Goal: Transaction & Acquisition: Purchase product/service

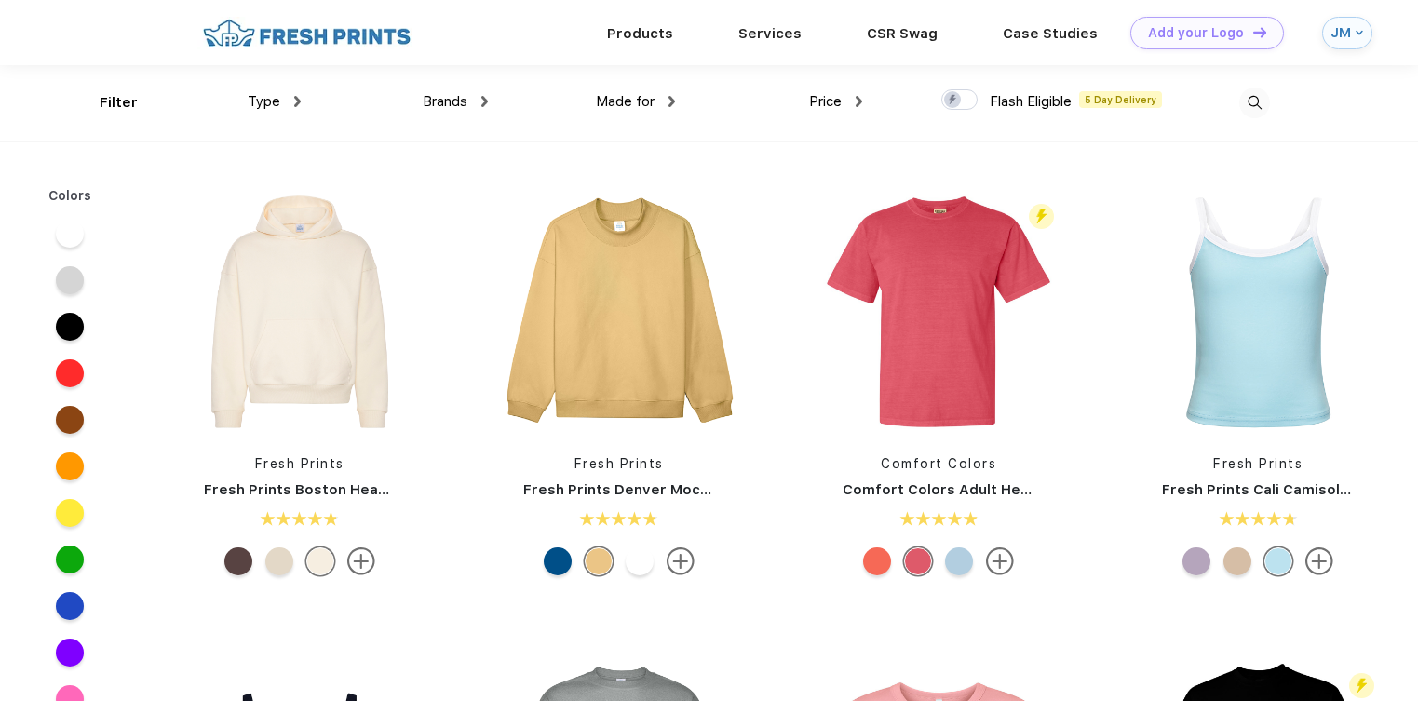
scroll to position [1, 0]
click at [1337, 33] on div "JM" at bounding box center [1340, 32] width 20 height 16
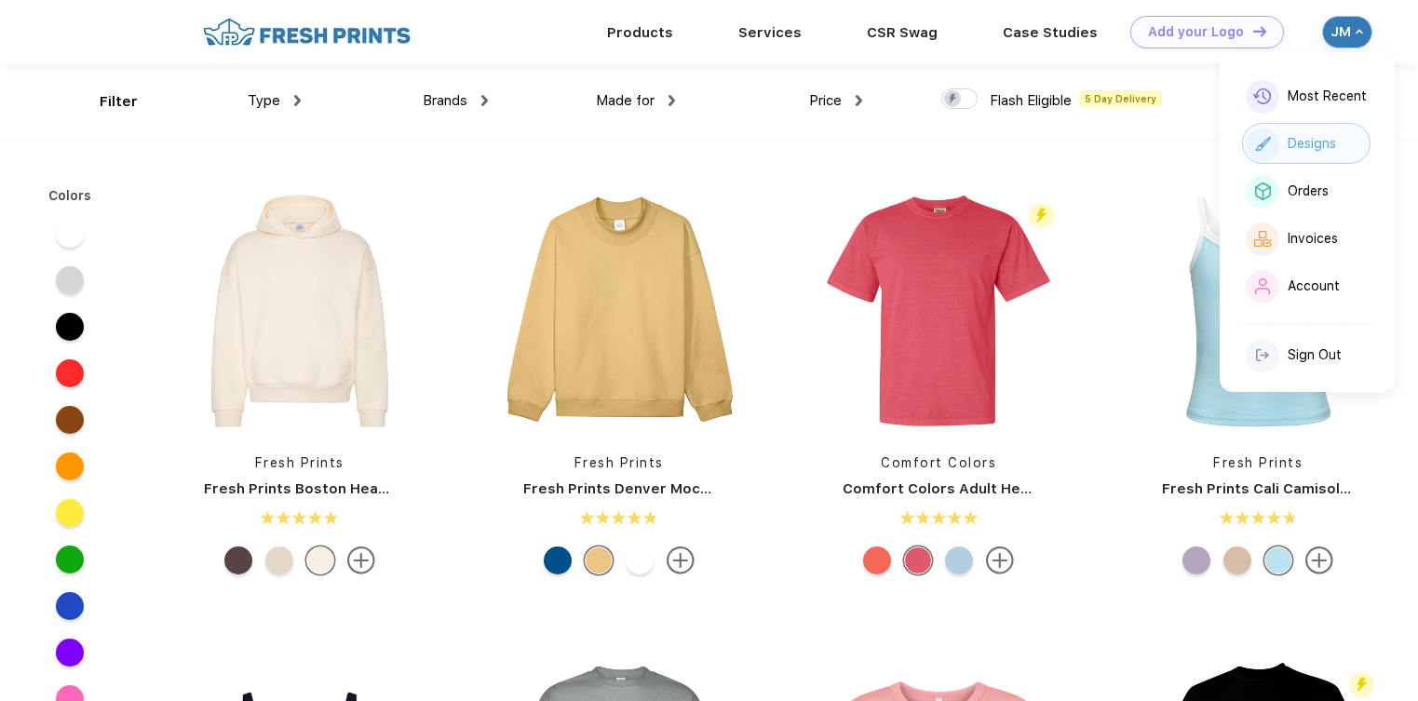
click at [1313, 137] on div "Designs" at bounding box center [1312, 144] width 48 height 16
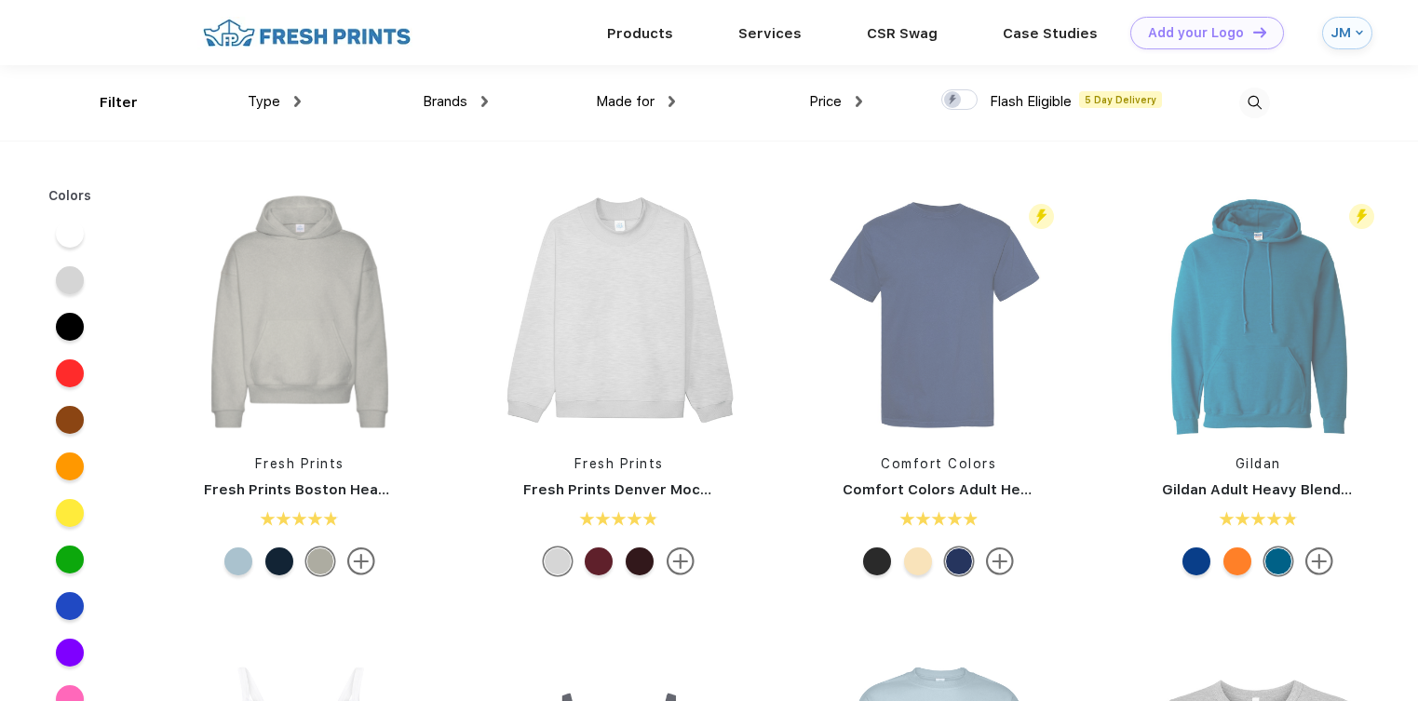
scroll to position [1, 0]
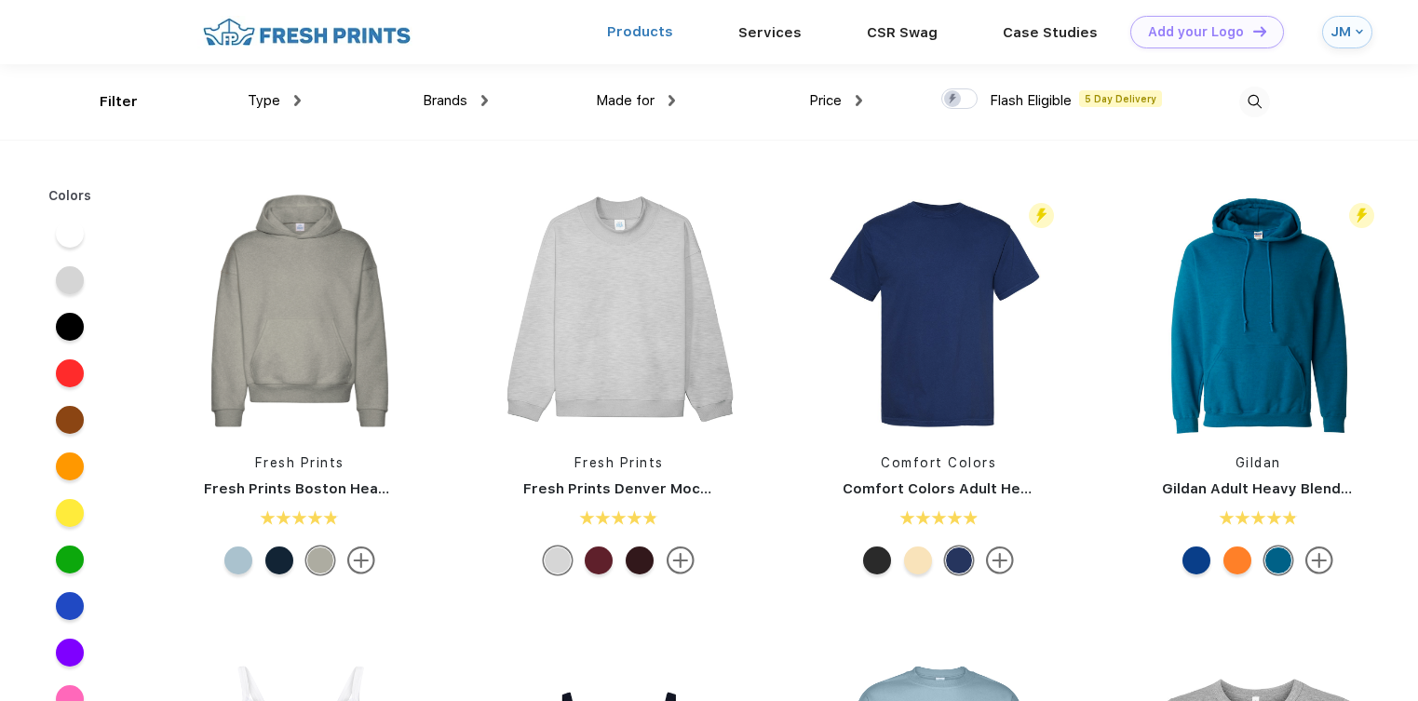
click at [644, 34] on link "Products" at bounding box center [640, 31] width 66 height 17
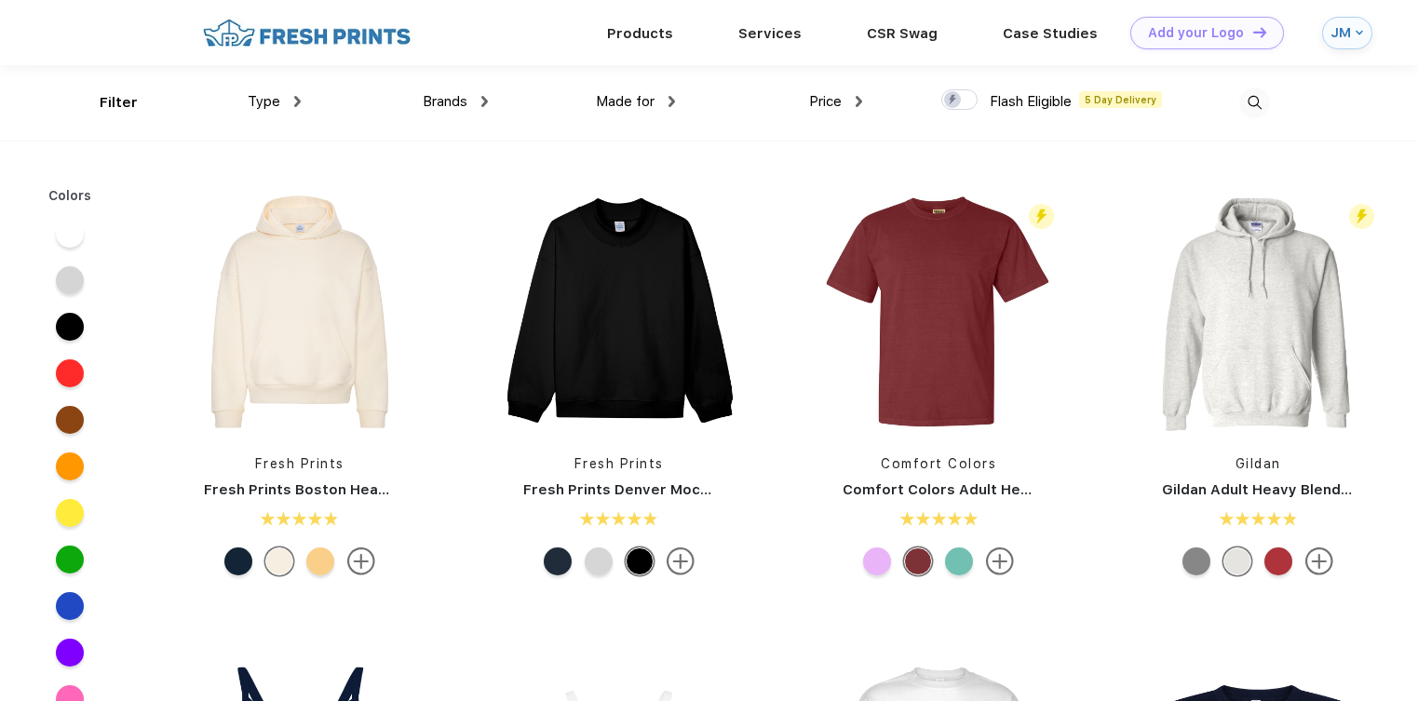
scroll to position [1, 0]
click at [292, 101] on div "Type" at bounding box center [274, 100] width 53 height 21
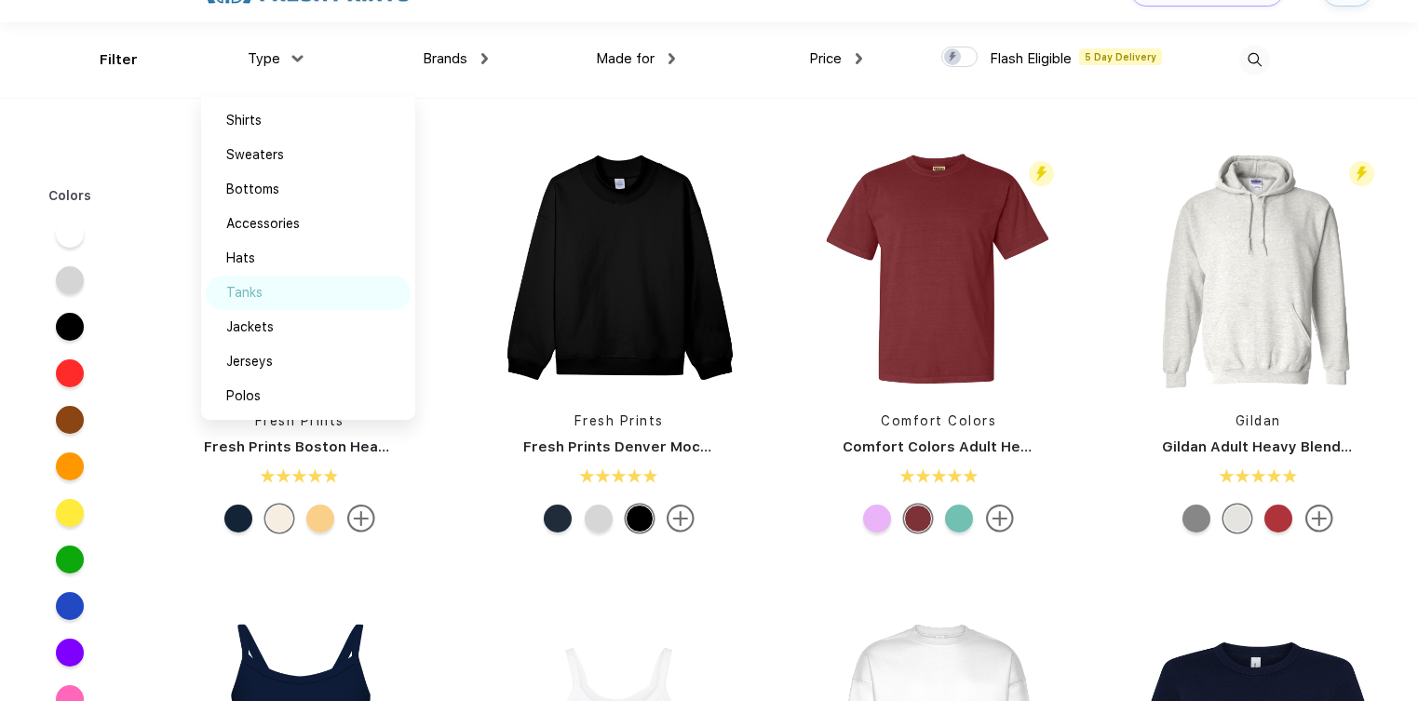
scroll to position [55, 0]
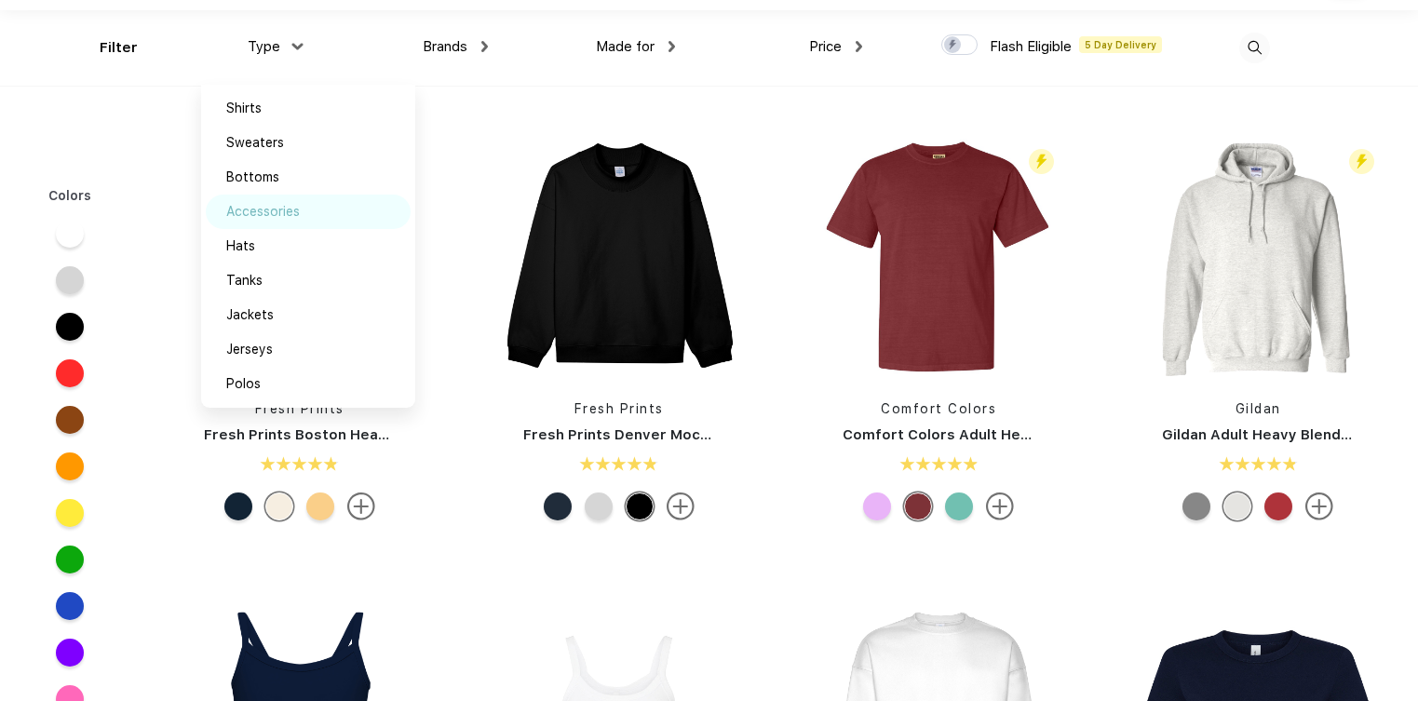
click at [332, 214] on div "Accessories" at bounding box center [308, 212] width 205 height 34
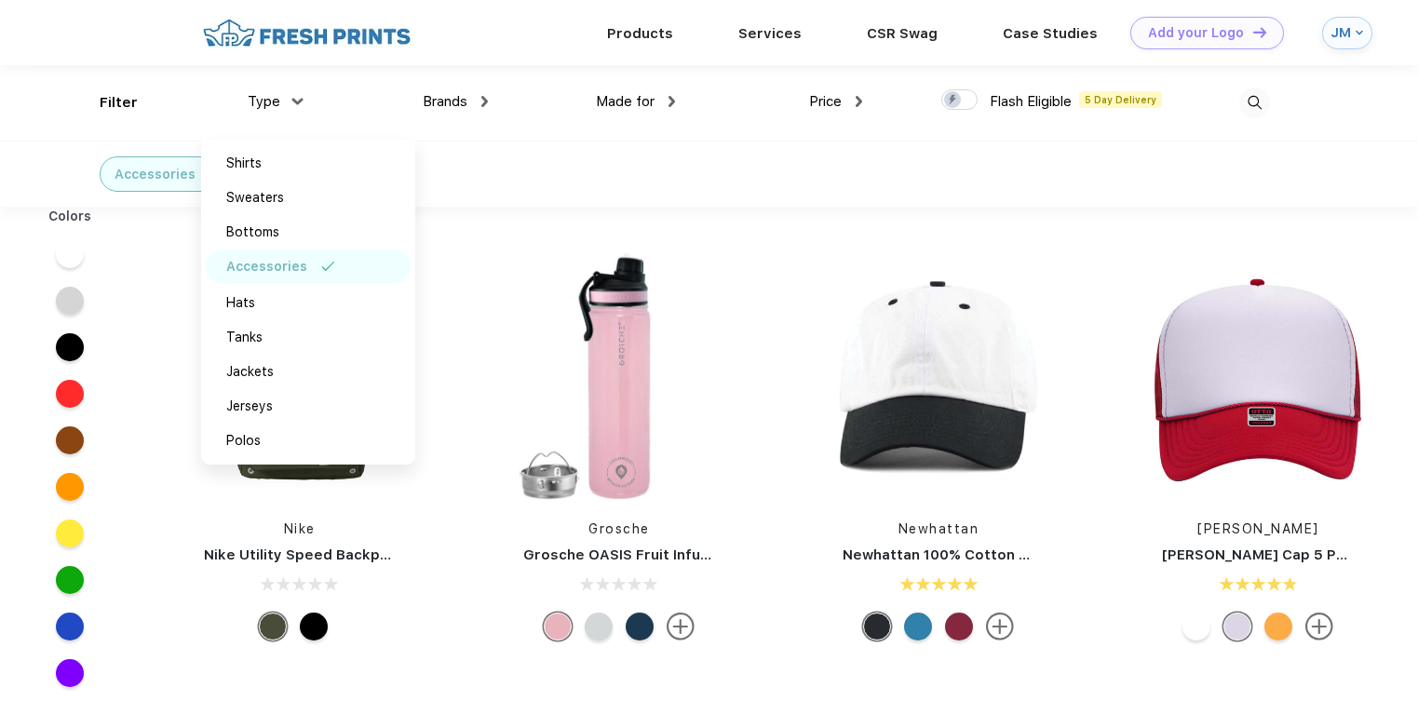
click at [600, 149] on div "Accessories" at bounding box center [709, 174] width 1418 height 66
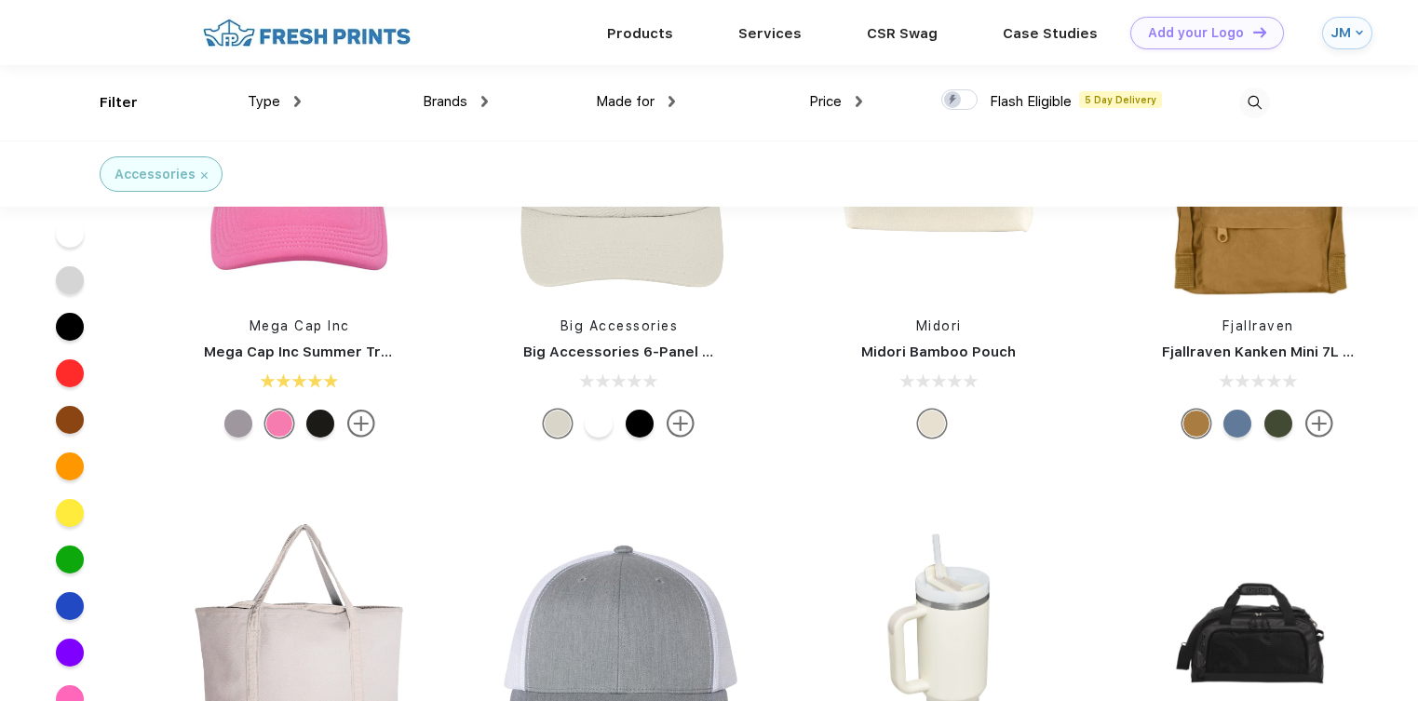
scroll to position [776, 0]
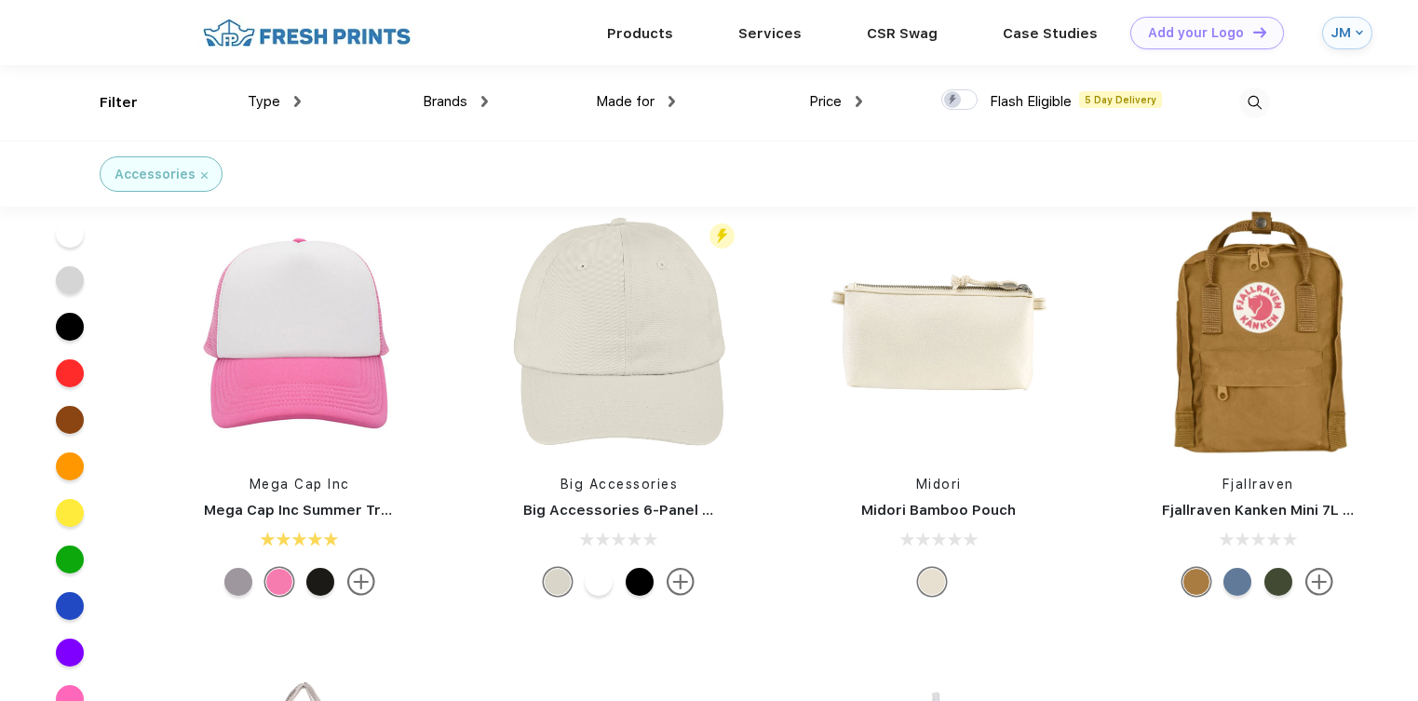
click at [822, 101] on span "Price" at bounding box center [825, 101] width 33 height 17
click at [859, 101] on img at bounding box center [859, 101] width 7 height 11
click at [848, 168] on div "$" at bounding box center [869, 163] width 205 height 34
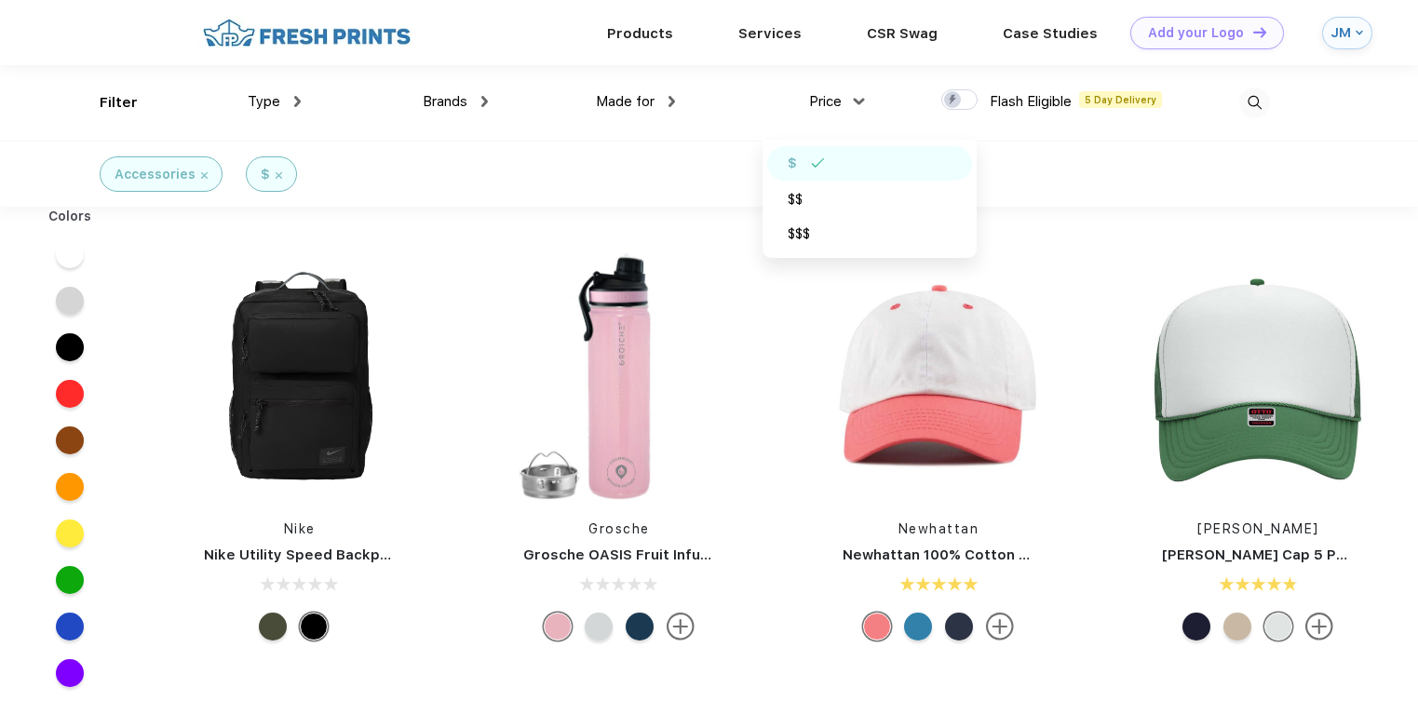
click at [759, 330] on div "Grosche Grosche OASIS Fruit Infusion Water Flask" at bounding box center [618, 450] width 319 height 395
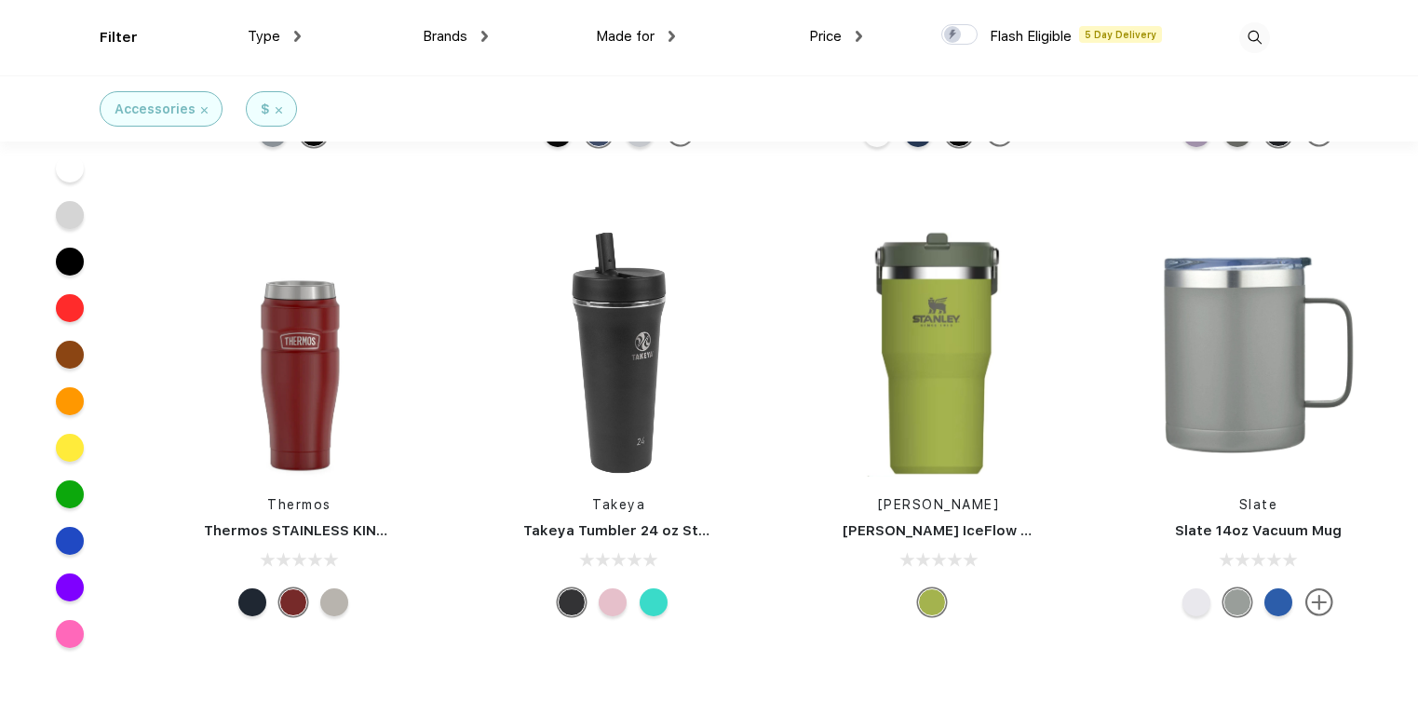
scroll to position [6478, 0]
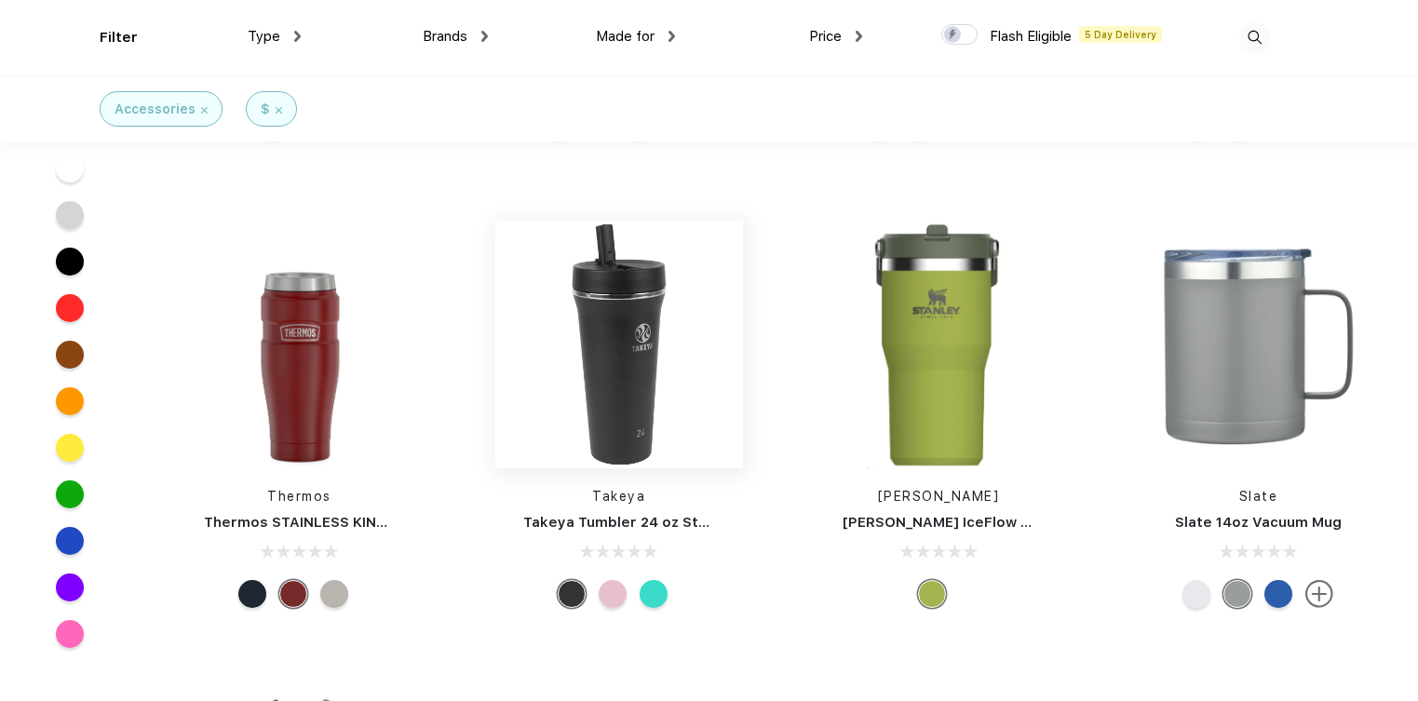
click at [625, 354] on img at bounding box center [619, 345] width 248 height 248
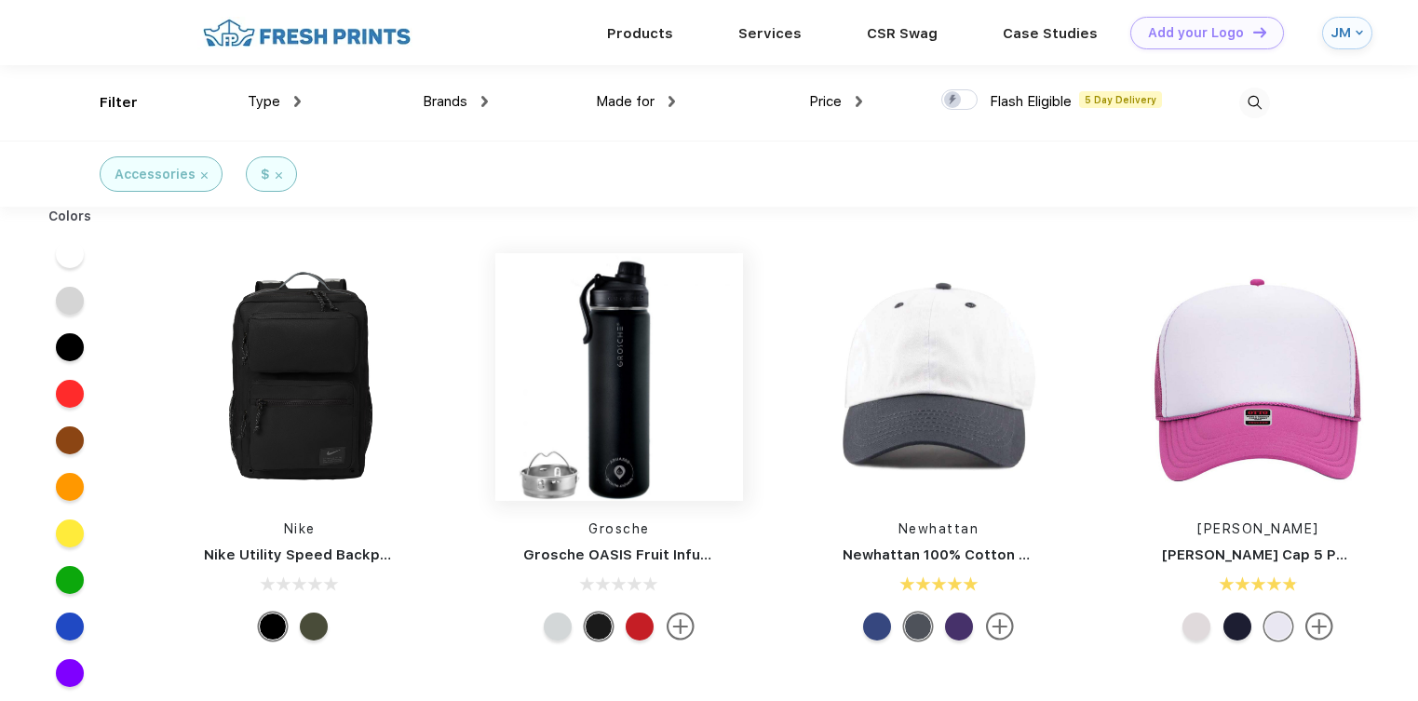
click at [649, 386] on img at bounding box center [619, 377] width 248 height 248
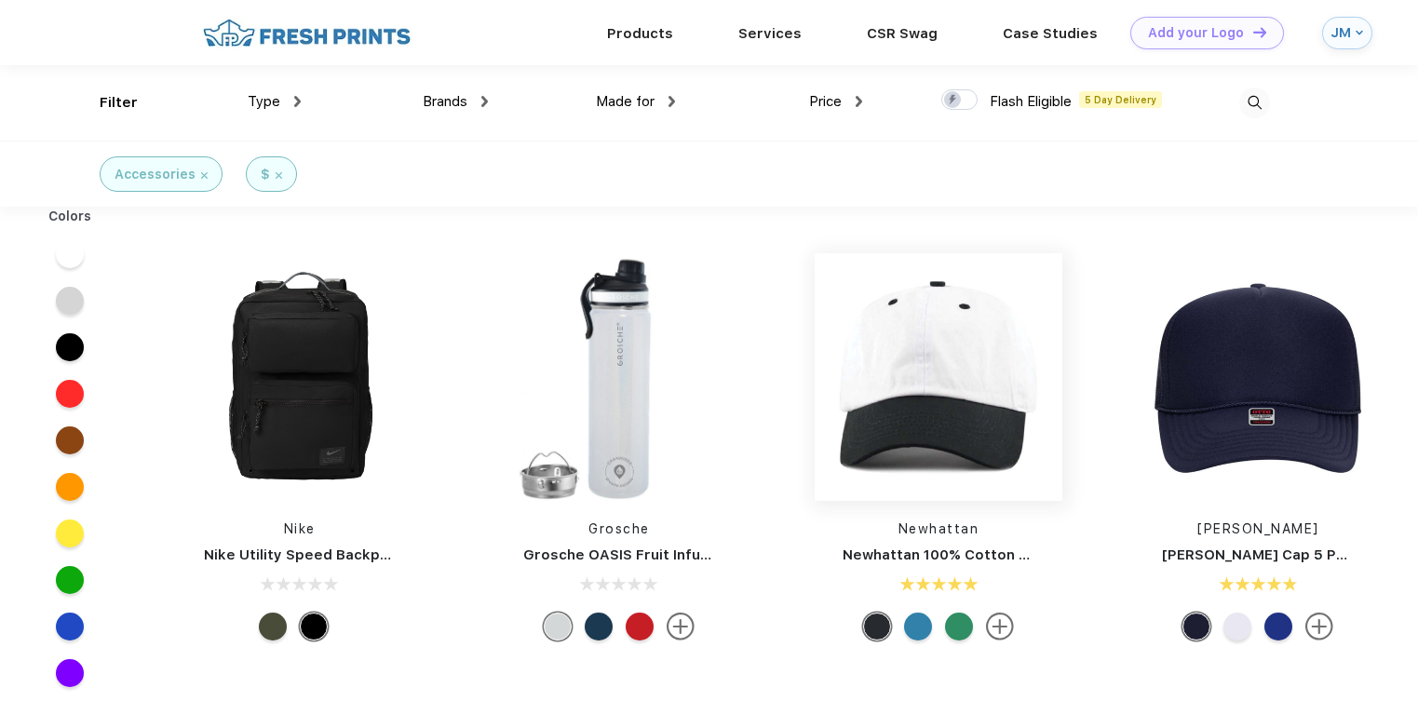
click at [985, 368] on img at bounding box center [939, 377] width 248 height 248
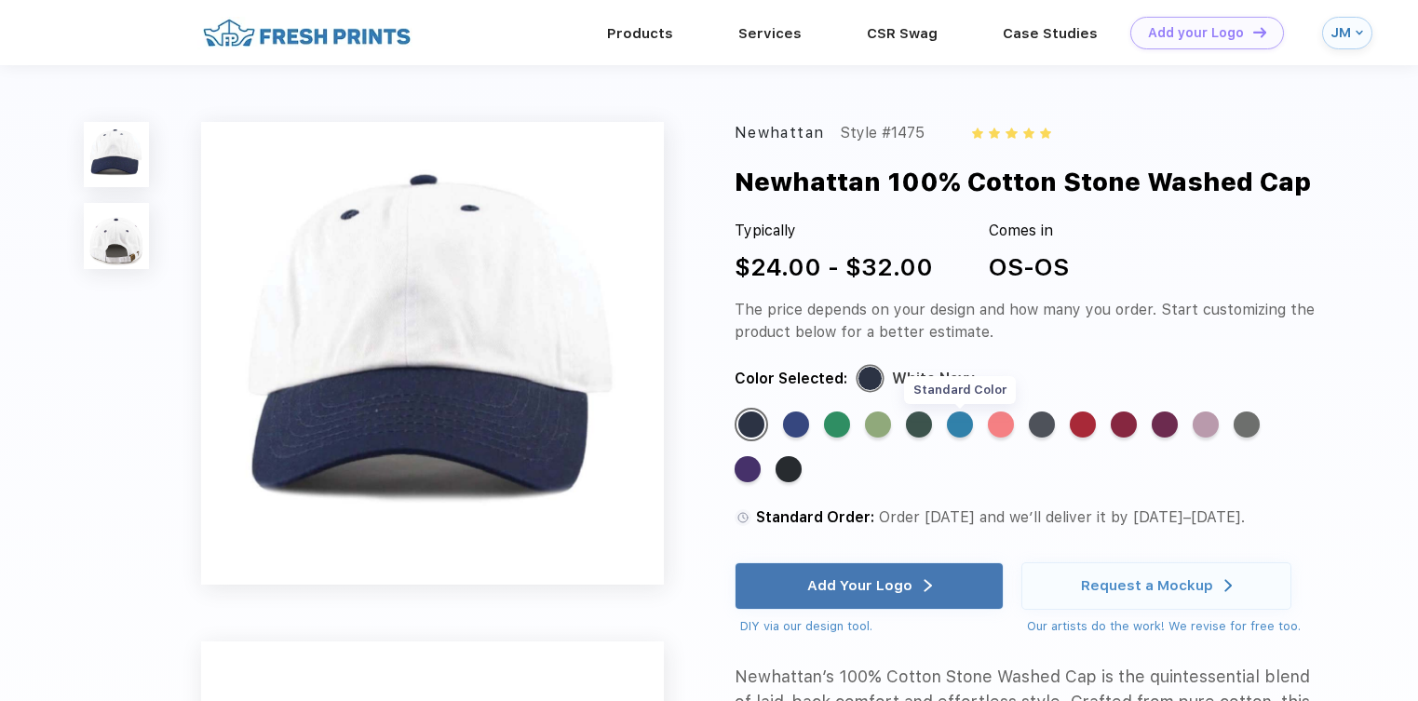
click at [962, 425] on div "Standard Color" at bounding box center [960, 424] width 26 height 26
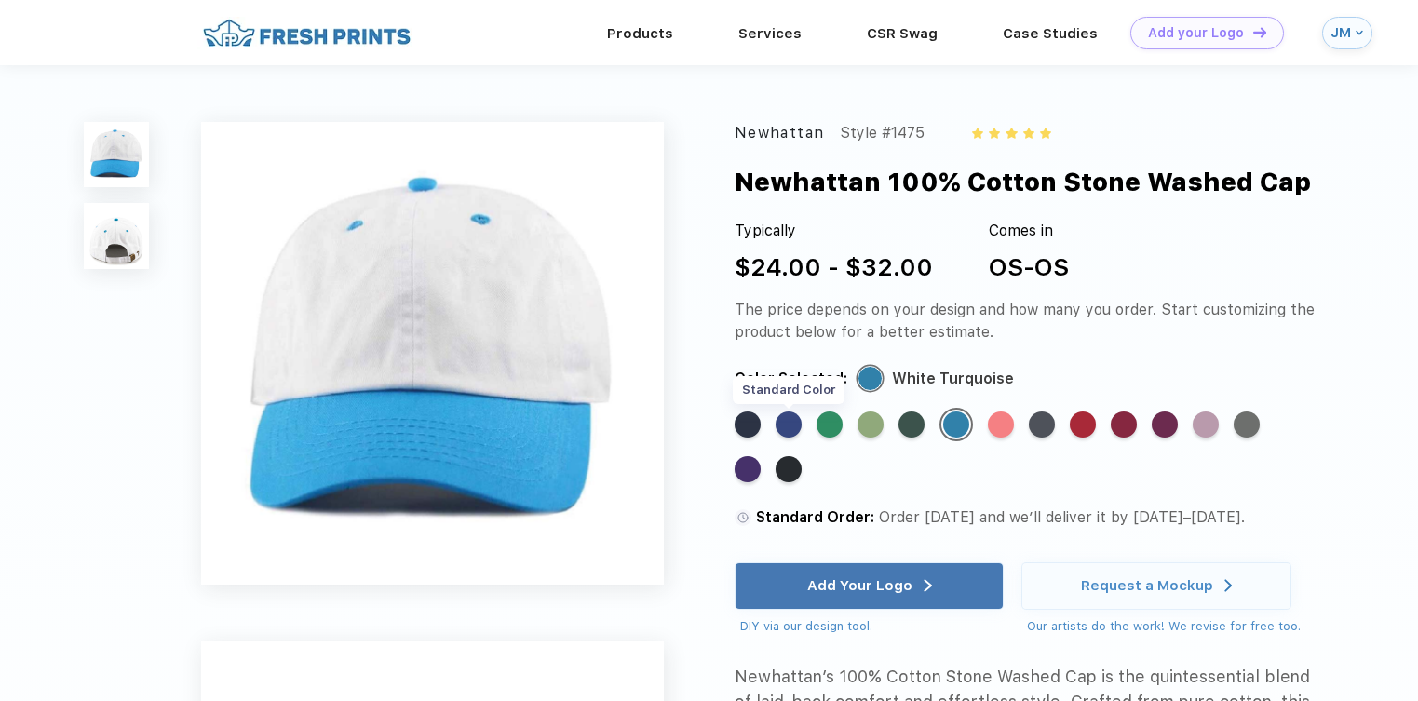
click at [790, 428] on div "Standard Color" at bounding box center [788, 424] width 26 height 26
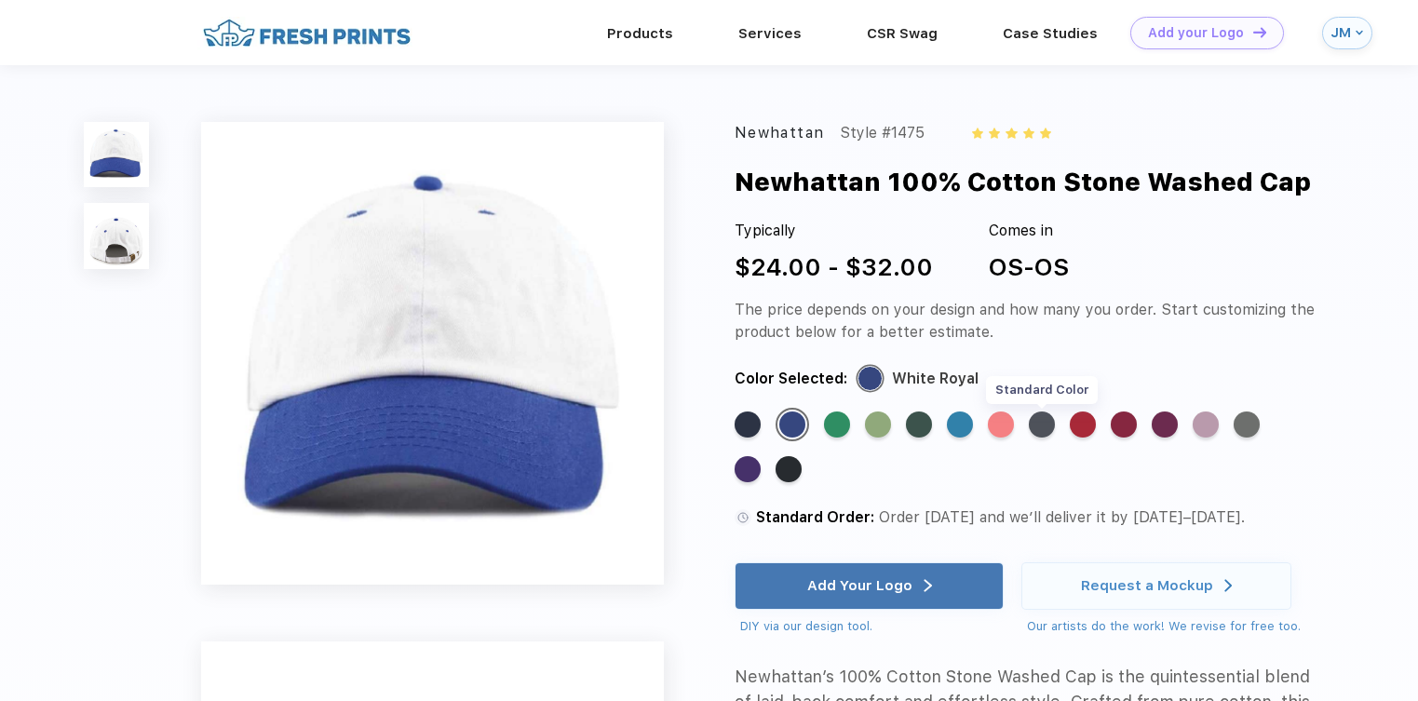
click at [1049, 424] on div "Standard Color" at bounding box center [1042, 424] width 26 height 26
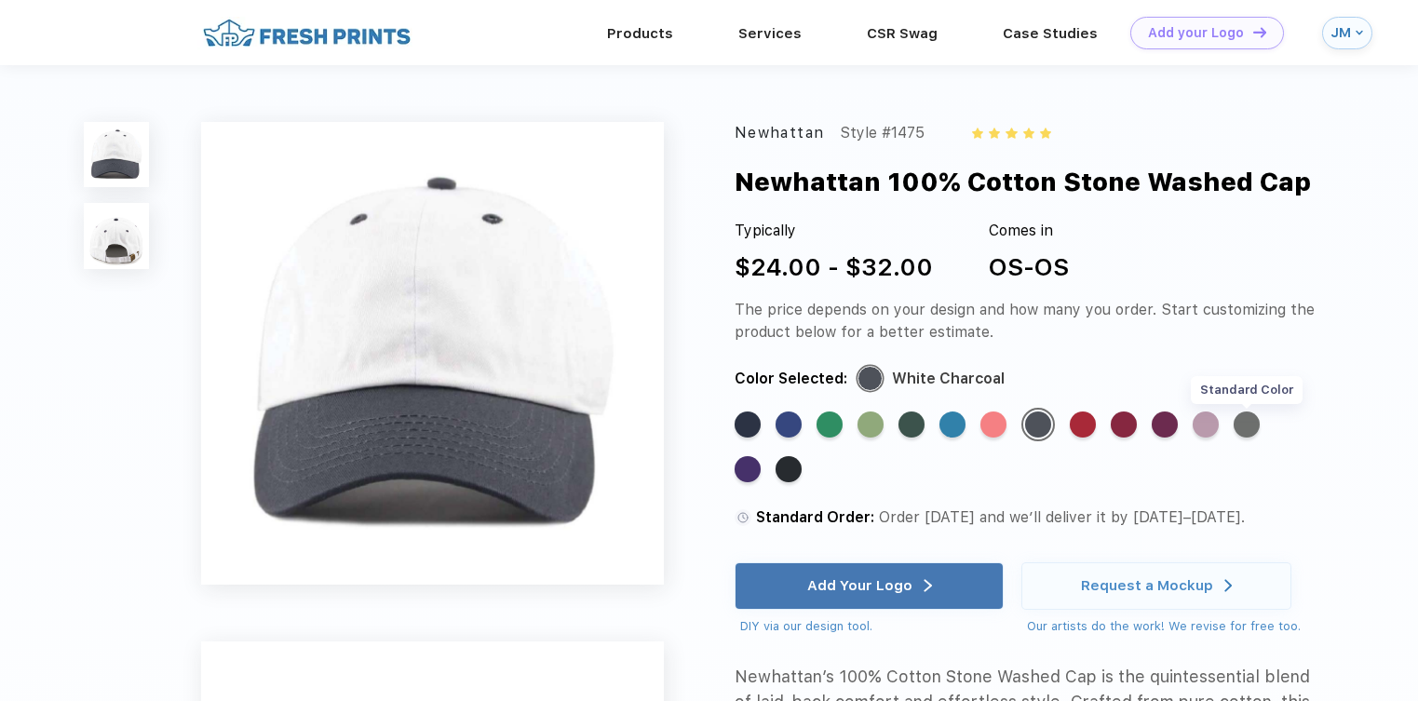
click at [1253, 425] on div "Standard Color" at bounding box center [1247, 424] width 26 height 26
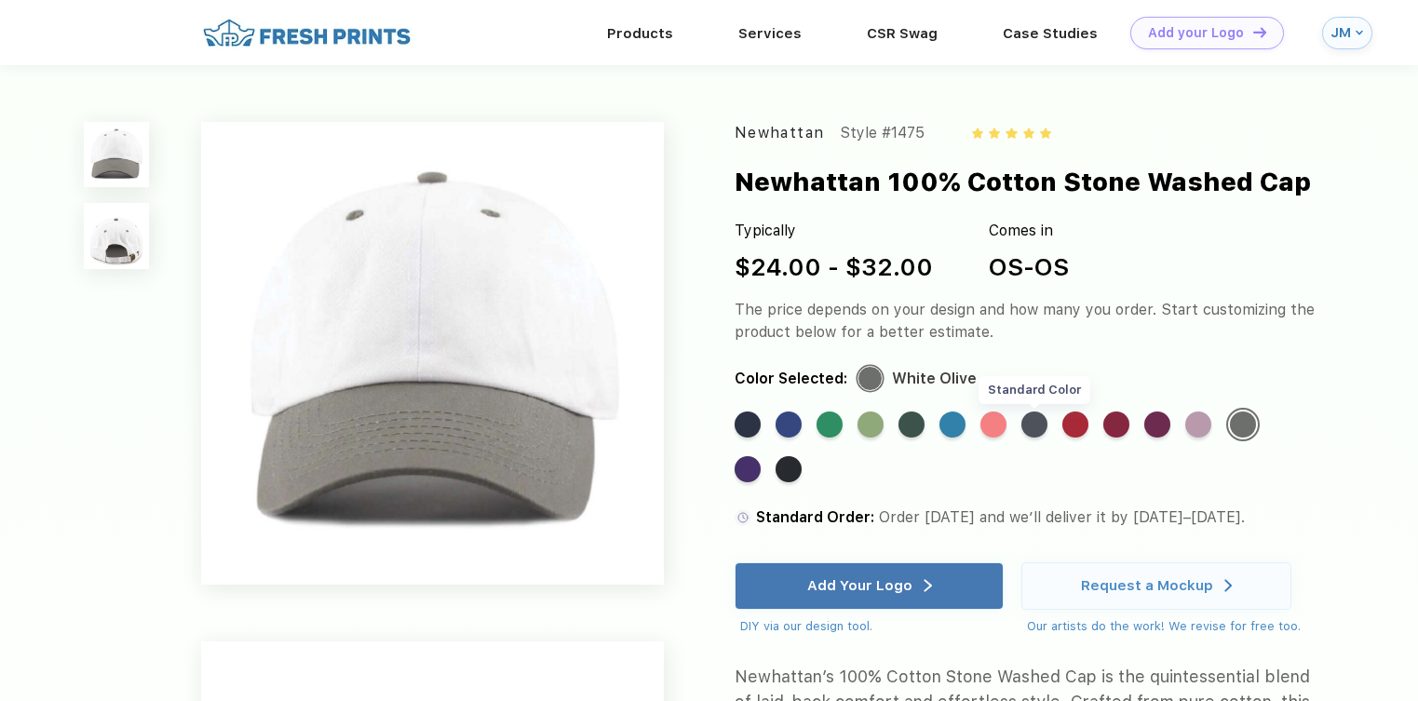
click at [1045, 422] on div "Standard Color" at bounding box center [1034, 424] width 26 height 26
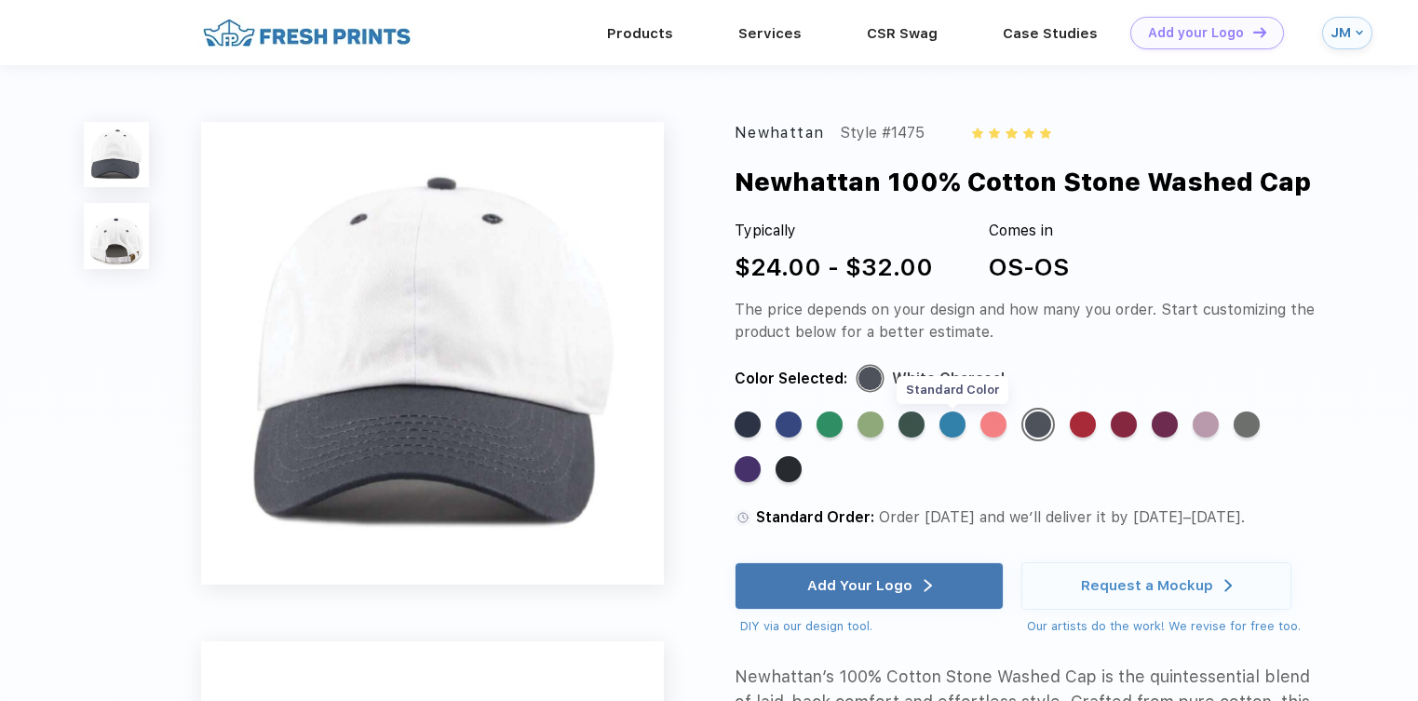
click at [951, 424] on div "Standard Color" at bounding box center [952, 424] width 26 height 26
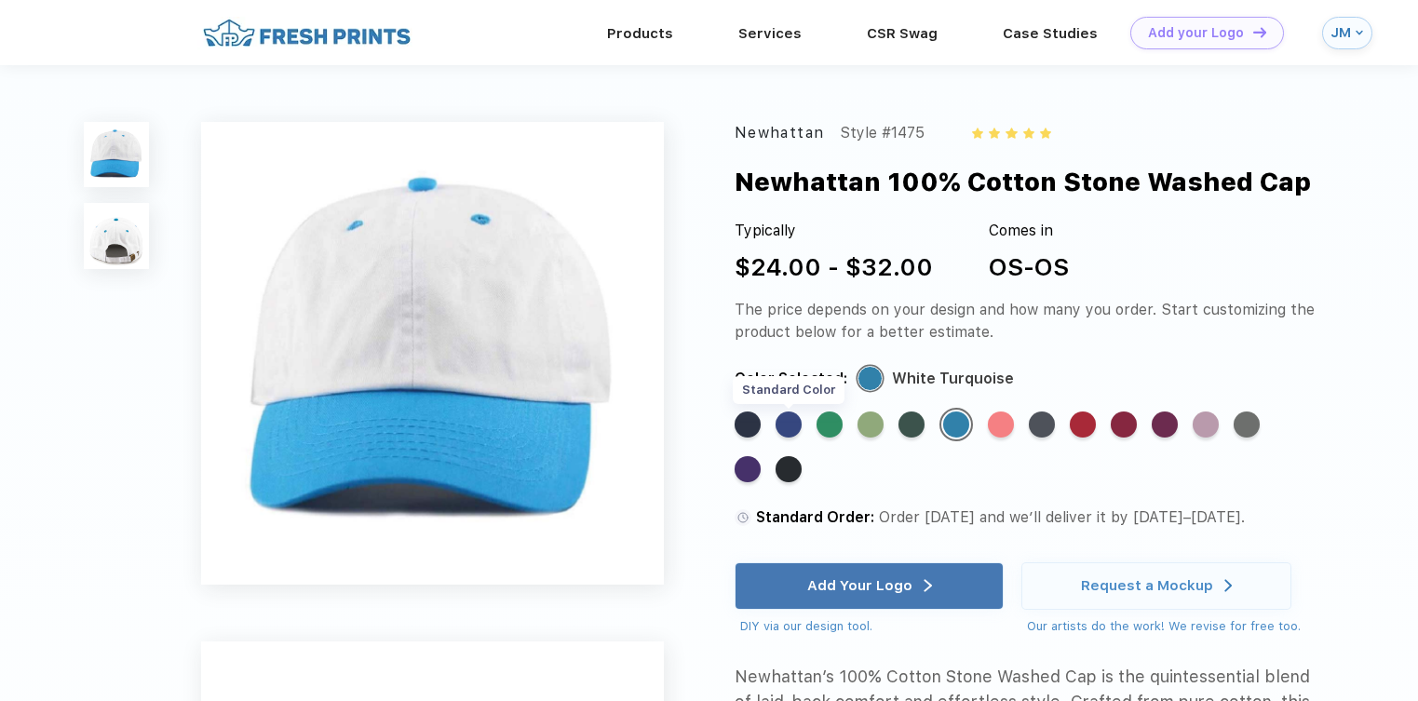
click at [791, 423] on div "Standard Color" at bounding box center [788, 424] width 26 height 26
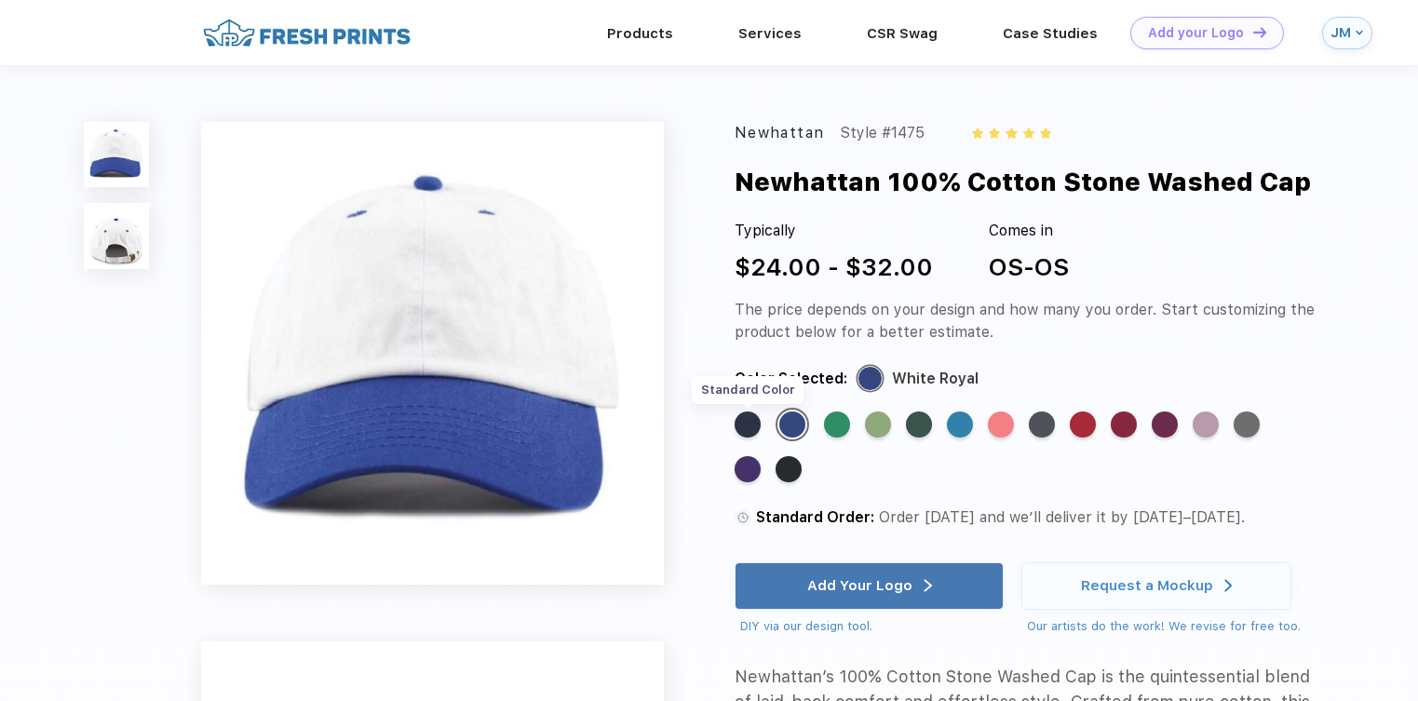
click at [747, 426] on div "Standard Color" at bounding box center [748, 424] width 26 height 26
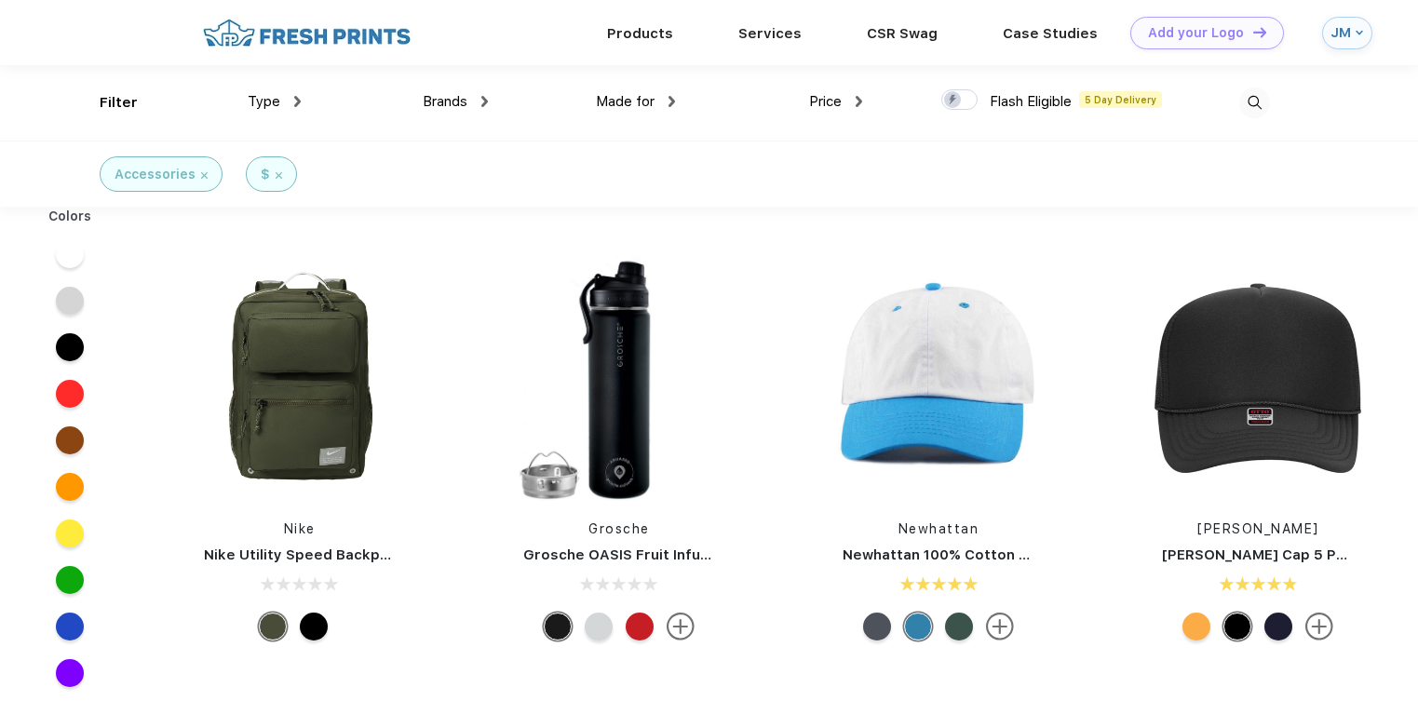
click at [857, 104] on img at bounding box center [859, 101] width 7 height 11
click at [1153, 171] on div "Accessories $" at bounding box center [709, 174] width 1418 height 66
click at [961, 102] on div at bounding box center [959, 99] width 36 height 20
click at [953, 101] on input "checkbox" at bounding box center [947, 94] width 12 height 12
checkbox input "true"
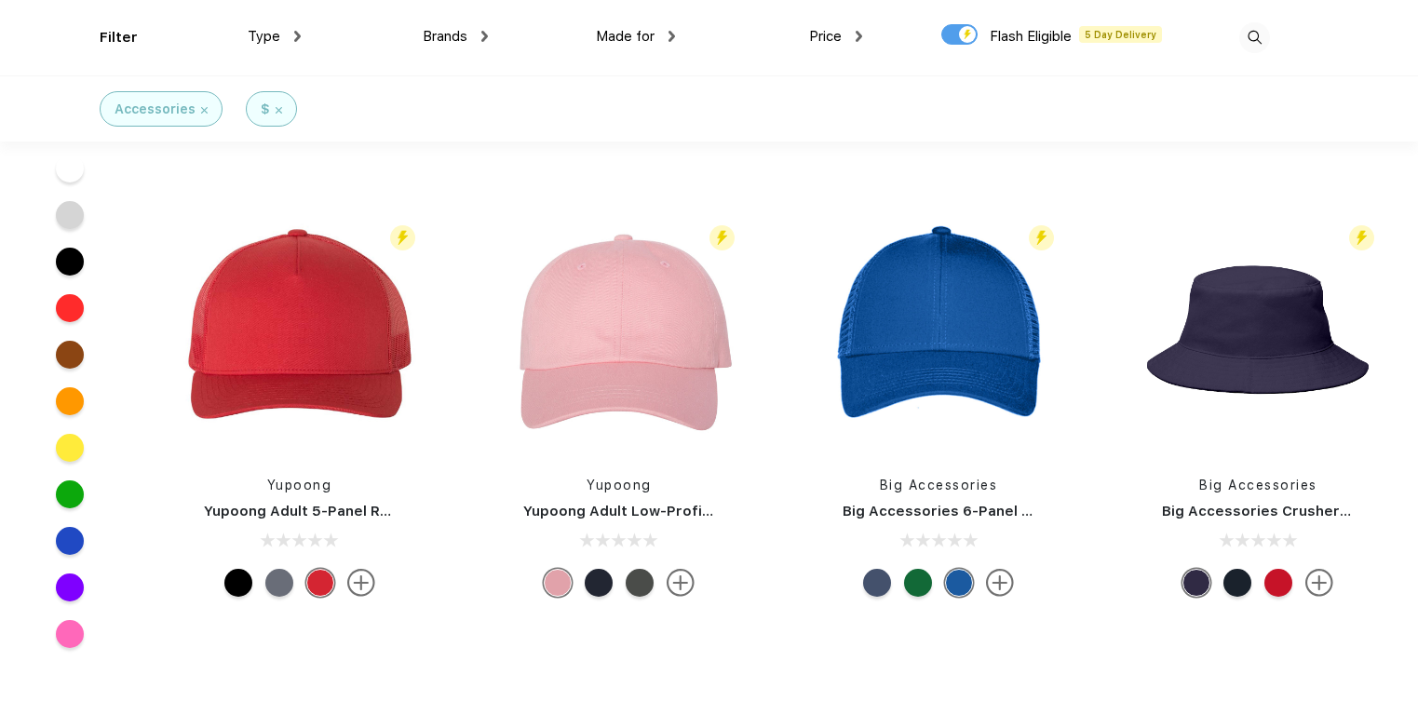
scroll to position [388, 0]
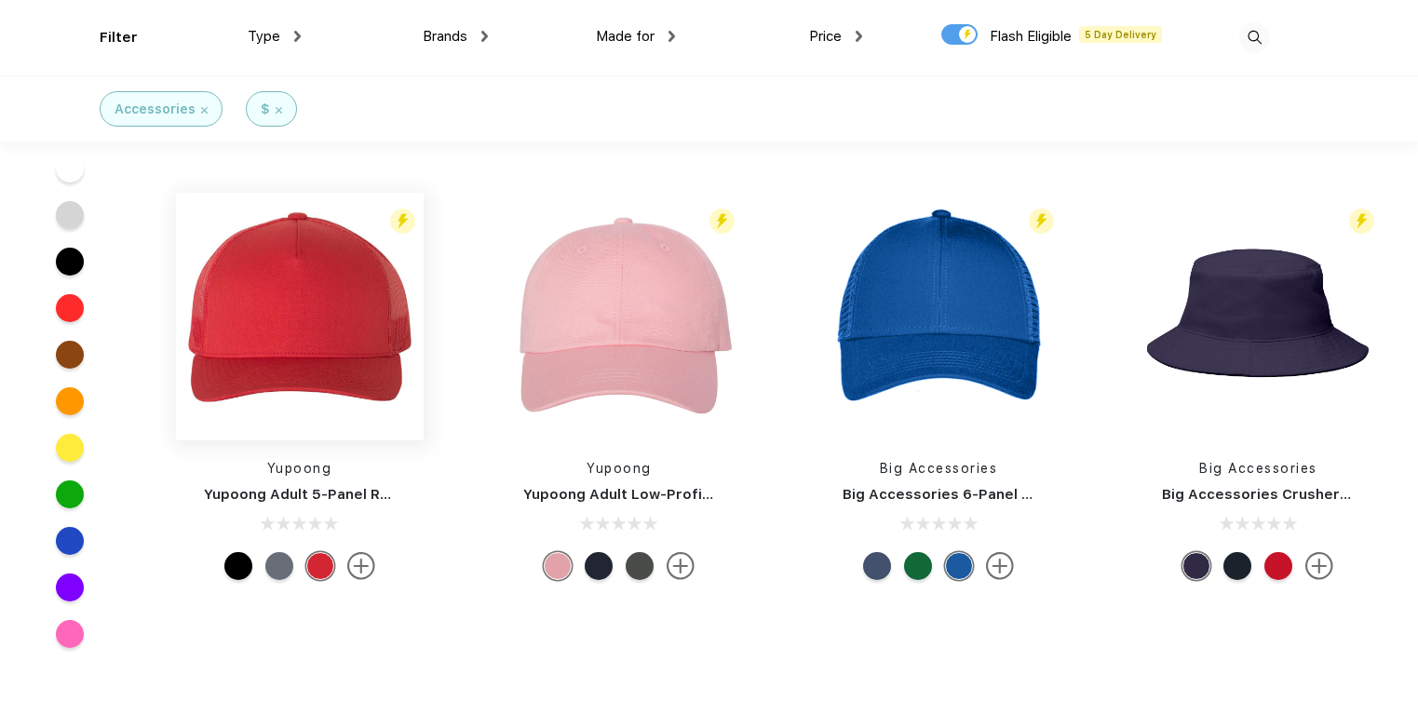
click at [274, 320] on img at bounding box center [300, 317] width 248 height 248
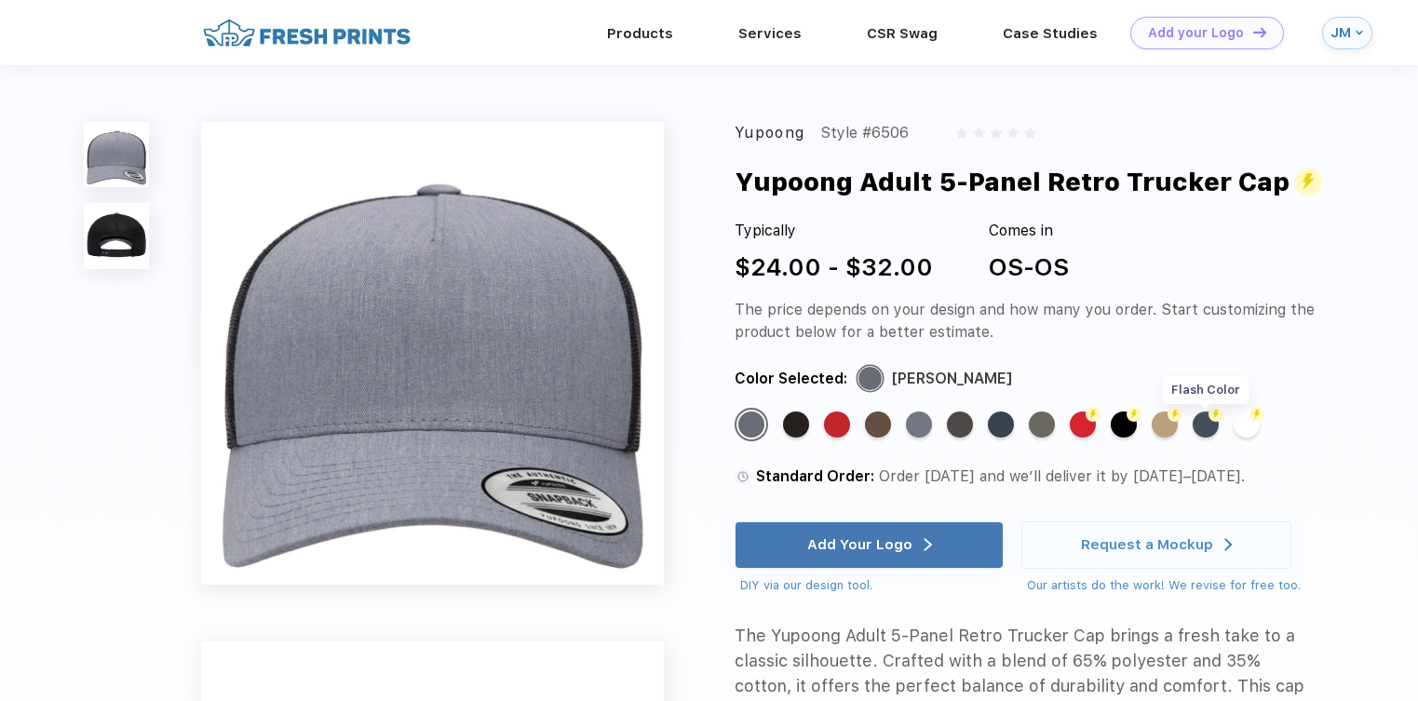
click at [1211, 425] on div "Flash Color" at bounding box center [1206, 424] width 26 height 26
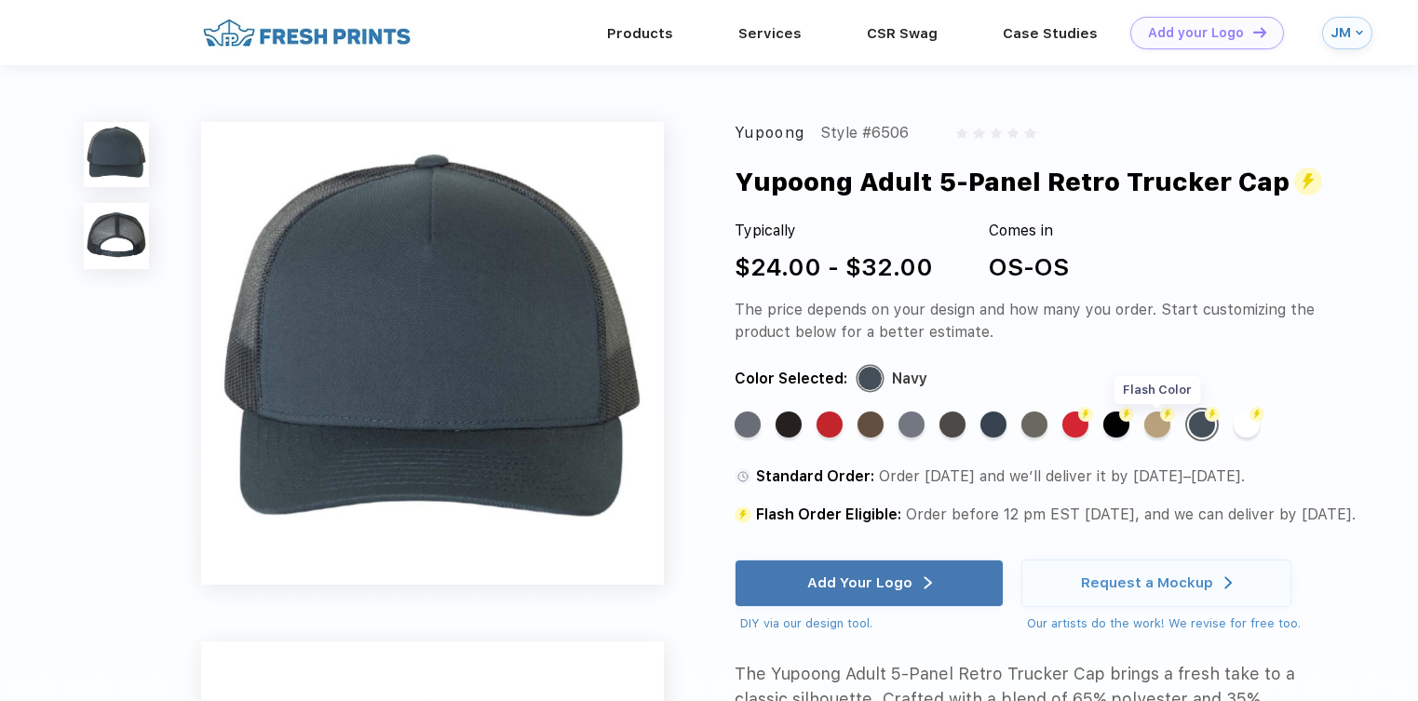
click at [1157, 431] on div "Flash Color" at bounding box center [1157, 424] width 26 height 26
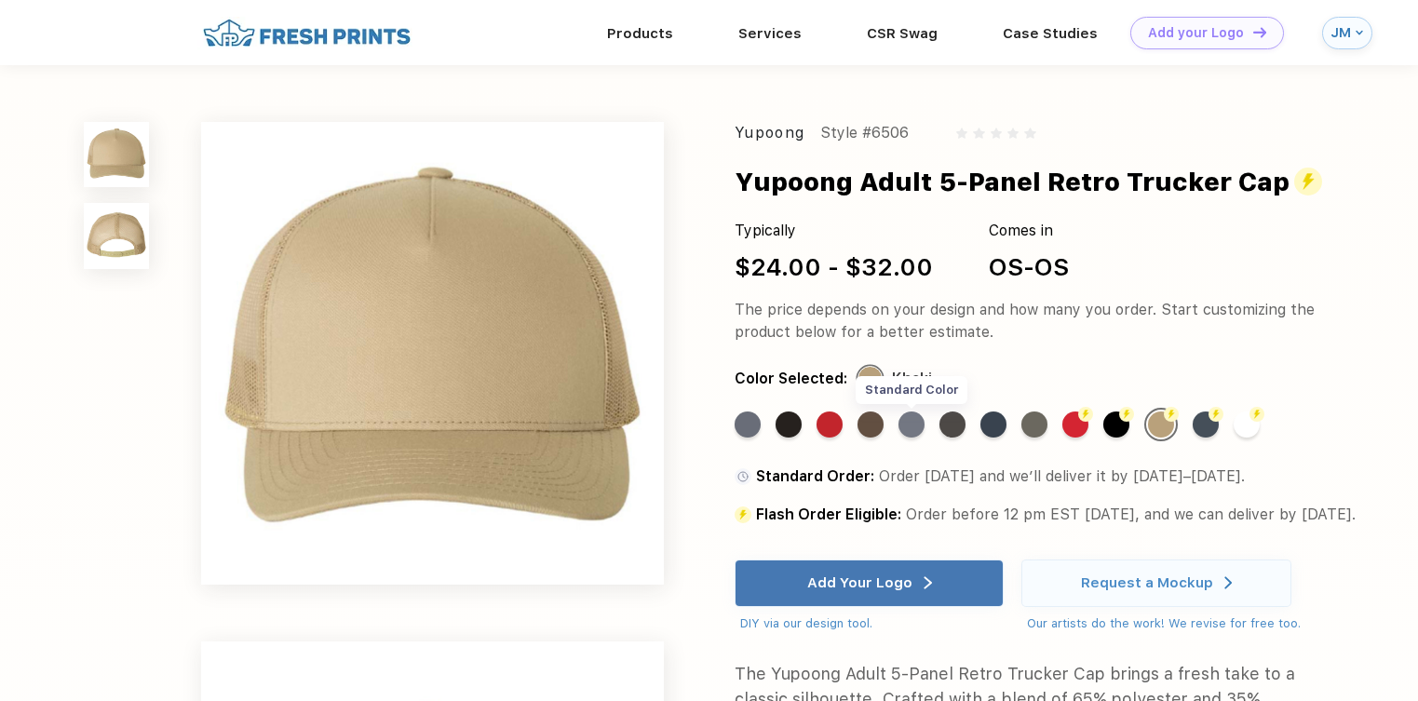
click at [909, 425] on div "Standard Color" at bounding box center [911, 424] width 26 height 26
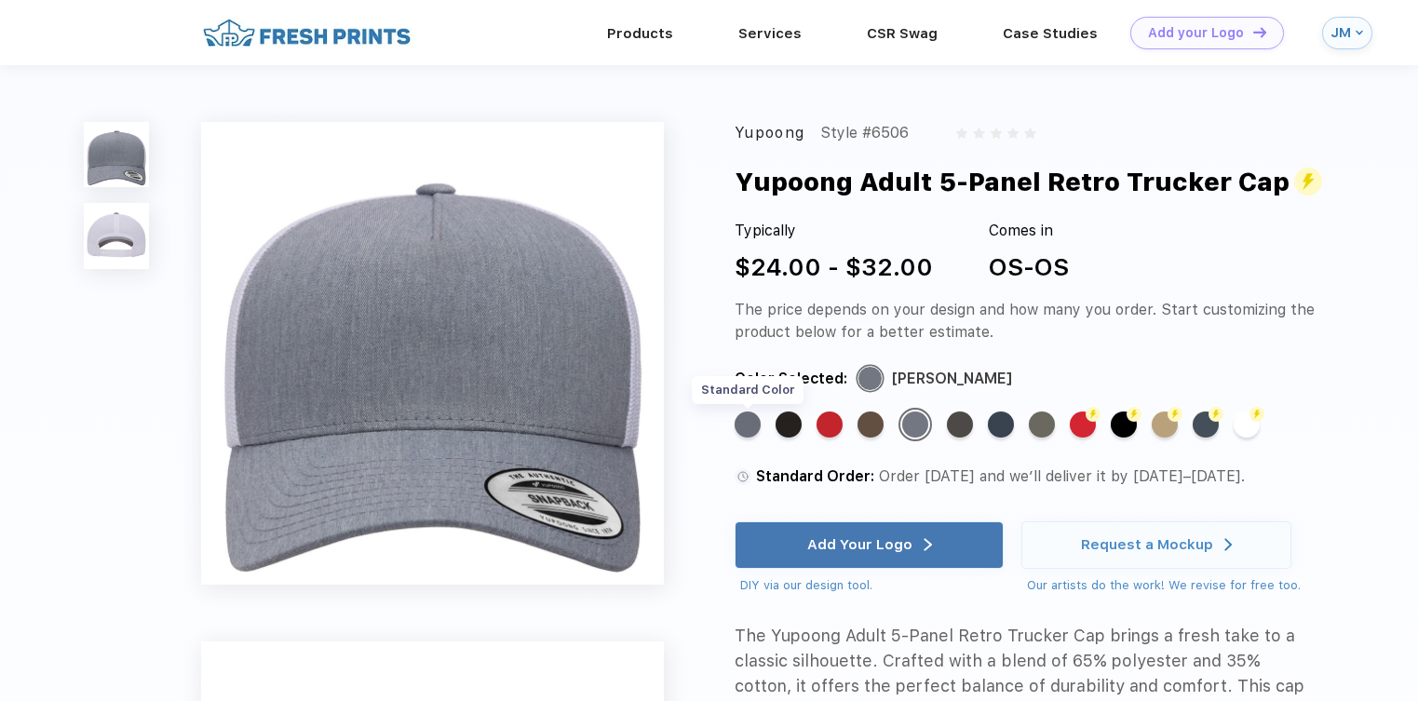
click at [743, 420] on div "Standard Color" at bounding box center [748, 424] width 26 height 26
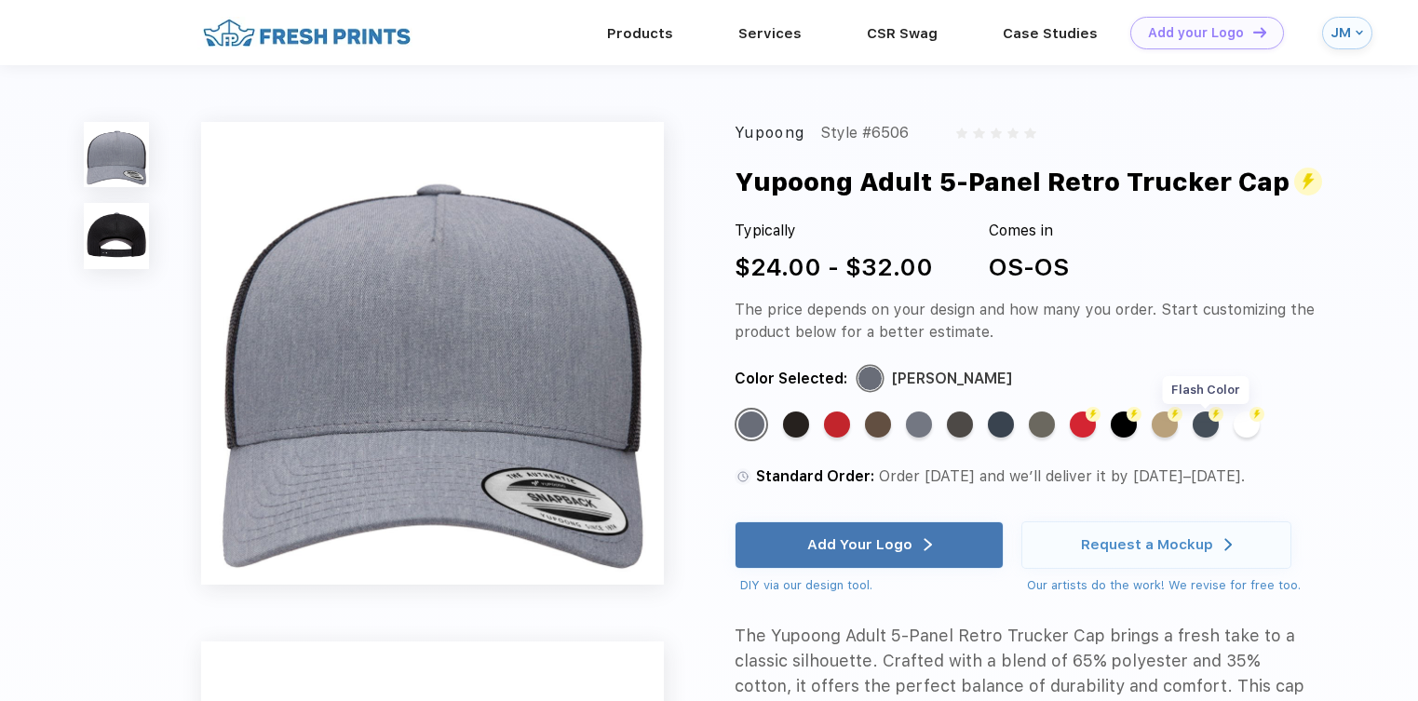
click at [1204, 423] on div "Flash Color" at bounding box center [1206, 424] width 26 height 26
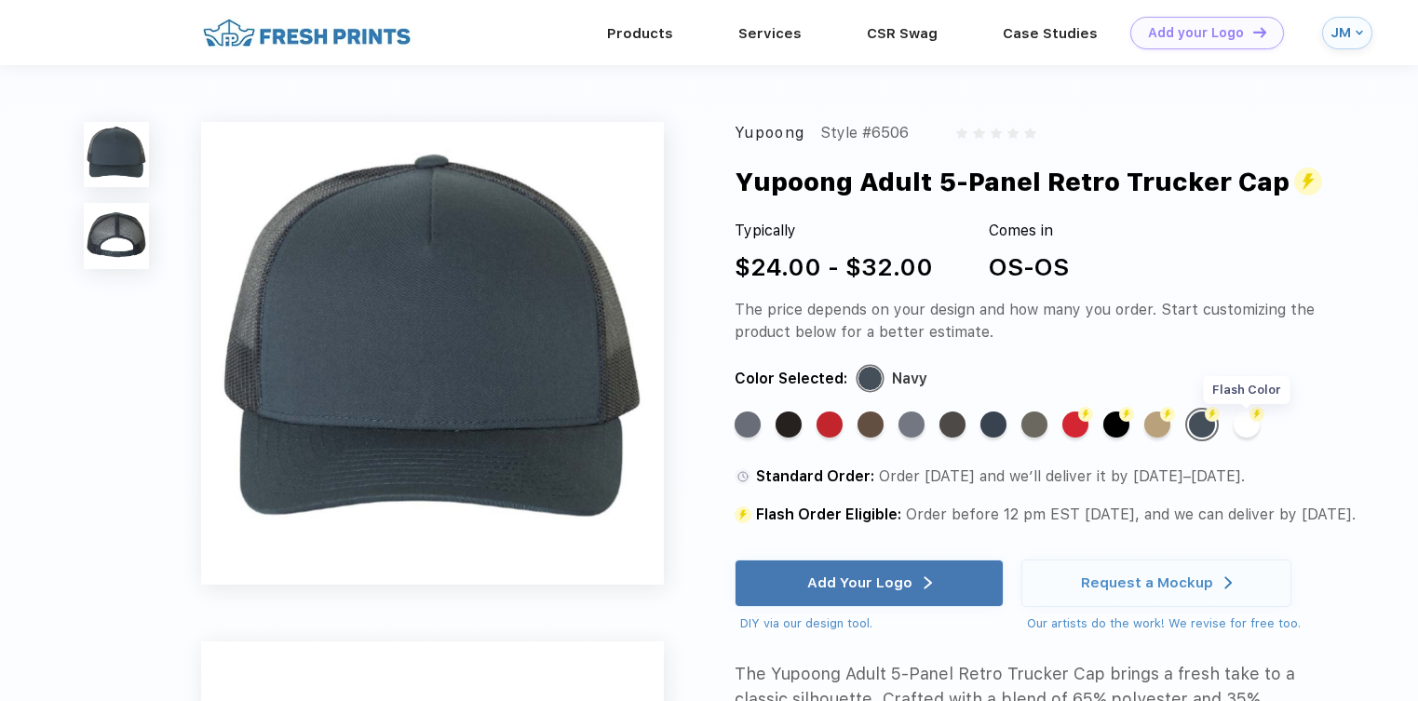
click at [1244, 426] on div "Flash Color" at bounding box center [1247, 424] width 26 height 26
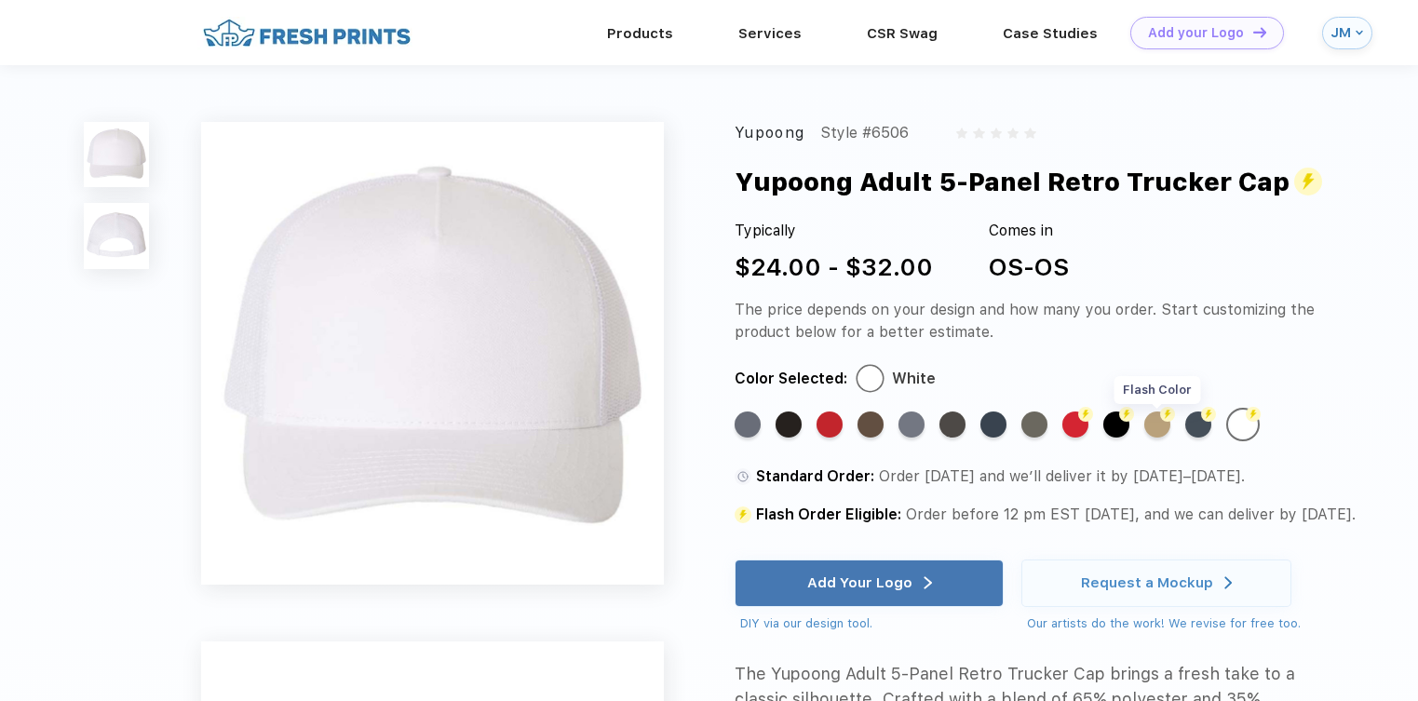
click at [1164, 427] on div "Flash Color" at bounding box center [1157, 424] width 26 height 26
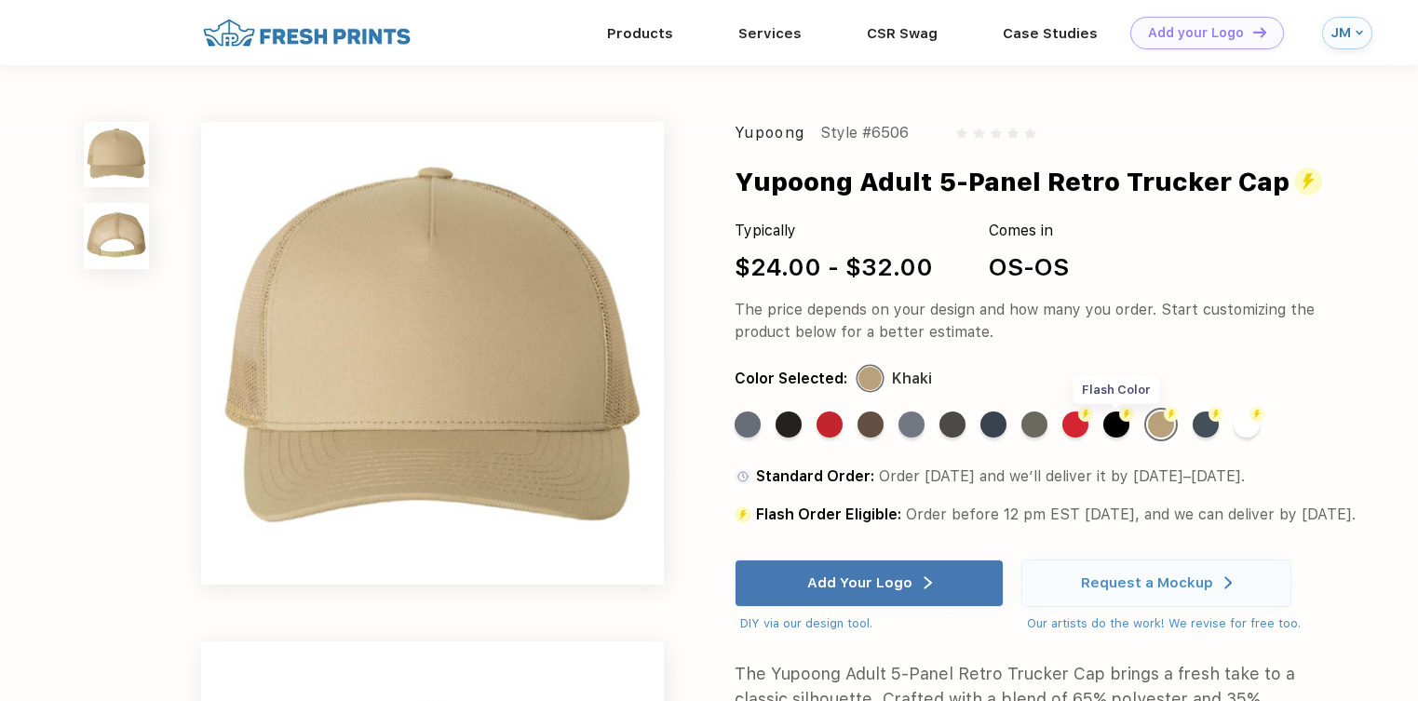
click at [1123, 427] on div "Flash Color" at bounding box center [1116, 424] width 26 height 26
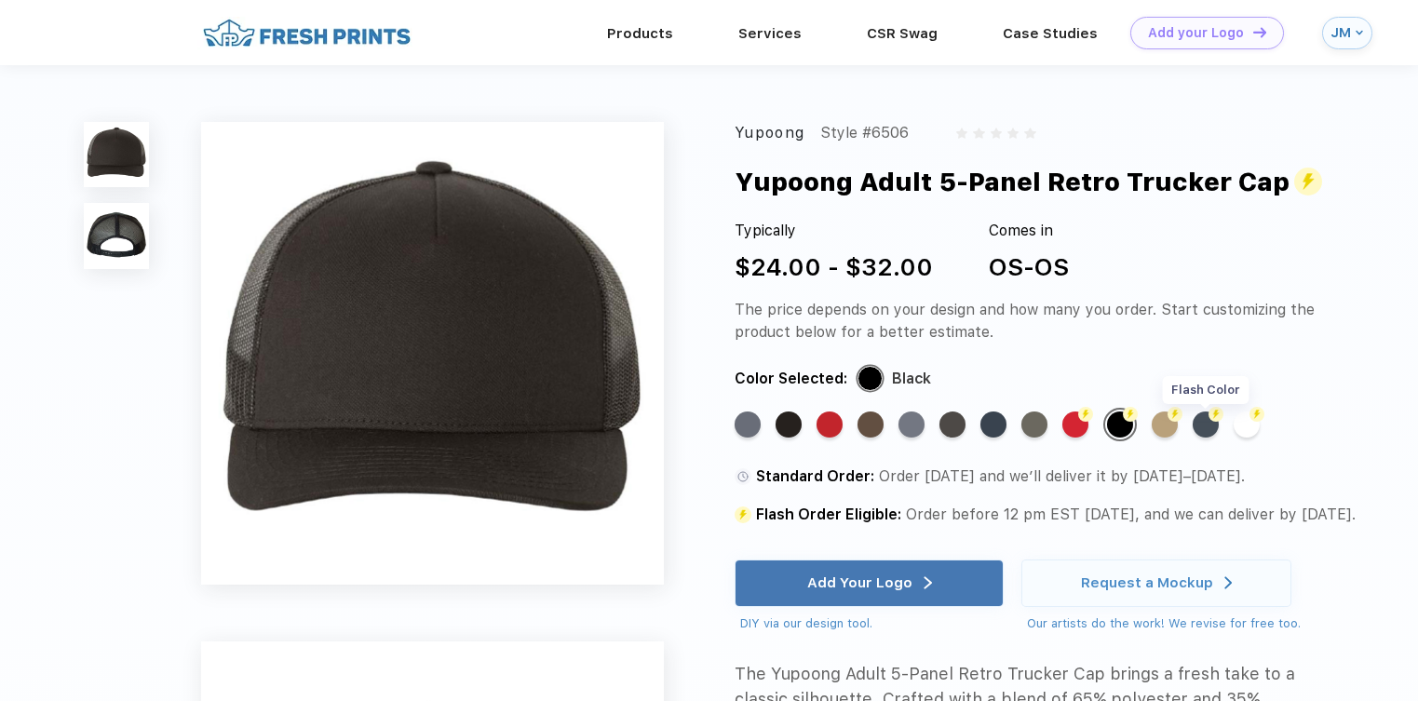
click at [1217, 423] on div "Flash Color" at bounding box center [1206, 424] width 26 height 26
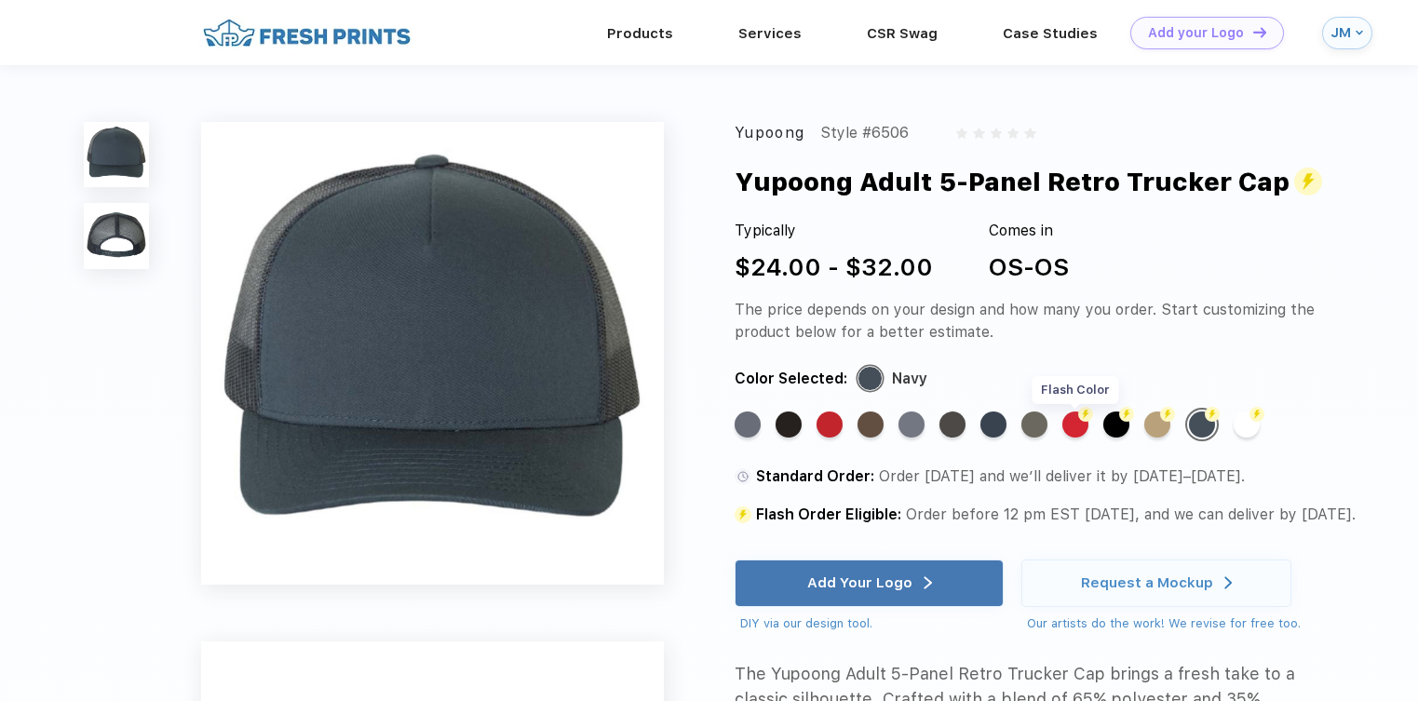
click at [1082, 427] on div "Flash Color" at bounding box center [1075, 424] width 26 height 26
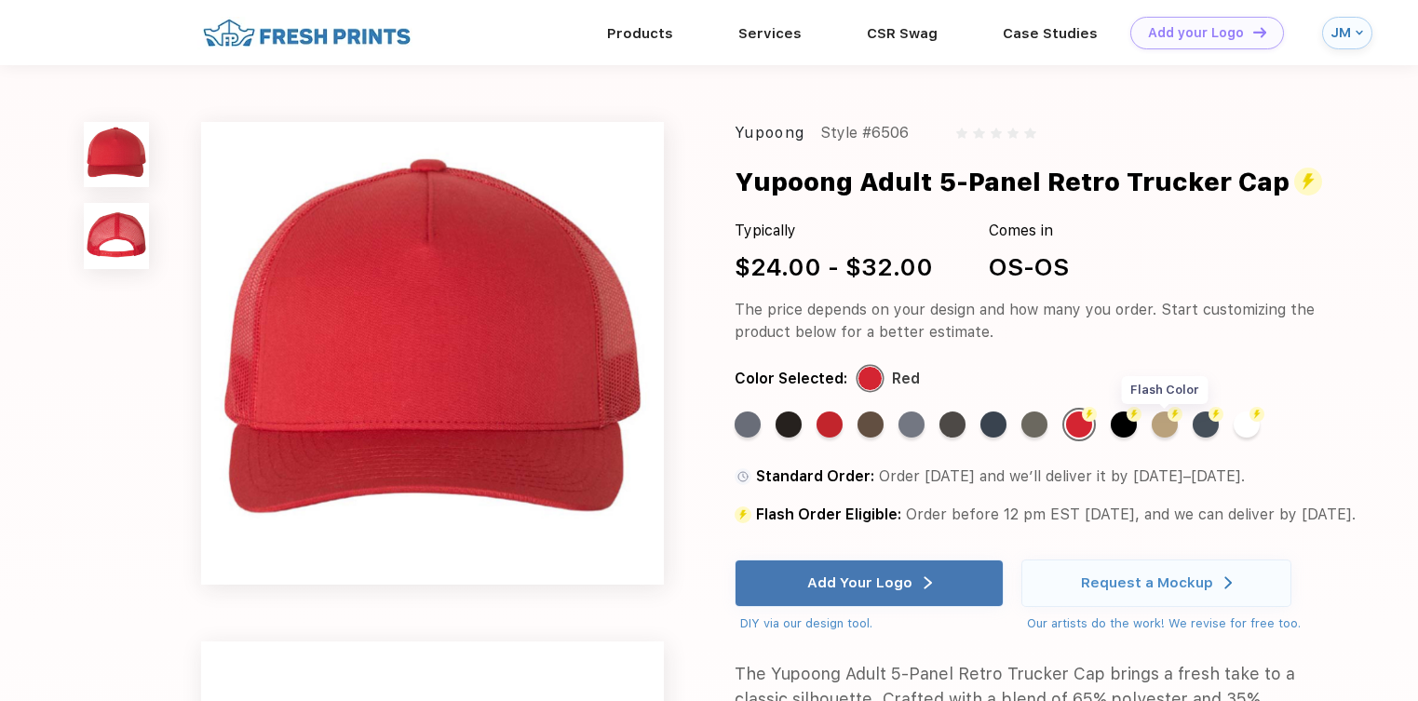
click at [1162, 428] on div "Flash Color" at bounding box center [1165, 424] width 26 height 26
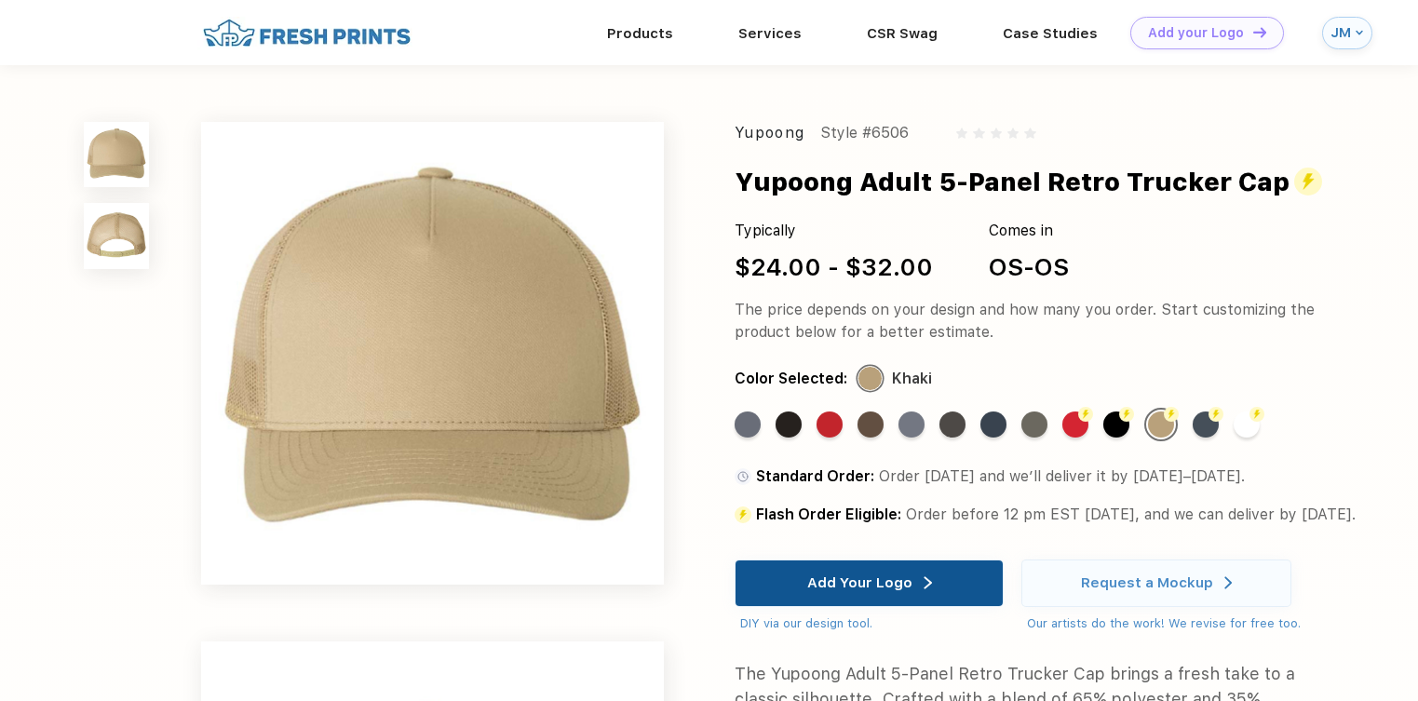
click at [908, 592] on div "Add Your Logo" at bounding box center [859, 582] width 105 height 19
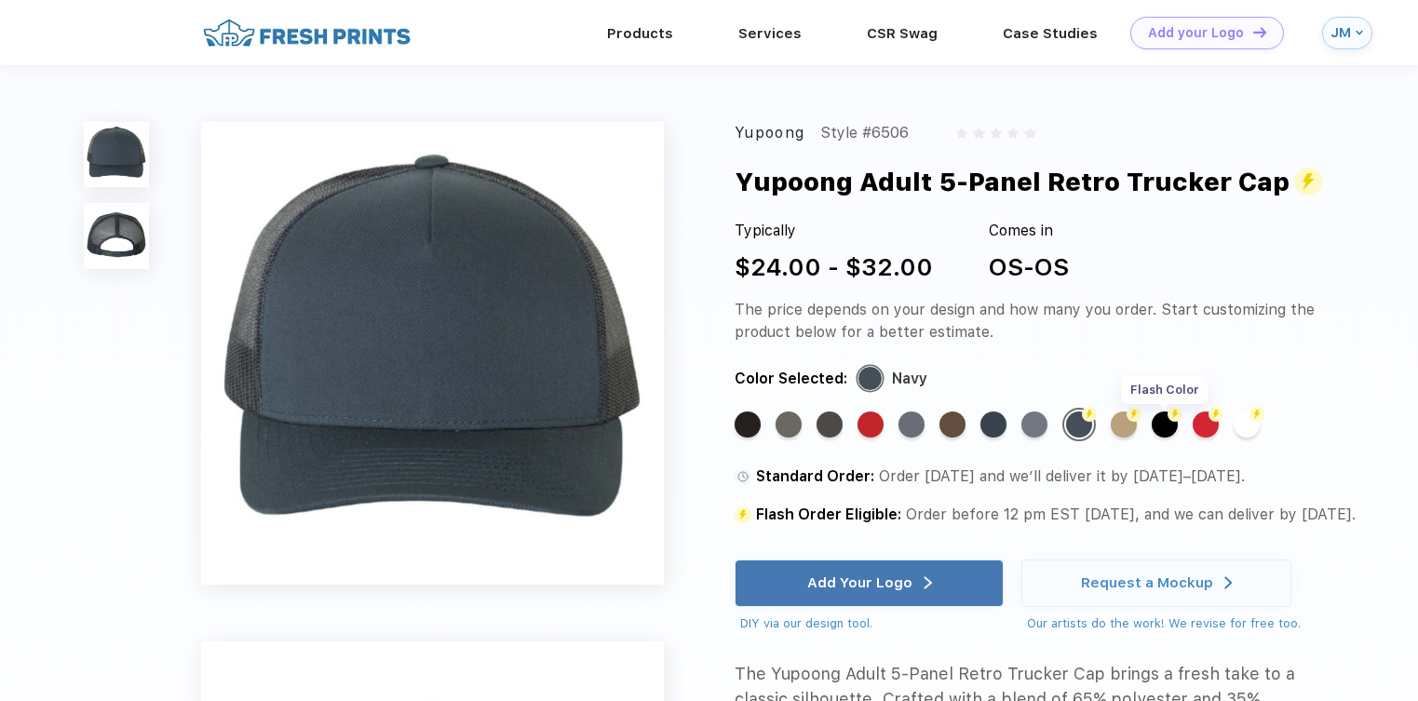
click at [1165, 426] on div "Flash Color" at bounding box center [1165, 424] width 26 height 26
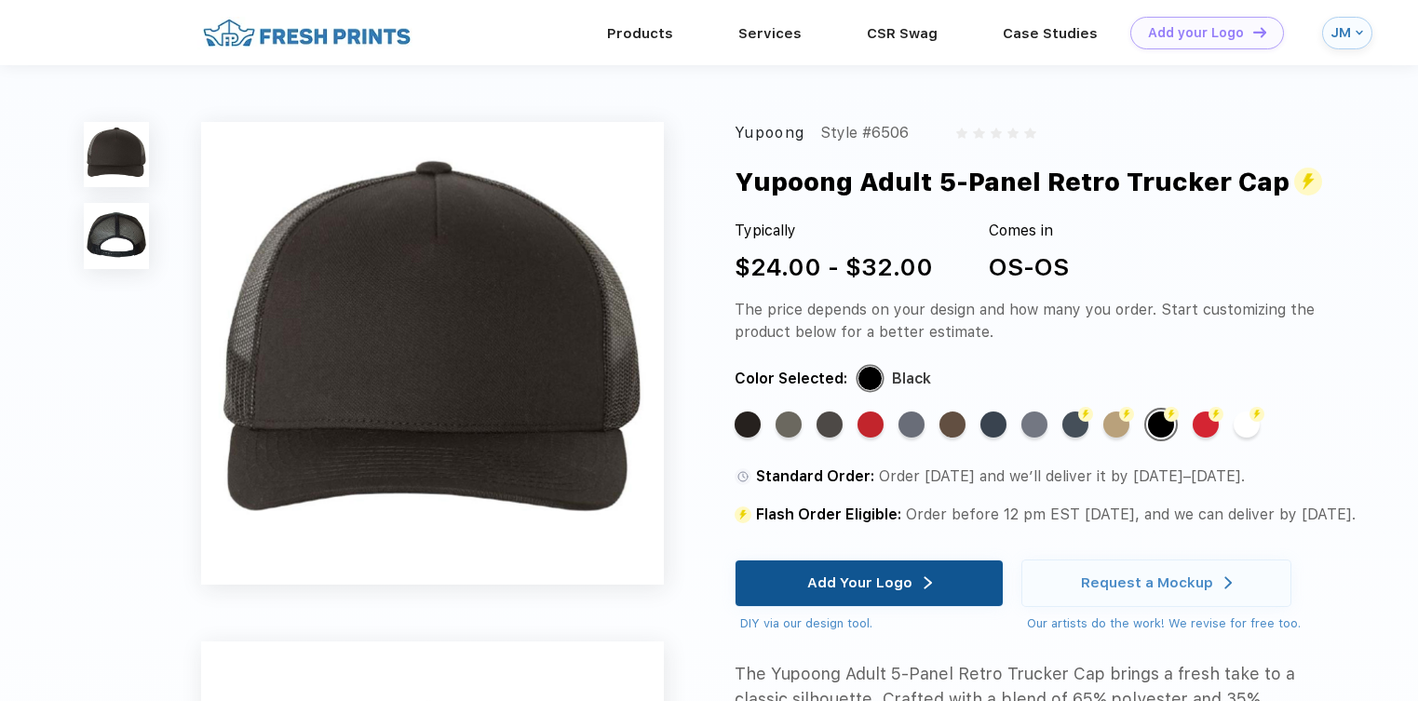
click at [886, 592] on div "Add Your Logo" at bounding box center [859, 582] width 105 height 19
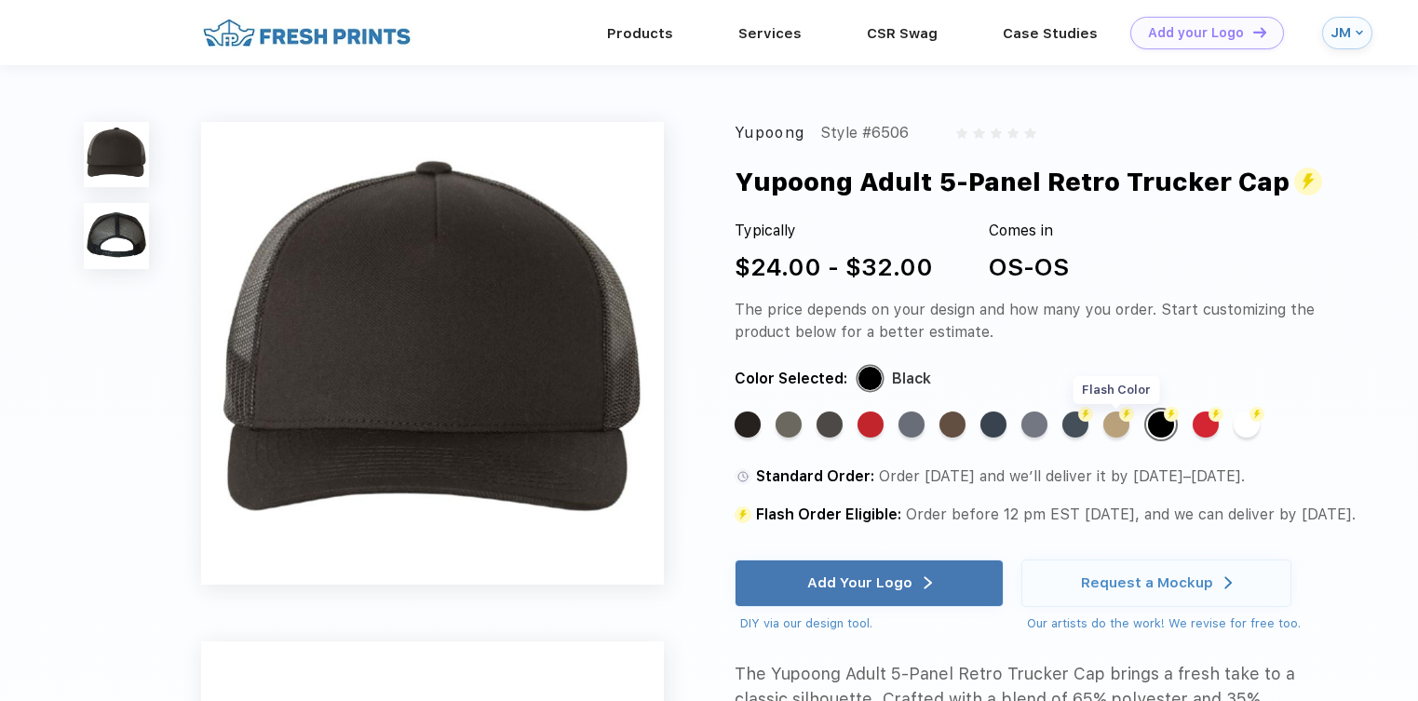
click at [1116, 423] on div "Flash Color" at bounding box center [1116, 424] width 26 height 26
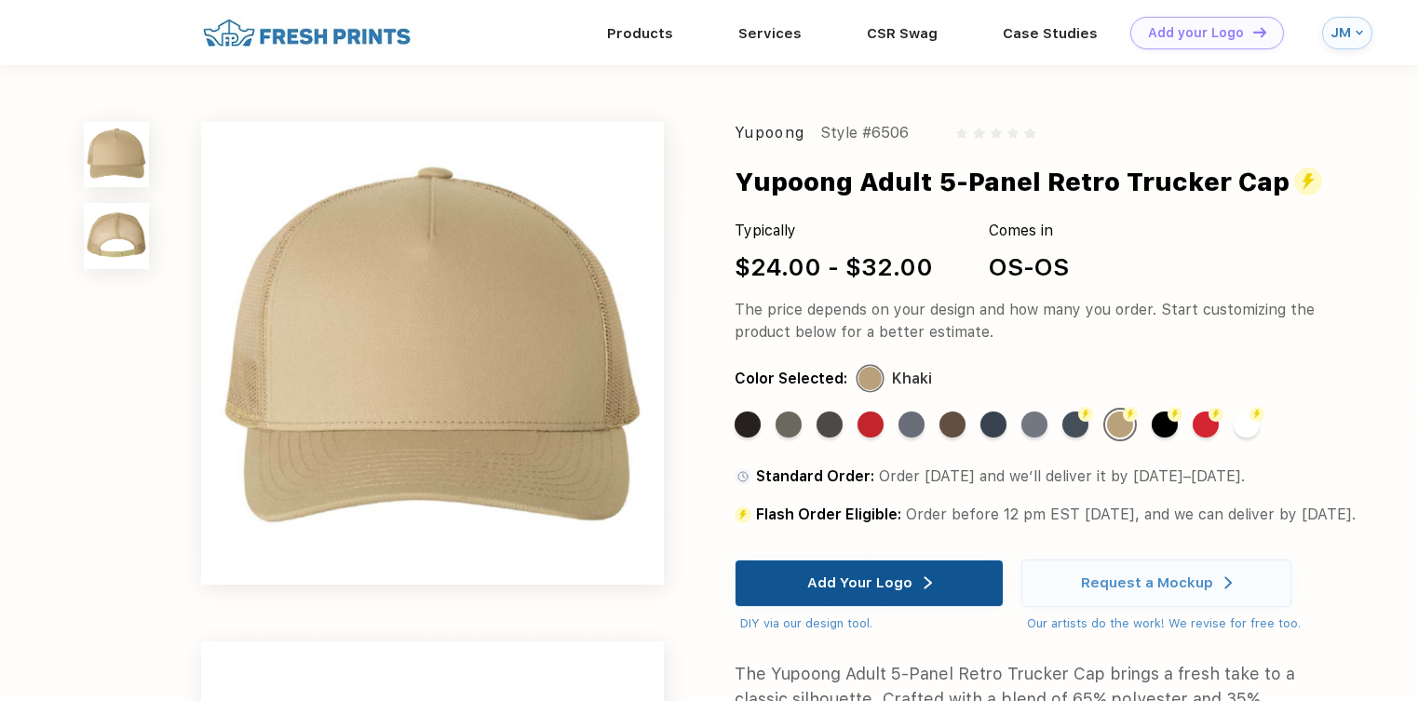
click at [861, 592] on div "Add Your Logo" at bounding box center [859, 582] width 105 height 19
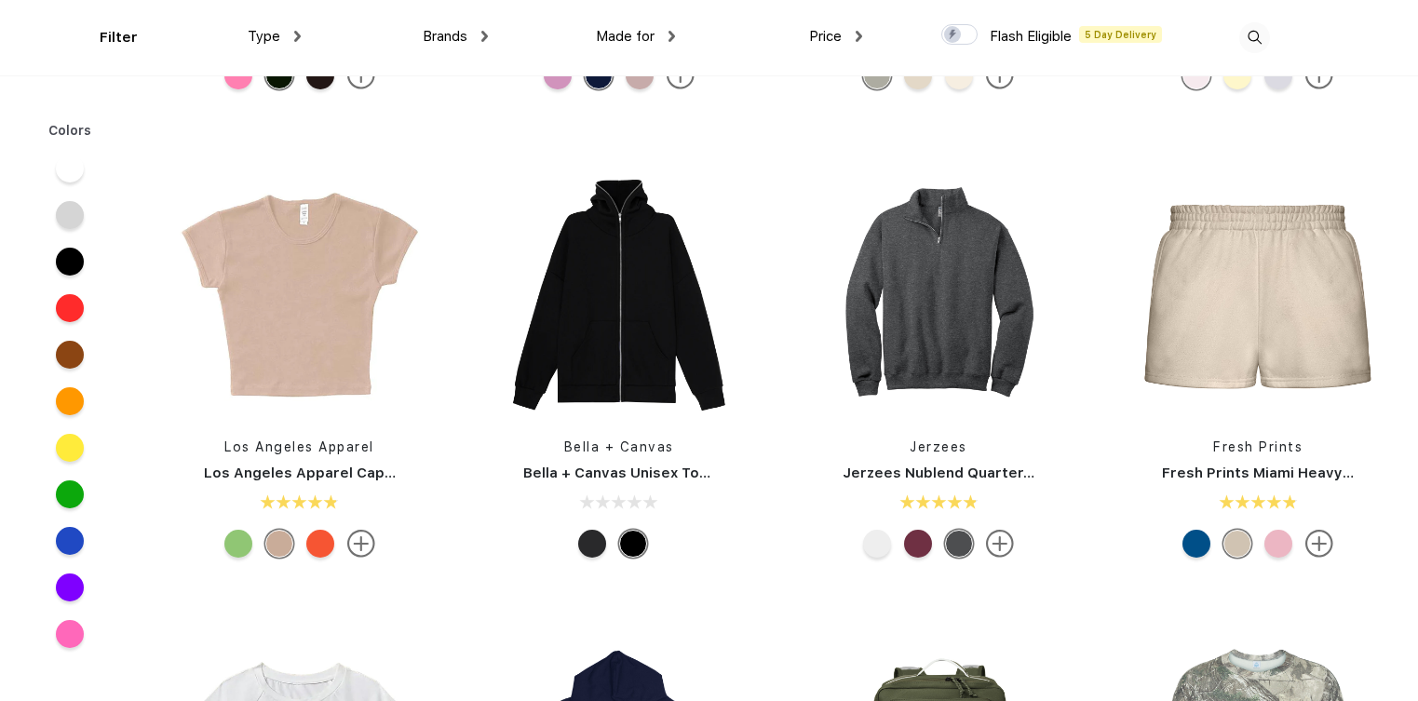
scroll to position [1350, 0]
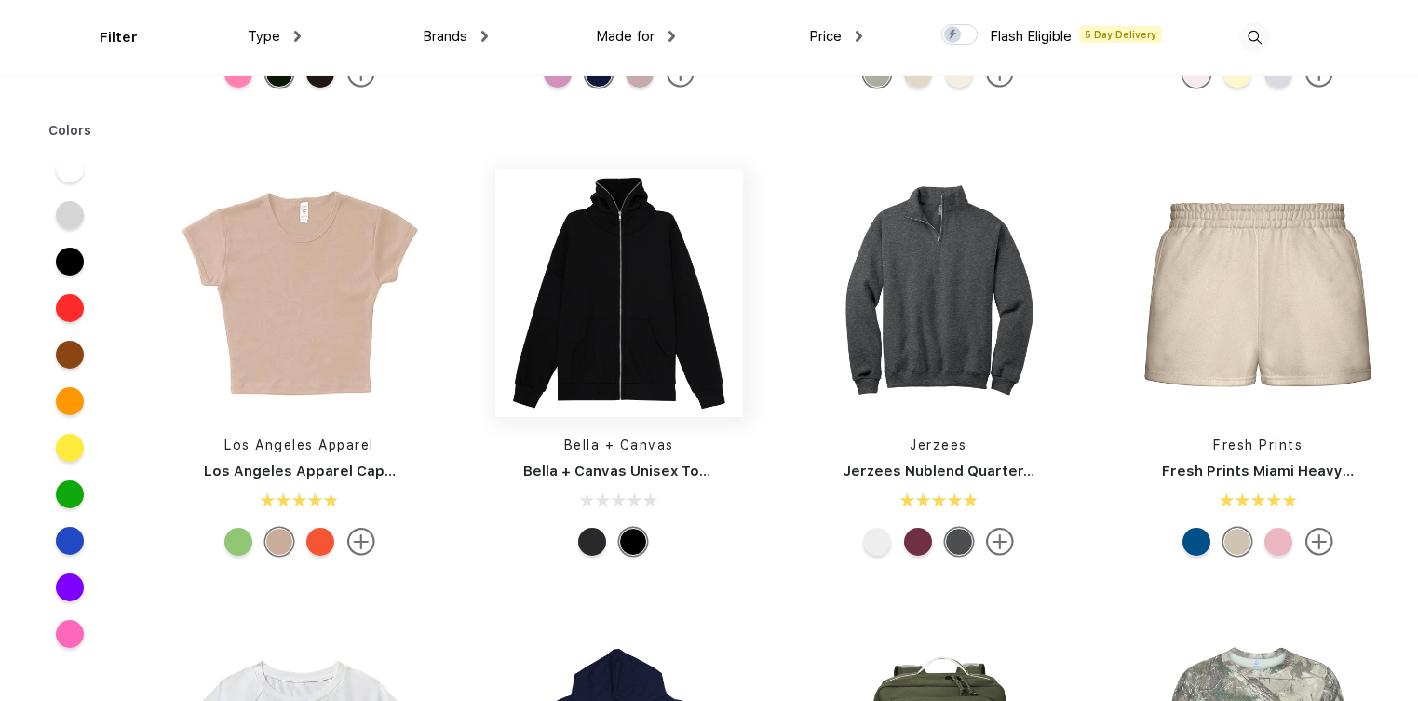
click at [647, 327] on img at bounding box center [619, 293] width 248 height 248
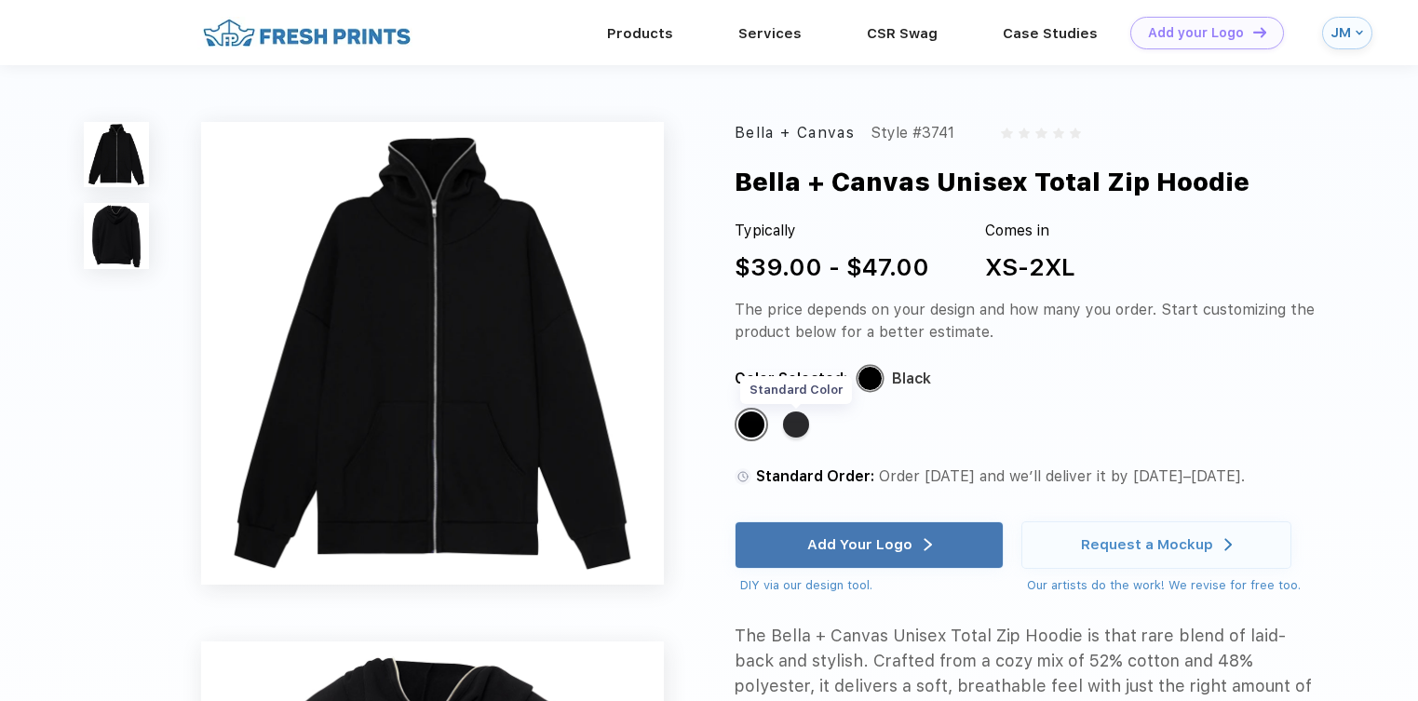
click at [798, 423] on div "Standard Color" at bounding box center [796, 424] width 26 height 26
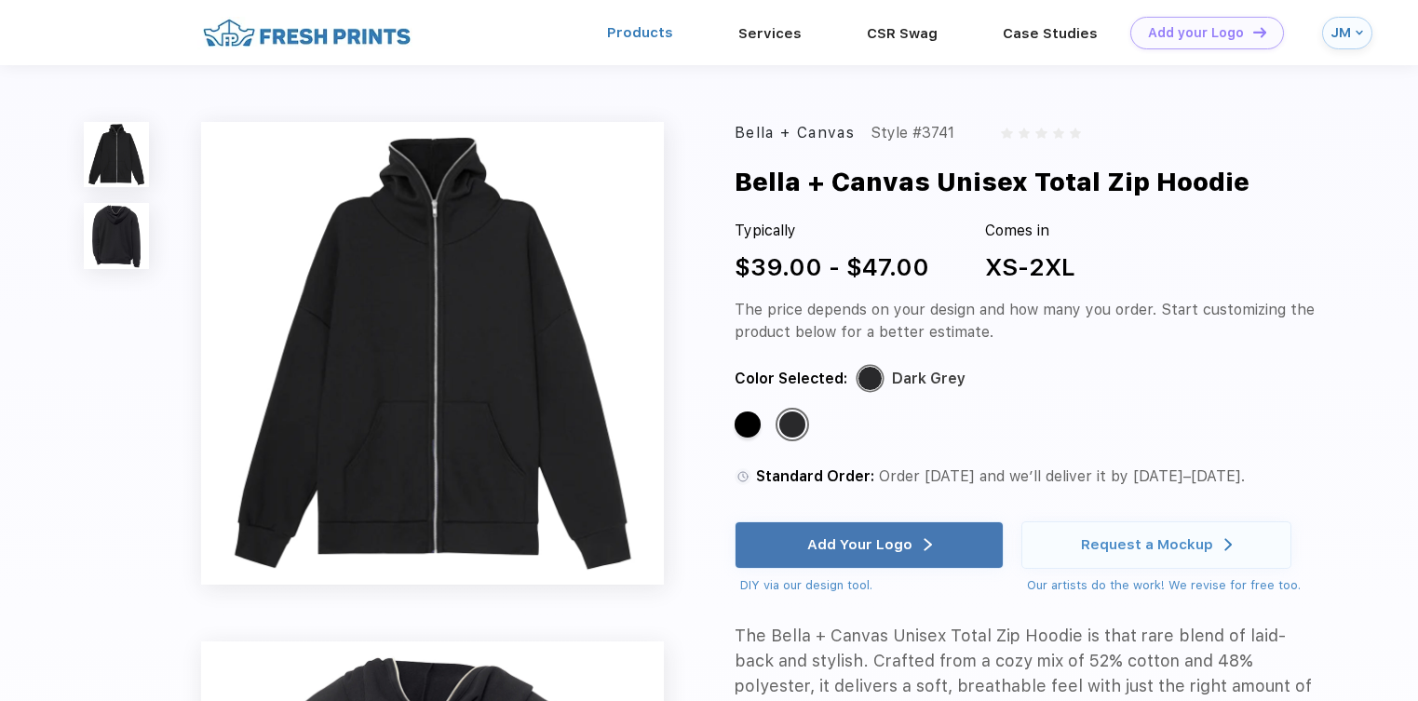
click at [667, 29] on link "Products" at bounding box center [640, 32] width 66 height 17
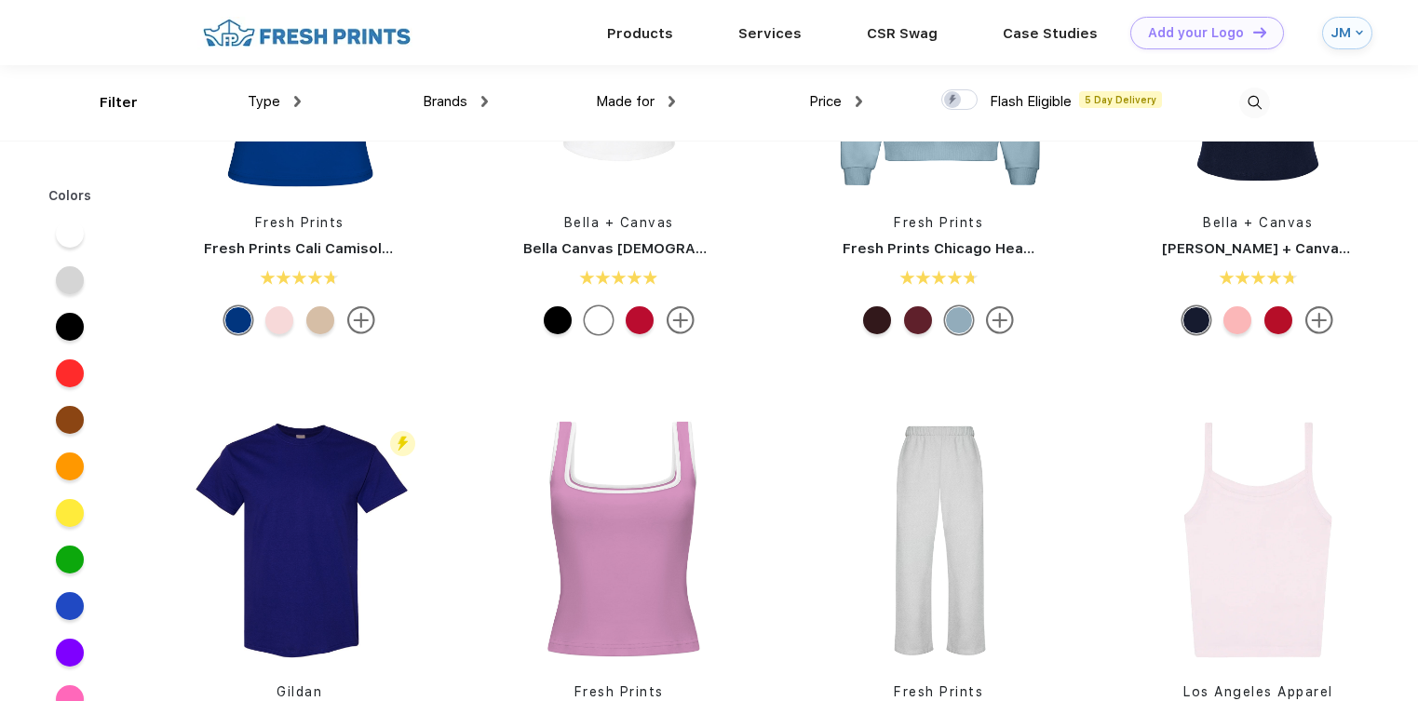
scroll to position [371, 0]
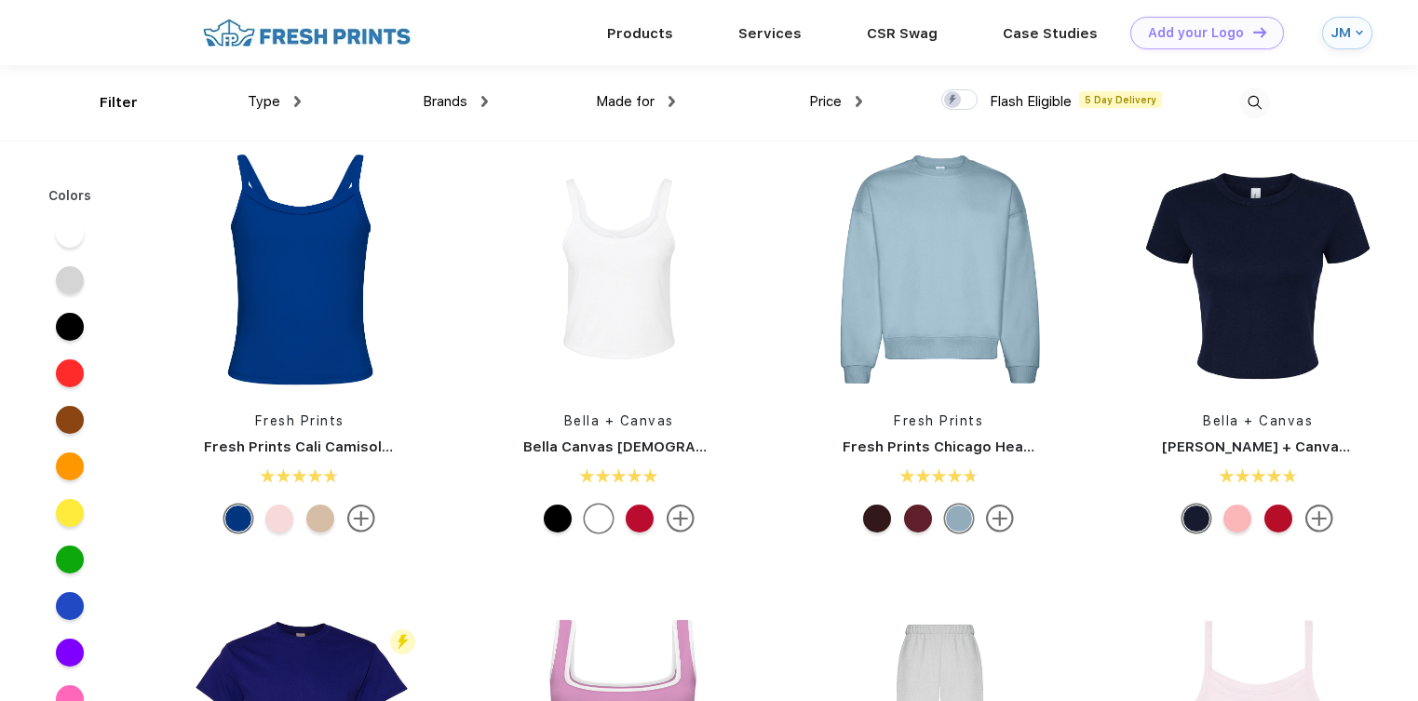
click at [301, 110] on div "Brands Most Popular Brands Moleskine Hydroflask Marine Layer S'well Vineyard Vi…" at bounding box center [394, 102] width 187 height 75
click at [292, 99] on div "Type" at bounding box center [274, 101] width 53 height 21
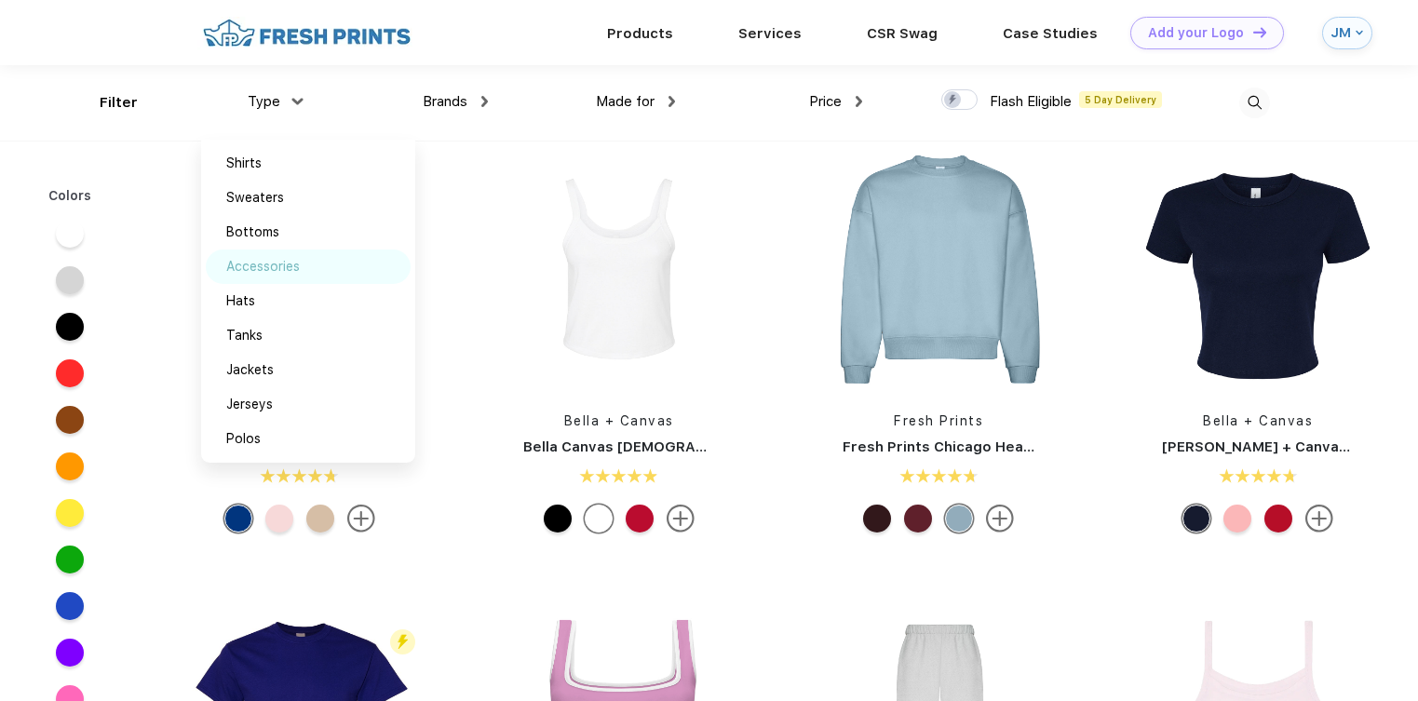
click at [284, 261] on div "Accessories" at bounding box center [263, 267] width 74 height 20
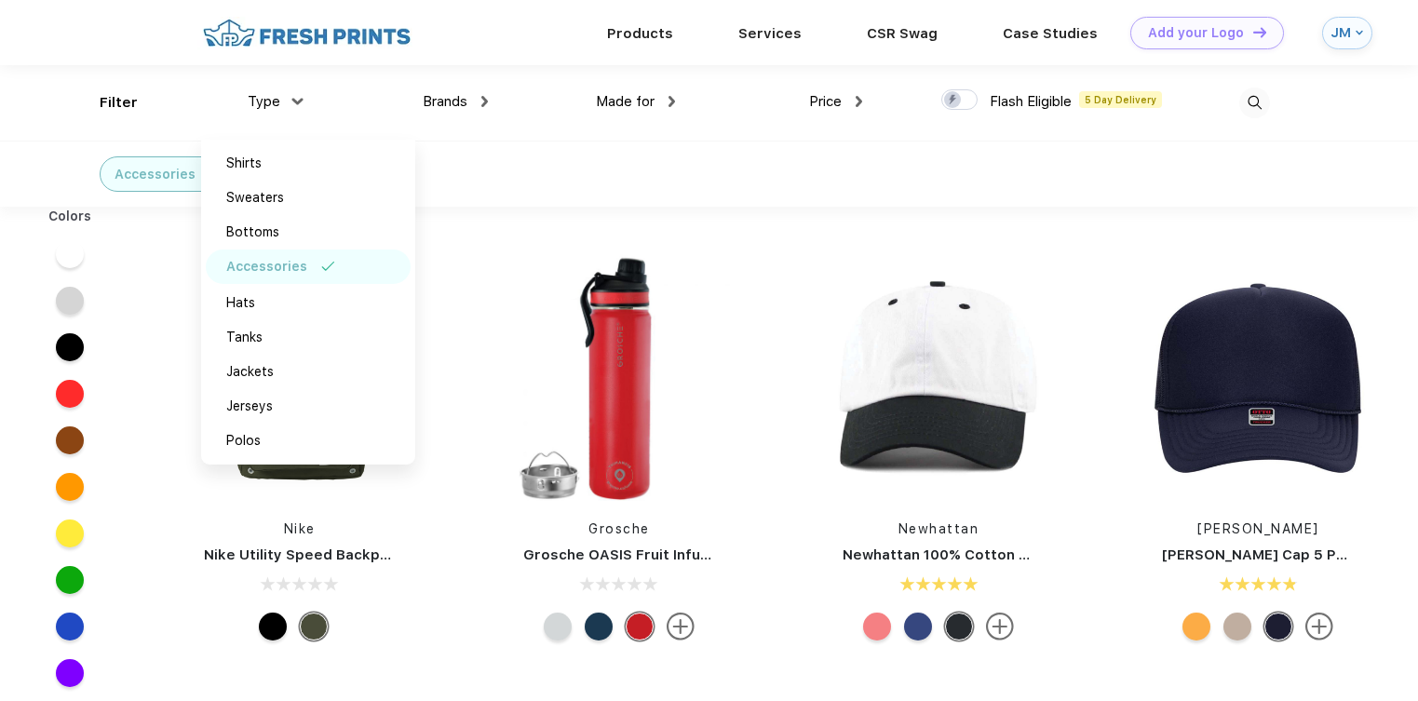
click at [779, 254] on div "Newhattan Newhattan 100% Cotton Stone Washed Cap" at bounding box center [938, 450] width 319 height 395
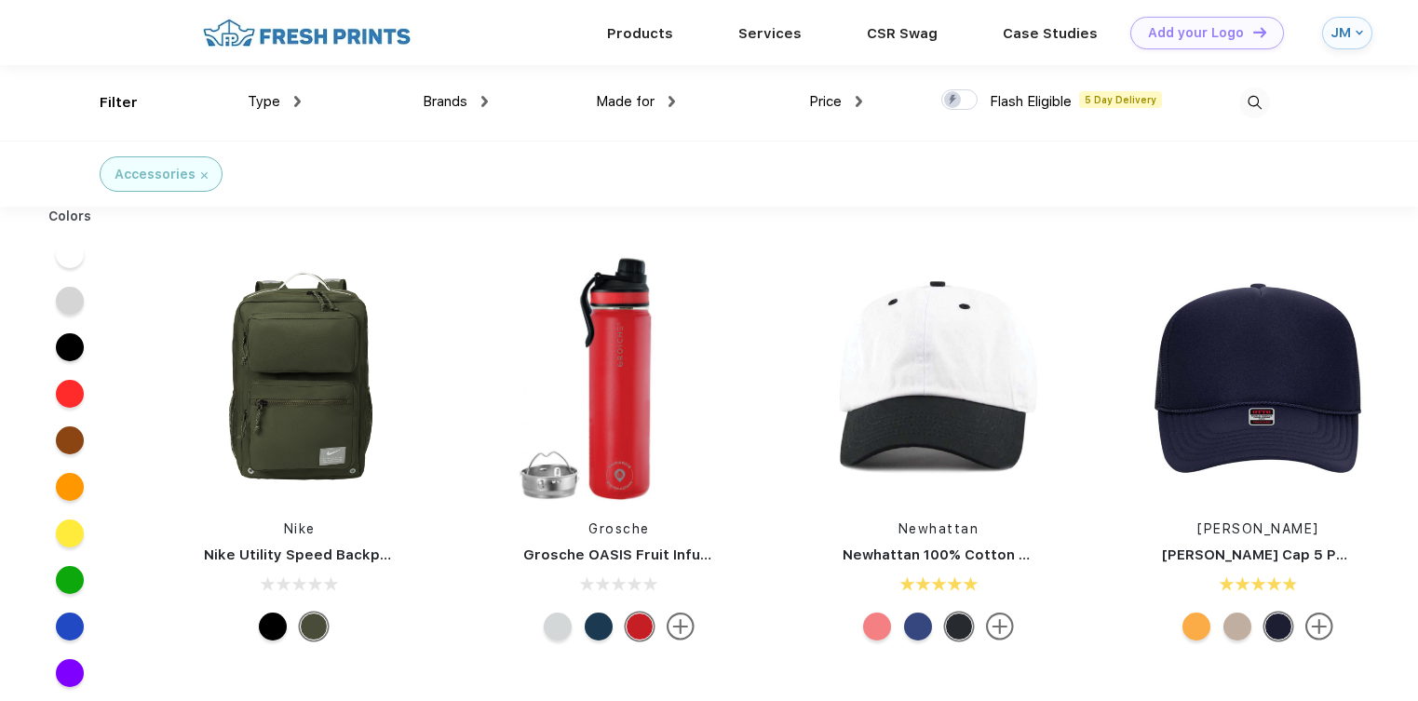
click at [856, 101] on img at bounding box center [859, 101] width 7 height 11
click at [826, 161] on div "$" at bounding box center [869, 163] width 205 height 34
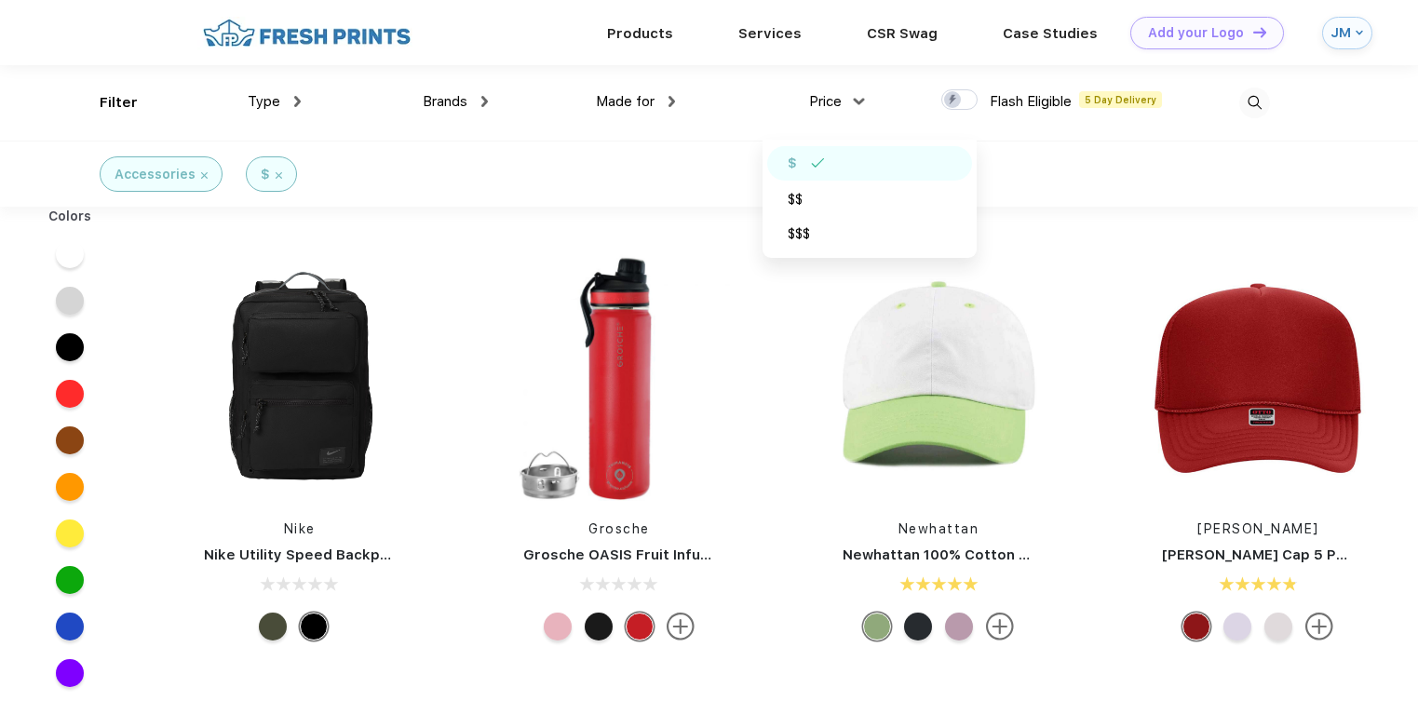
click at [707, 137] on div "Price $ $$ $$$" at bounding box center [768, 102] width 187 height 75
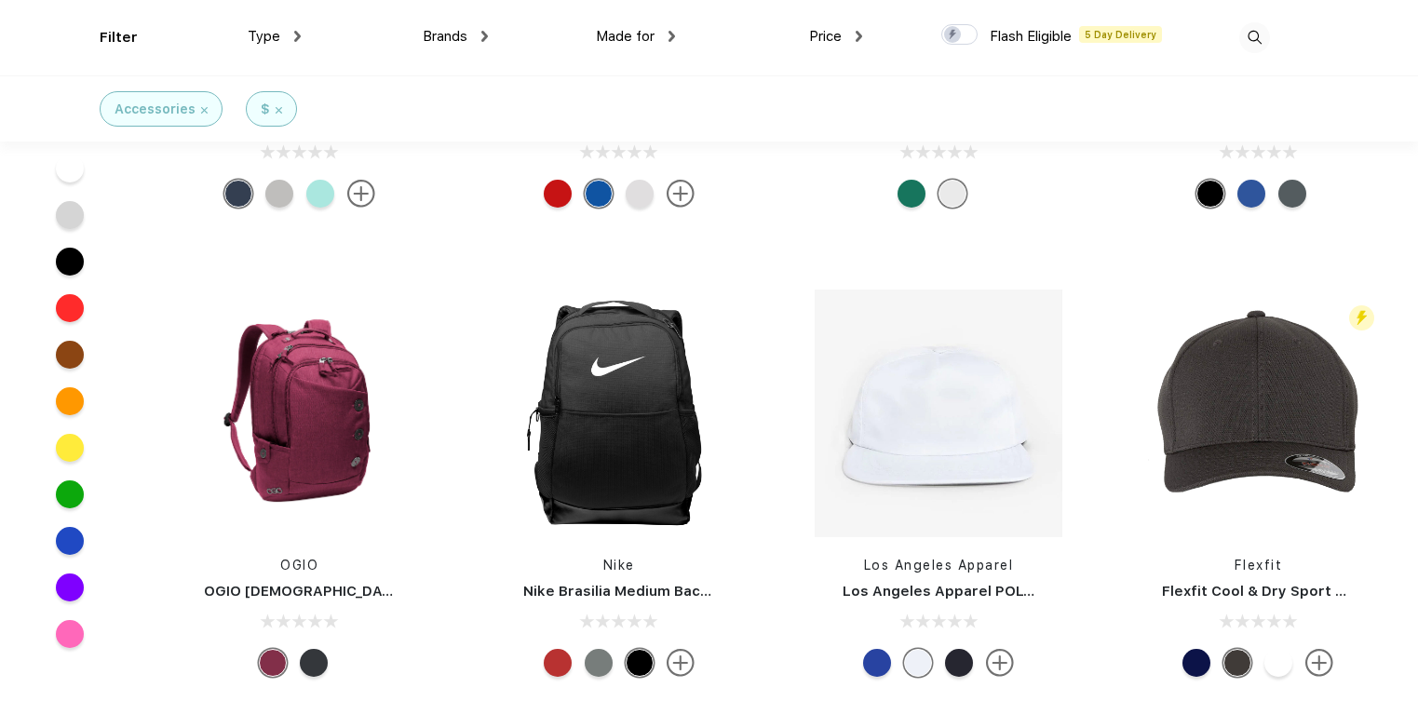
scroll to position [4533, 0]
click at [950, 405] on img at bounding box center [939, 413] width 248 height 248
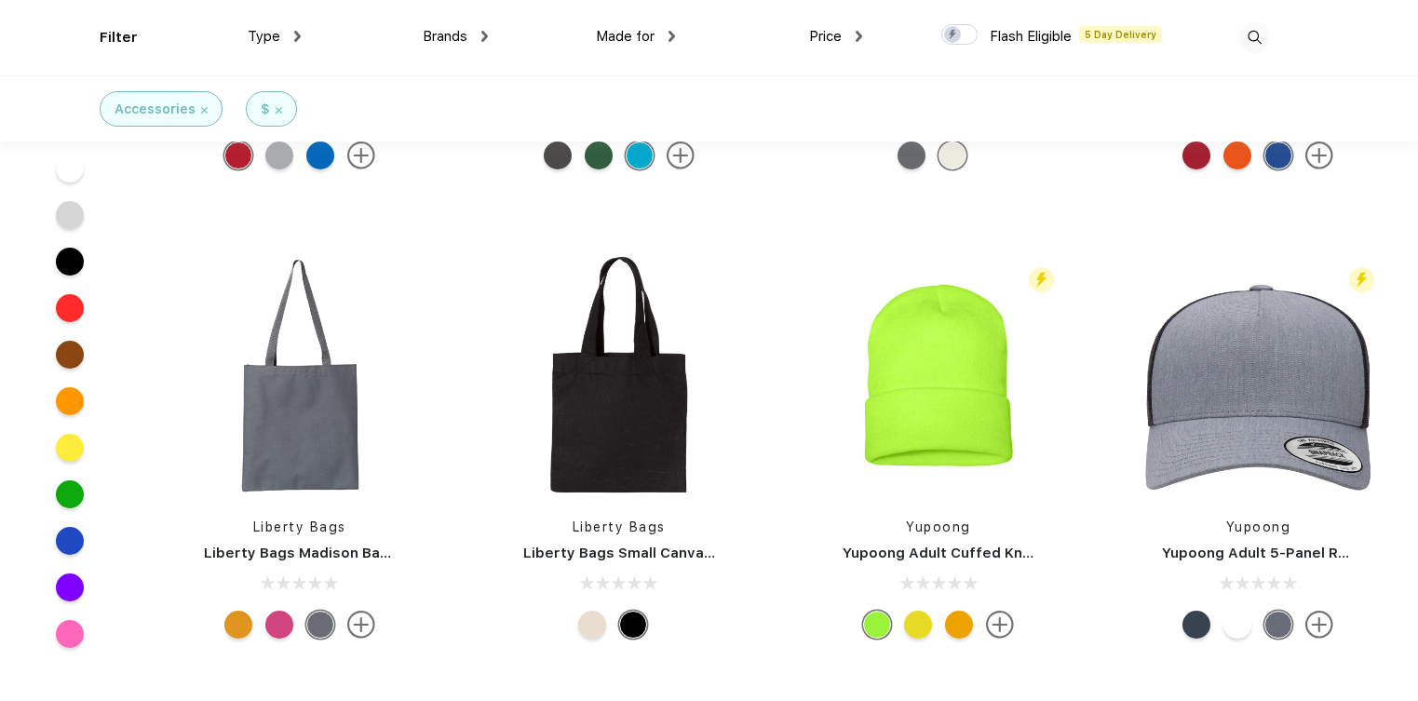
scroll to position [1738, 0]
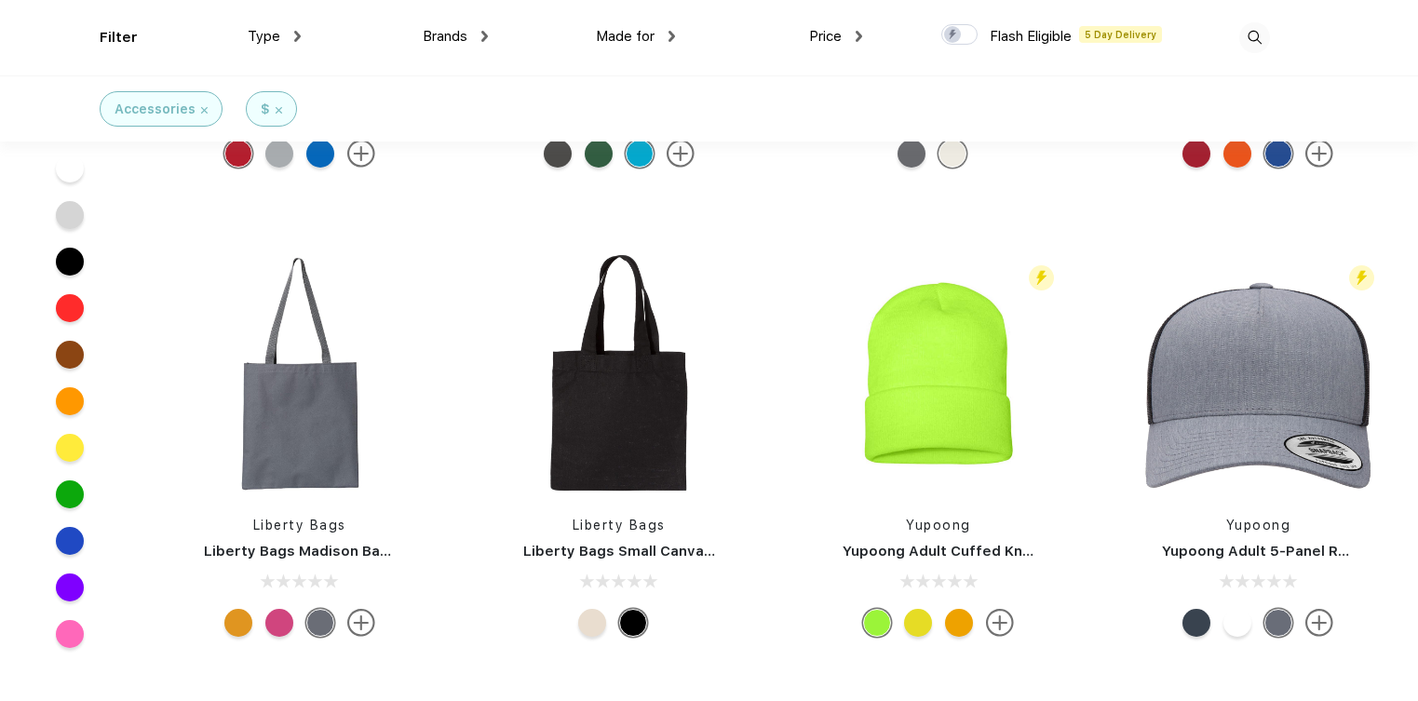
click at [795, 426] on div "Flash Eligible 5 Day Delivery Yupoong Yupoong Adult Cuffed Knit Beanie" at bounding box center [938, 446] width 319 height 395
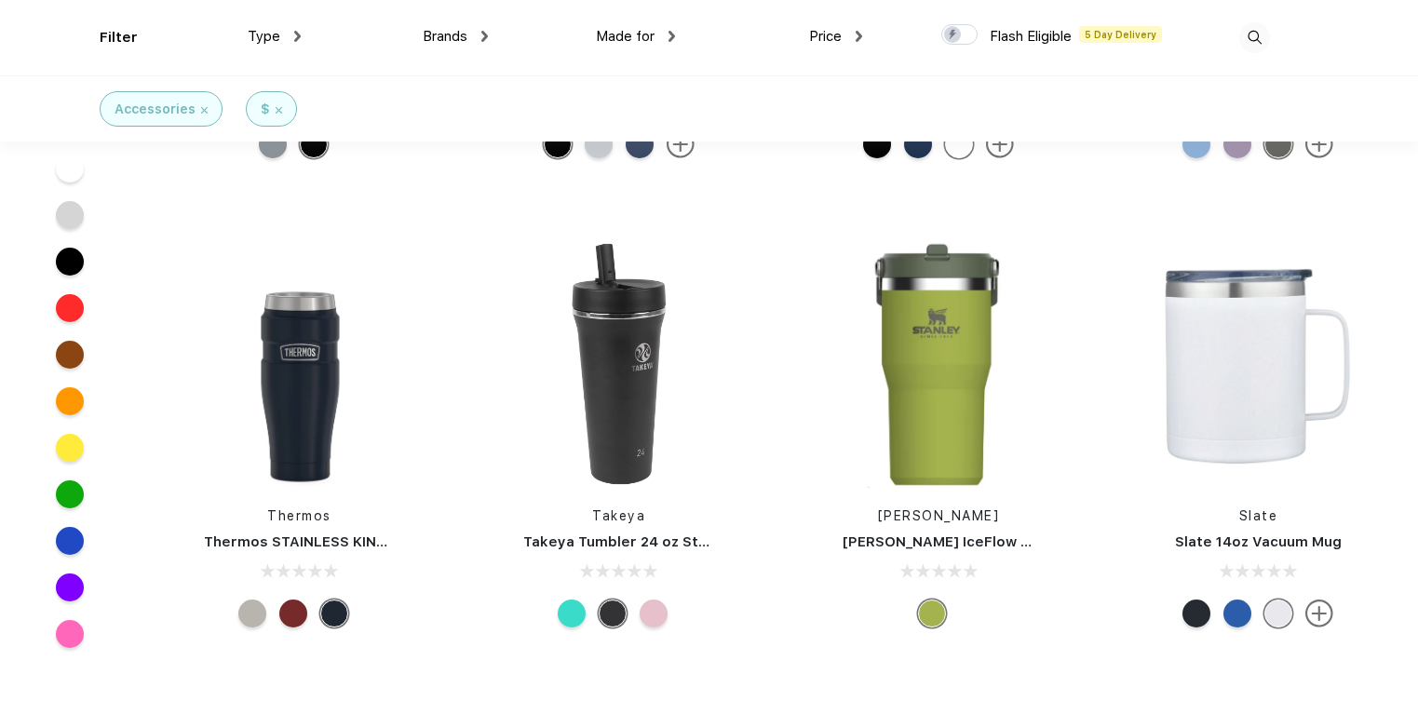
scroll to position [6462, 0]
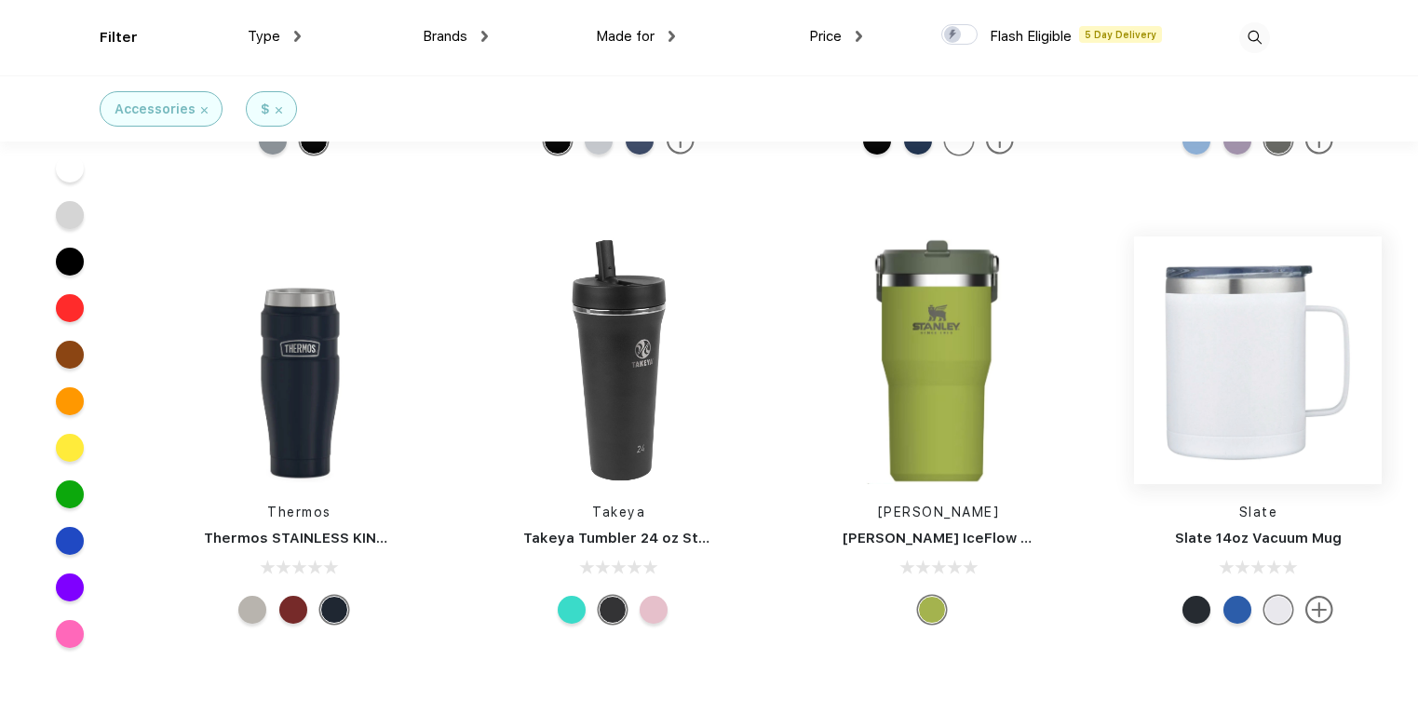
click at [1224, 393] on img at bounding box center [1258, 360] width 248 height 248
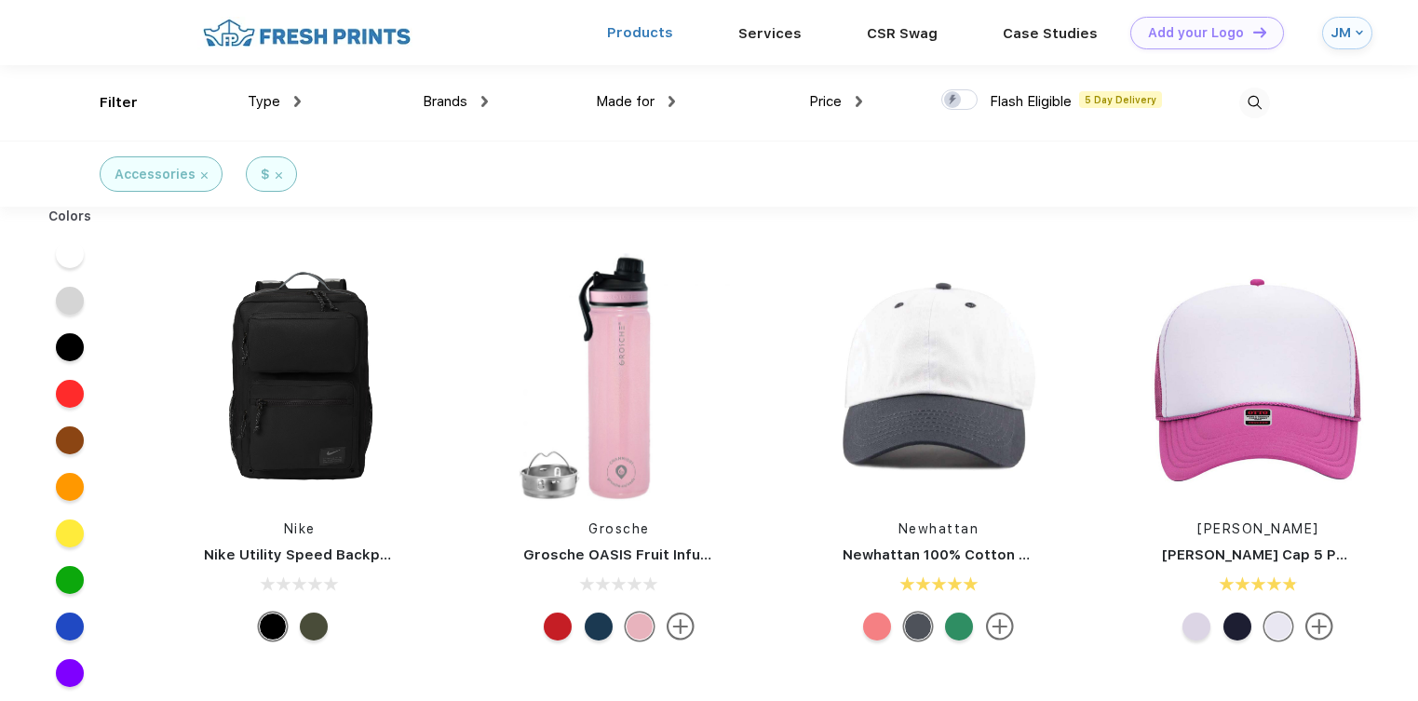
click at [654, 37] on link "Products" at bounding box center [640, 32] width 66 height 17
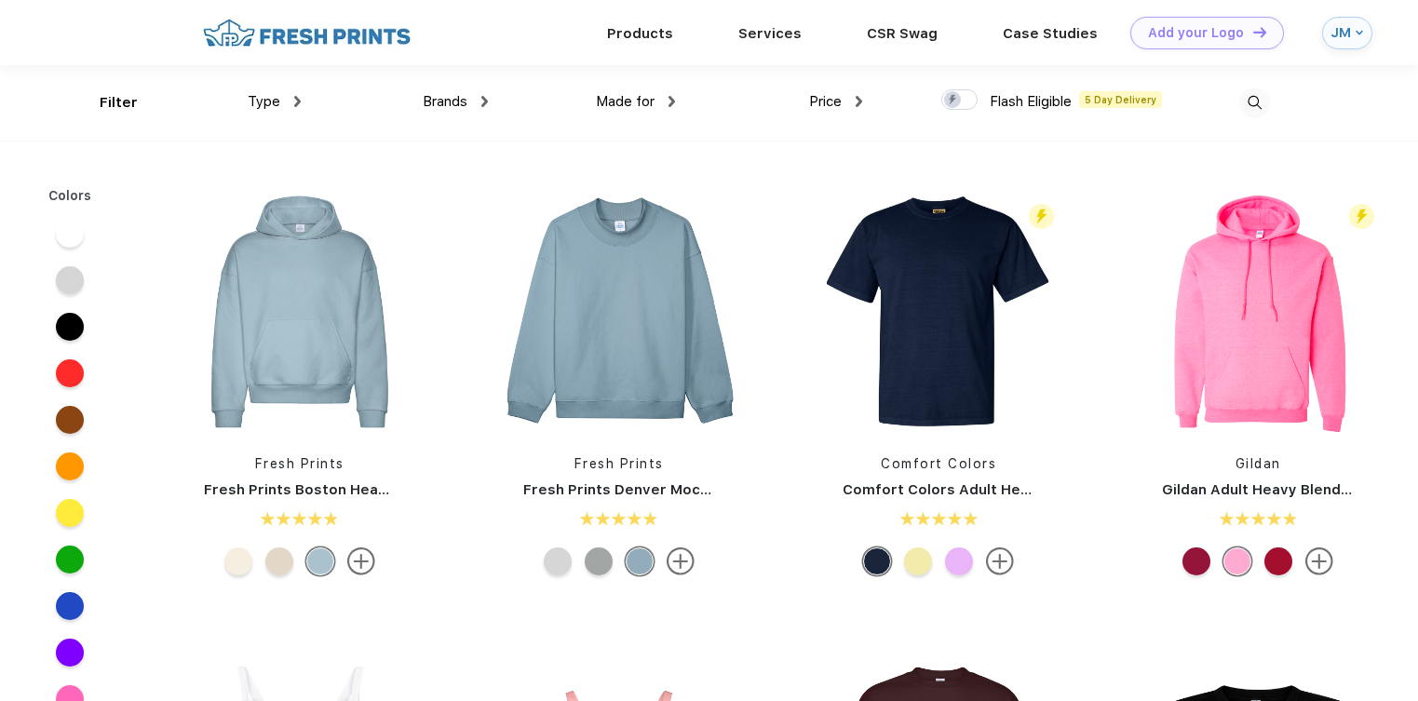
click at [654, 37] on link "Products" at bounding box center [640, 33] width 66 height 17
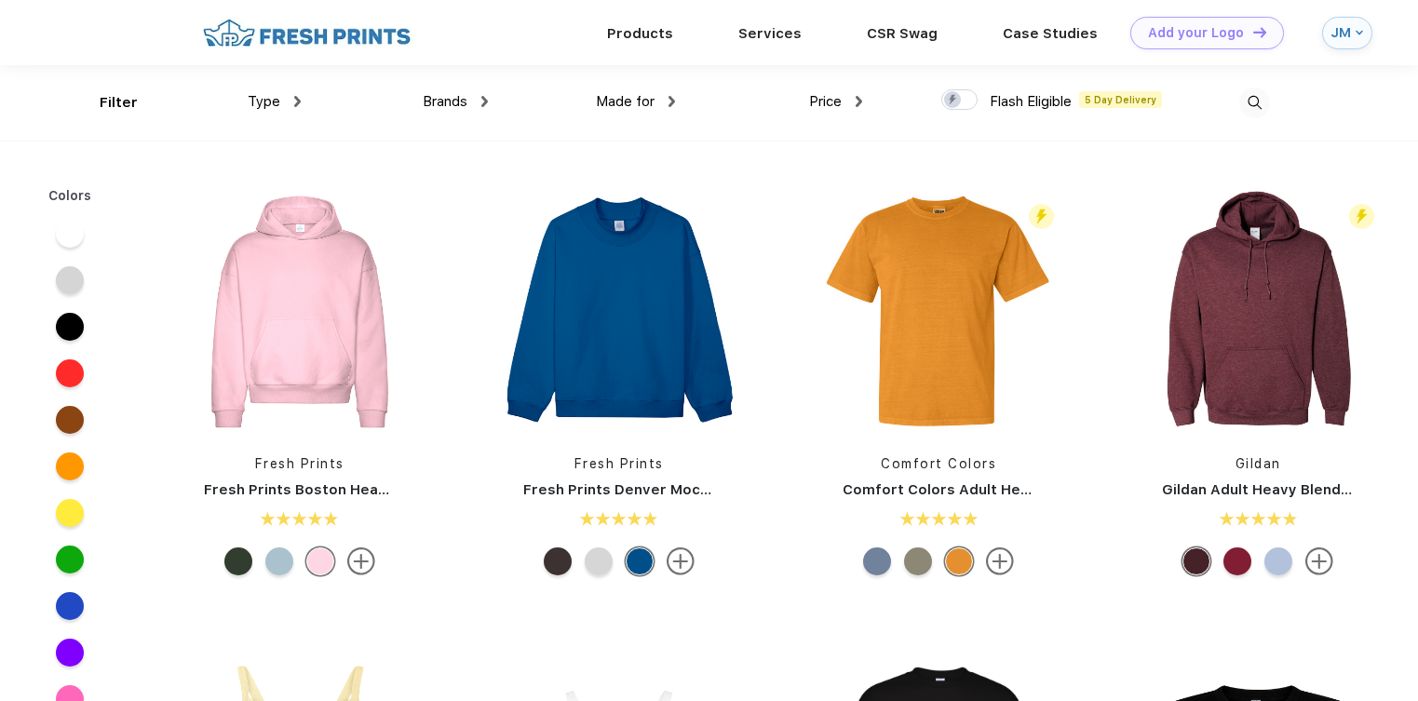
scroll to position [1, 0]
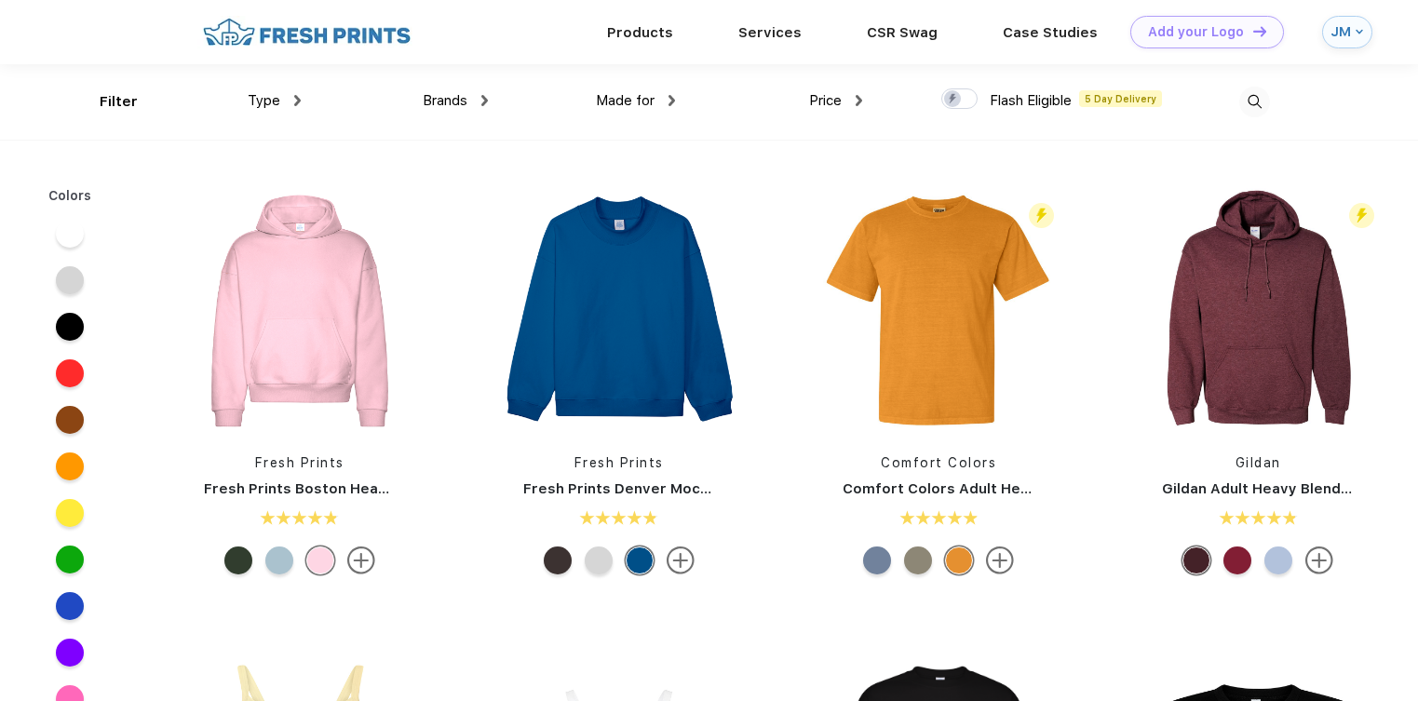
click at [289, 94] on div "Type" at bounding box center [274, 100] width 53 height 21
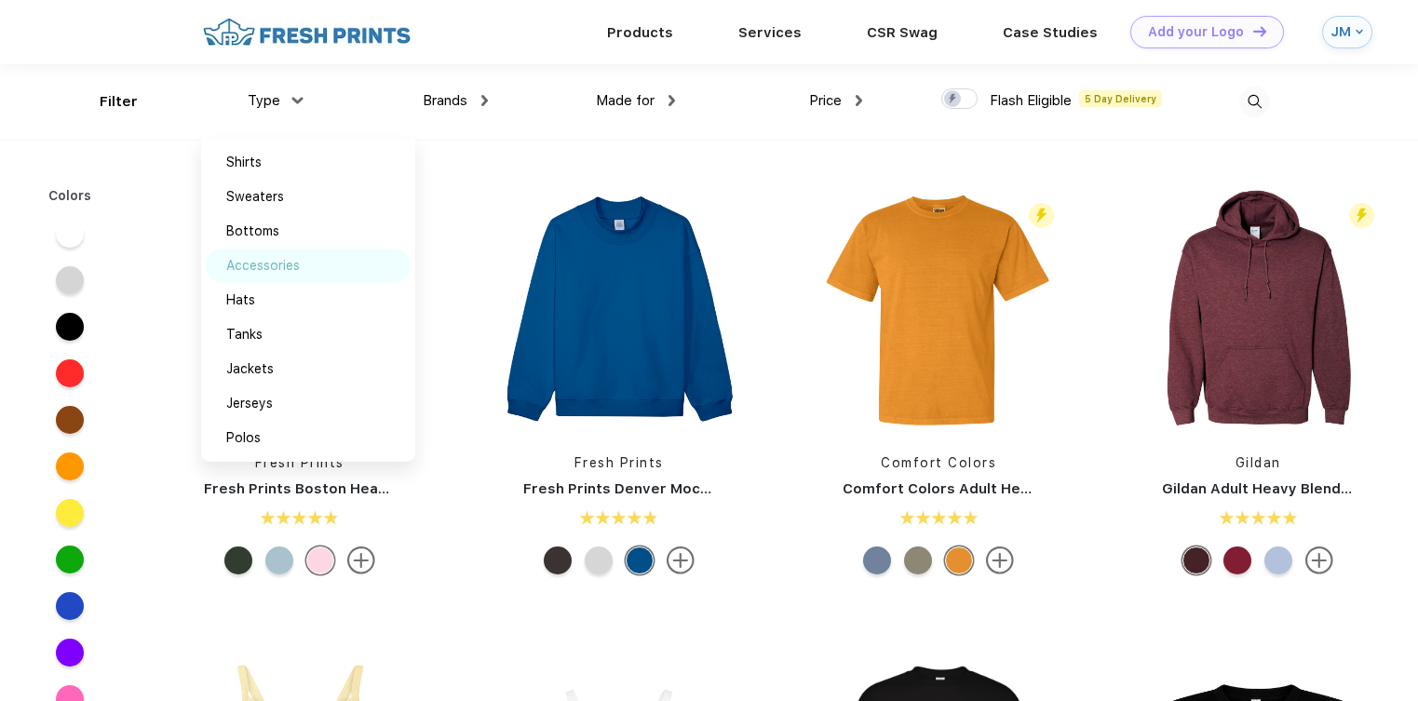
click at [277, 276] on div "Accessories" at bounding box center [308, 266] width 205 height 34
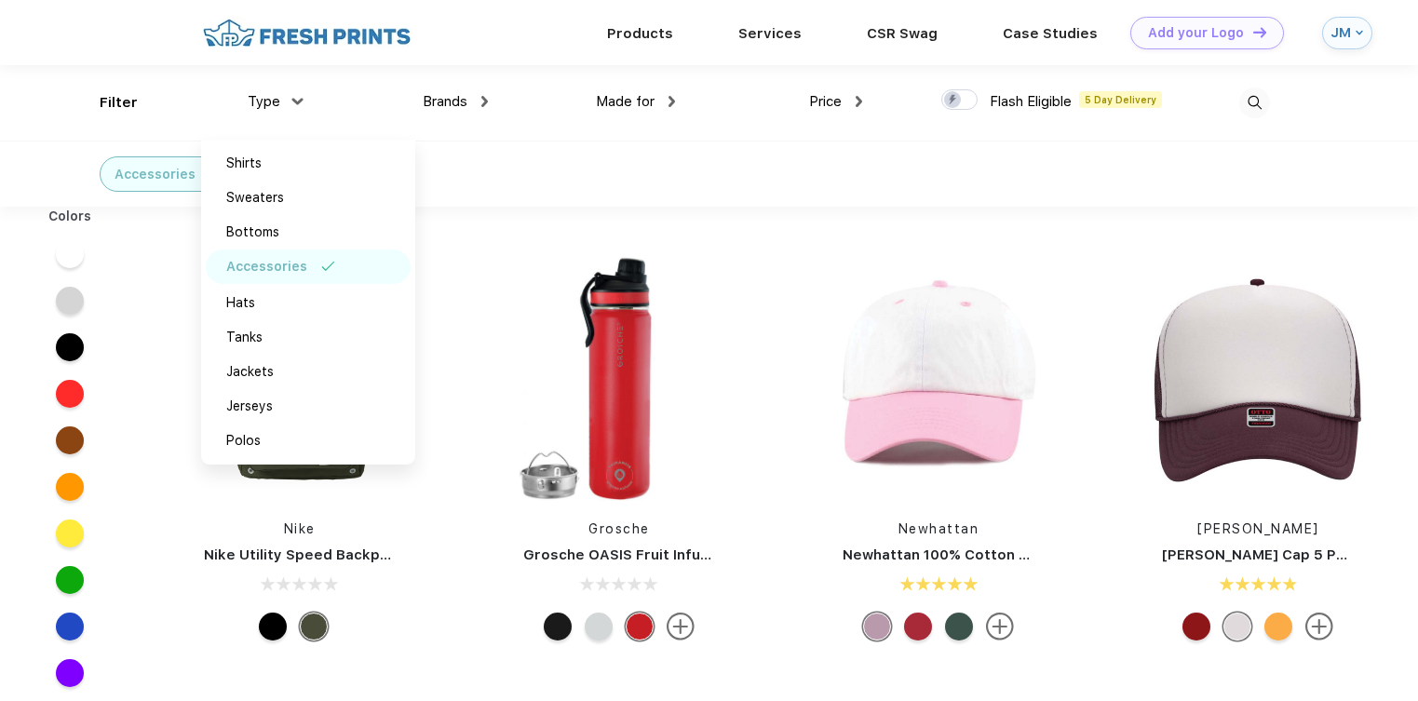
click at [124, 99] on div "Type Shirts Sweaters Bottoms Accessories Hats Tanks Jackets Jerseys Polos" at bounding box center [207, 102] width 187 height 75
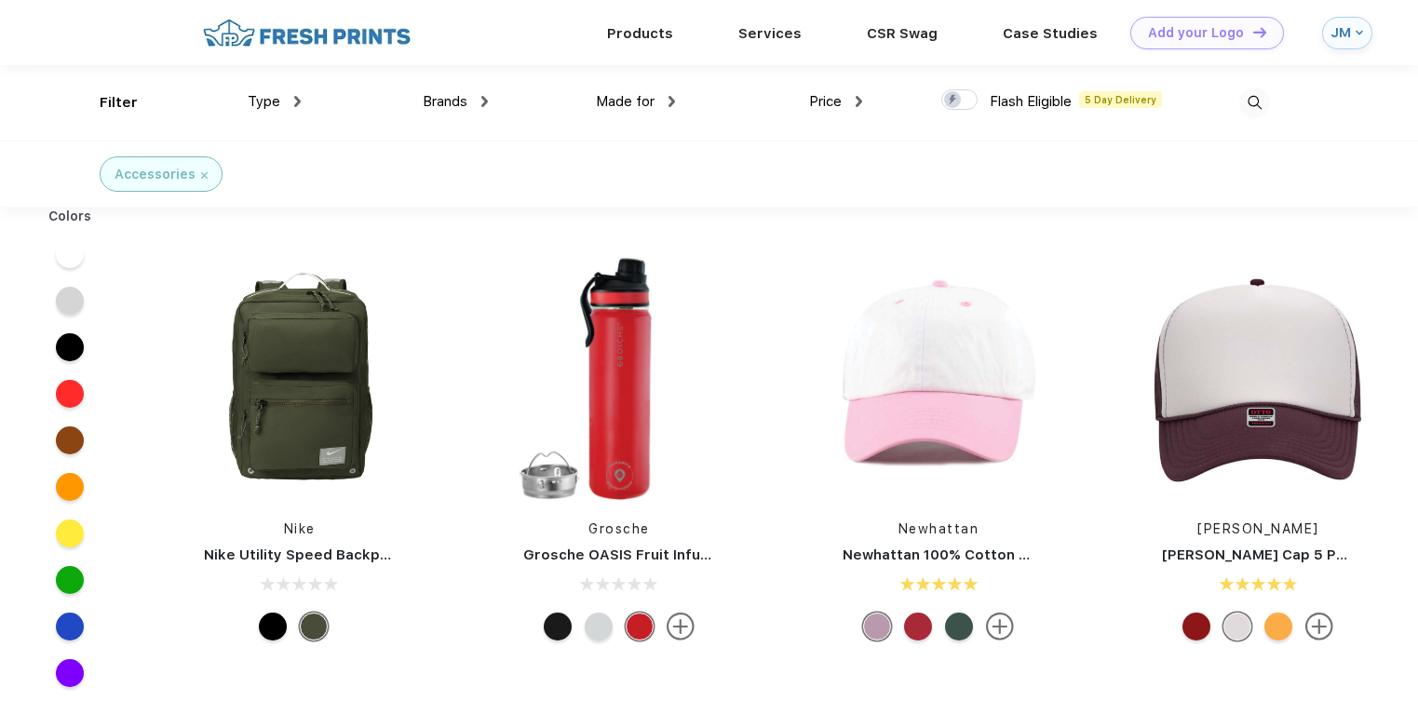
click at [121, 97] on div "Type Shirts Sweaters Bottoms Accessories Hats Tanks Jackets Jerseys Polos" at bounding box center [207, 102] width 187 height 75
click at [467, 99] on span "Brands" at bounding box center [445, 101] width 45 height 17
click at [491, 97] on div "Made for Unisex Women Men Youth" at bounding box center [581, 102] width 187 height 75
click at [482, 98] on img at bounding box center [484, 101] width 7 height 11
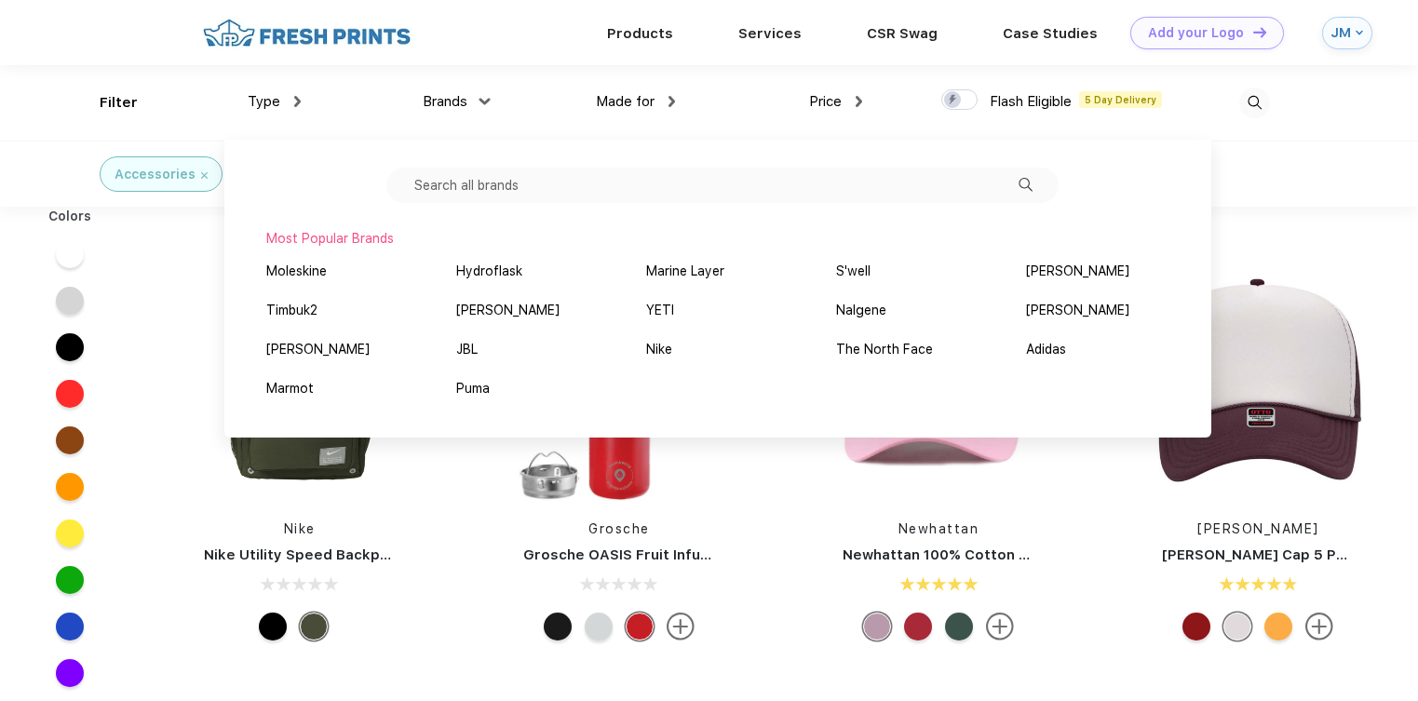
click at [654, 97] on span "Made for" at bounding box center [625, 101] width 59 height 17
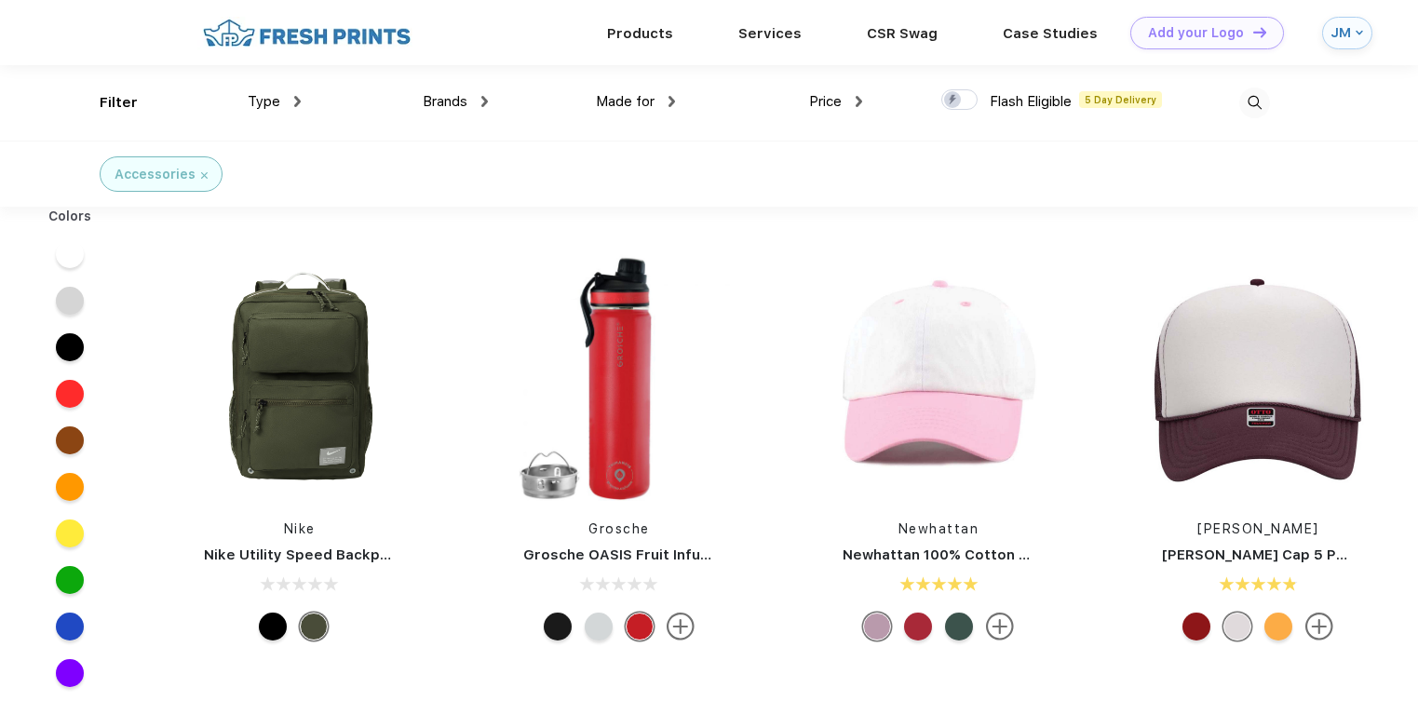
click at [668, 99] on img at bounding box center [671, 101] width 7 height 11
click at [650, 168] on div "Unisex" at bounding box center [656, 163] width 205 height 34
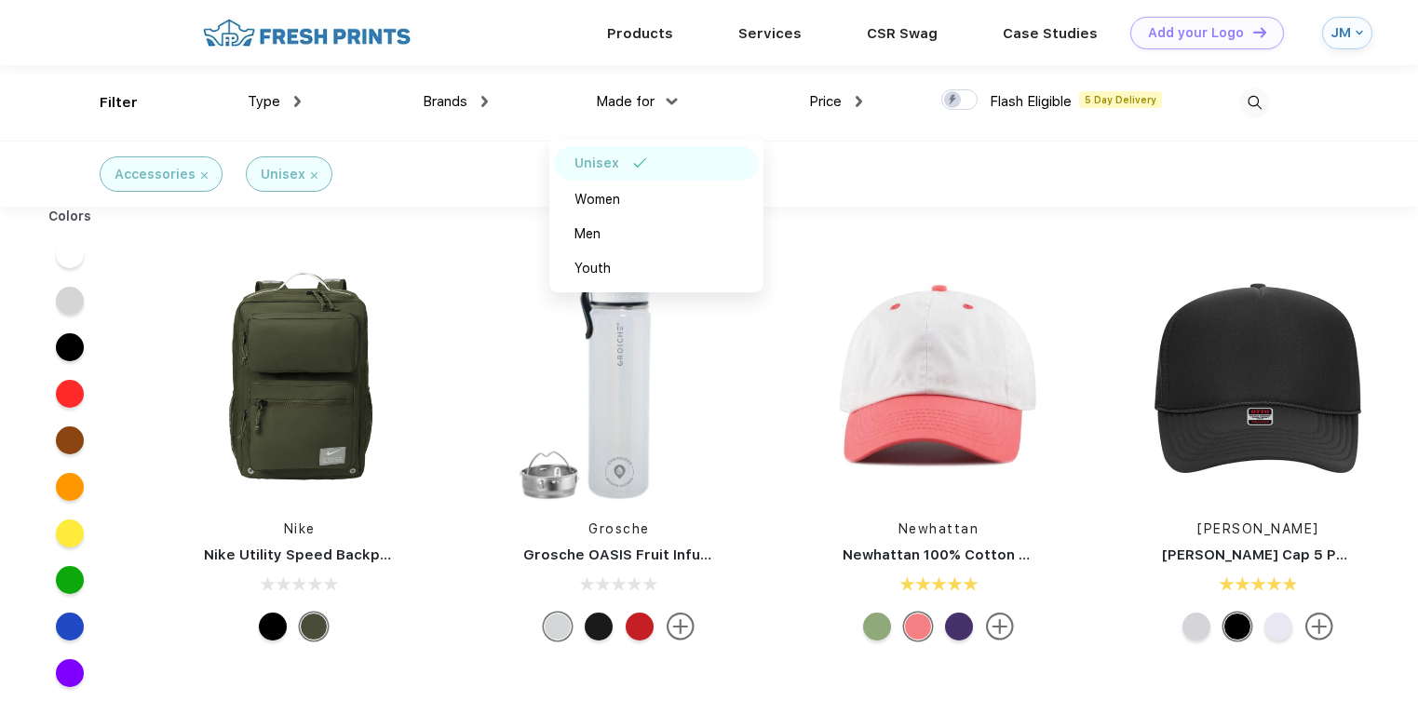
click at [859, 101] on img at bounding box center [859, 101] width 7 height 11
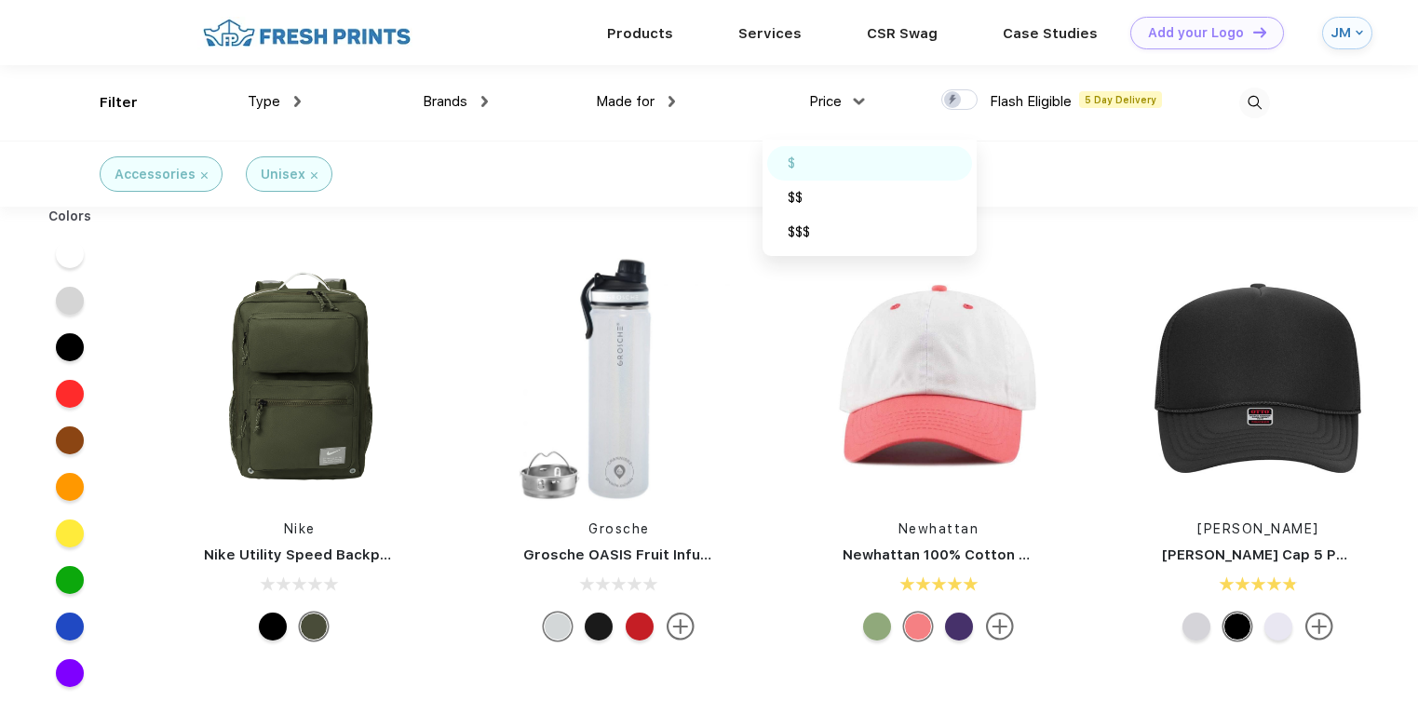
click at [830, 161] on div "$" at bounding box center [869, 163] width 205 height 34
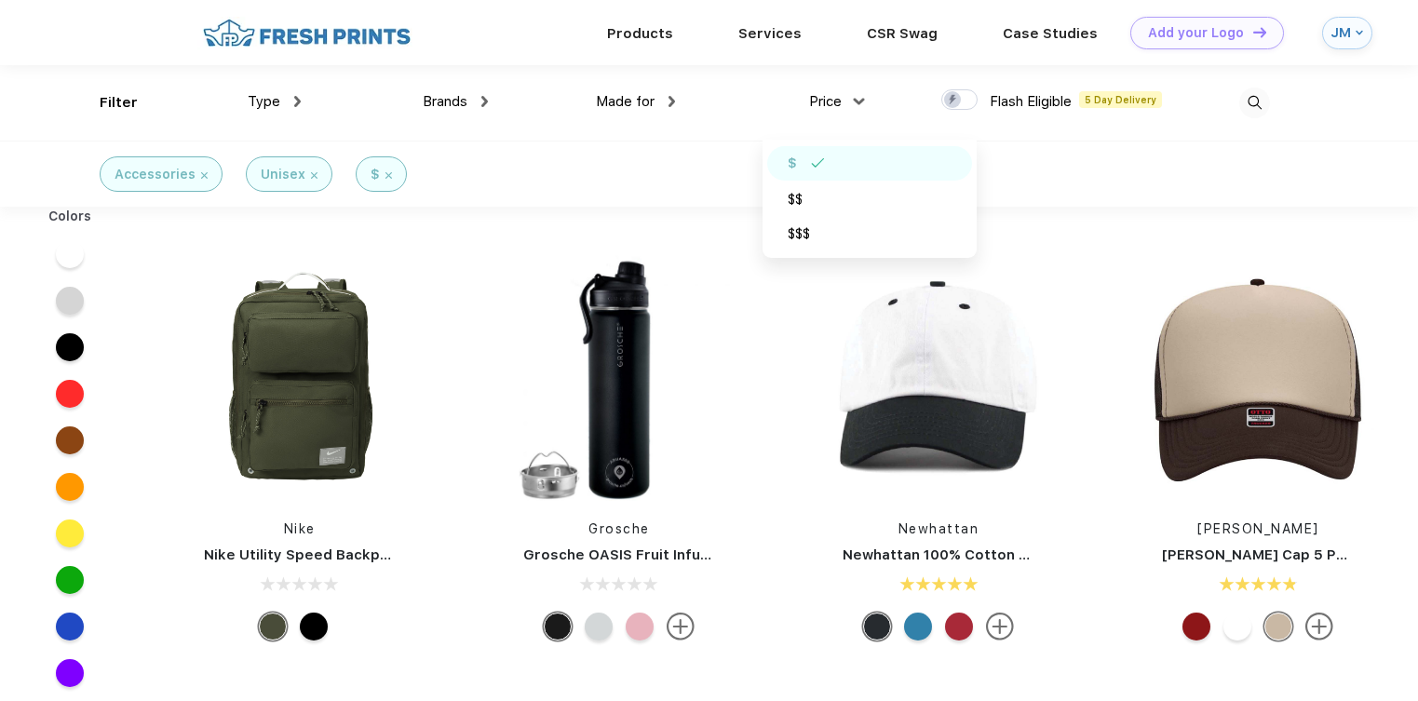
click at [958, 92] on div at bounding box center [959, 99] width 36 height 20
click at [953, 92] on input "checkbox" at bounding box center [947, 94] width 12 height 12
checkbox input "true"
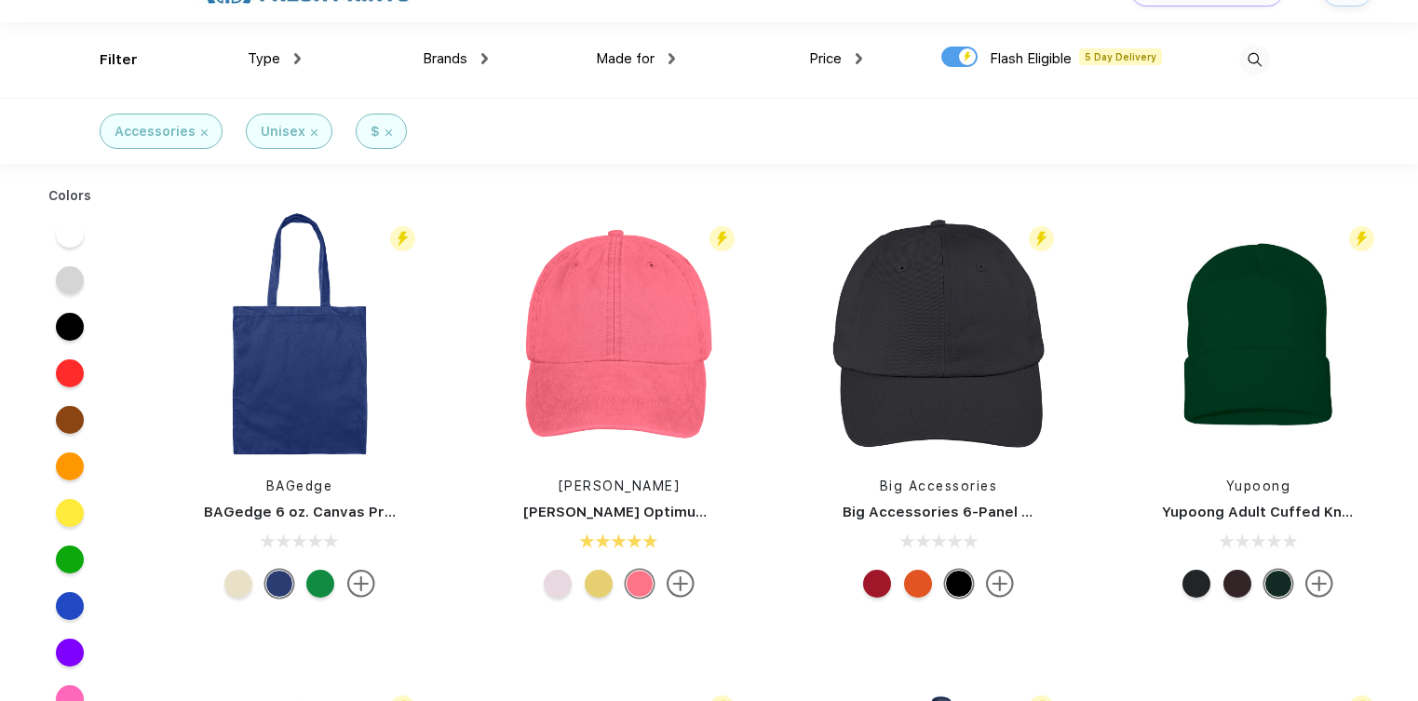
scroll to position [44, 0]
click at [324, 375] on img at bounding box center [300, 333] width 248 height 248
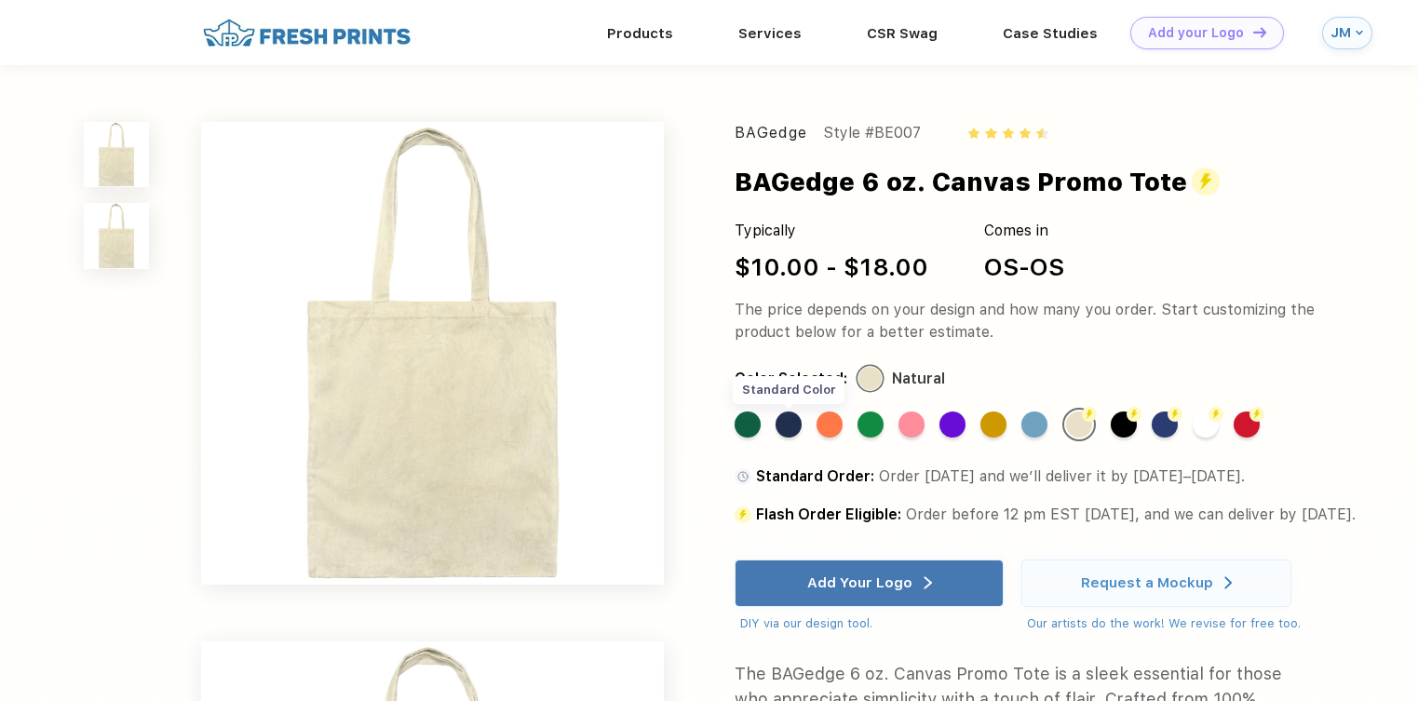
click at [794, 423] on div "Standard Color" at bounding box center [788, 424] width 26 height 26
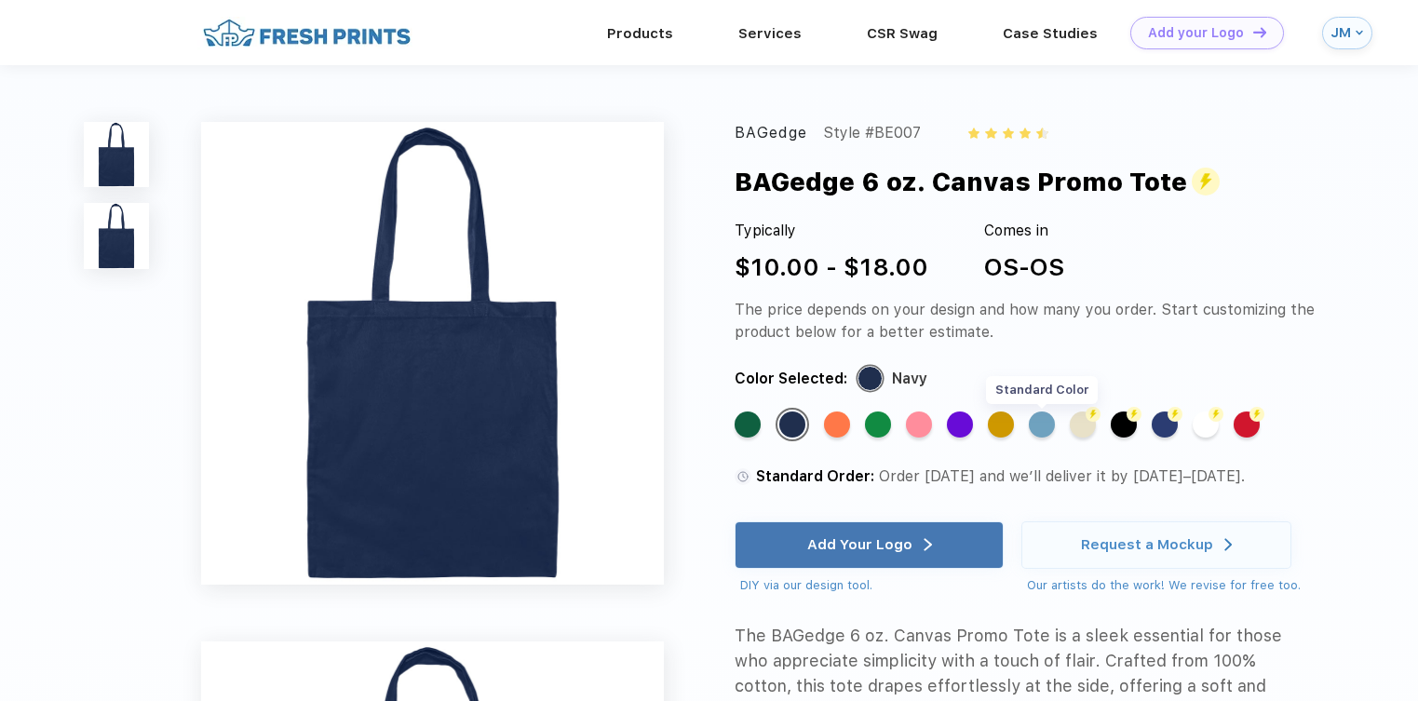
click at [1041, 425] on div "Standard Color" at bounding box center [1042, 424] width 26 height 26
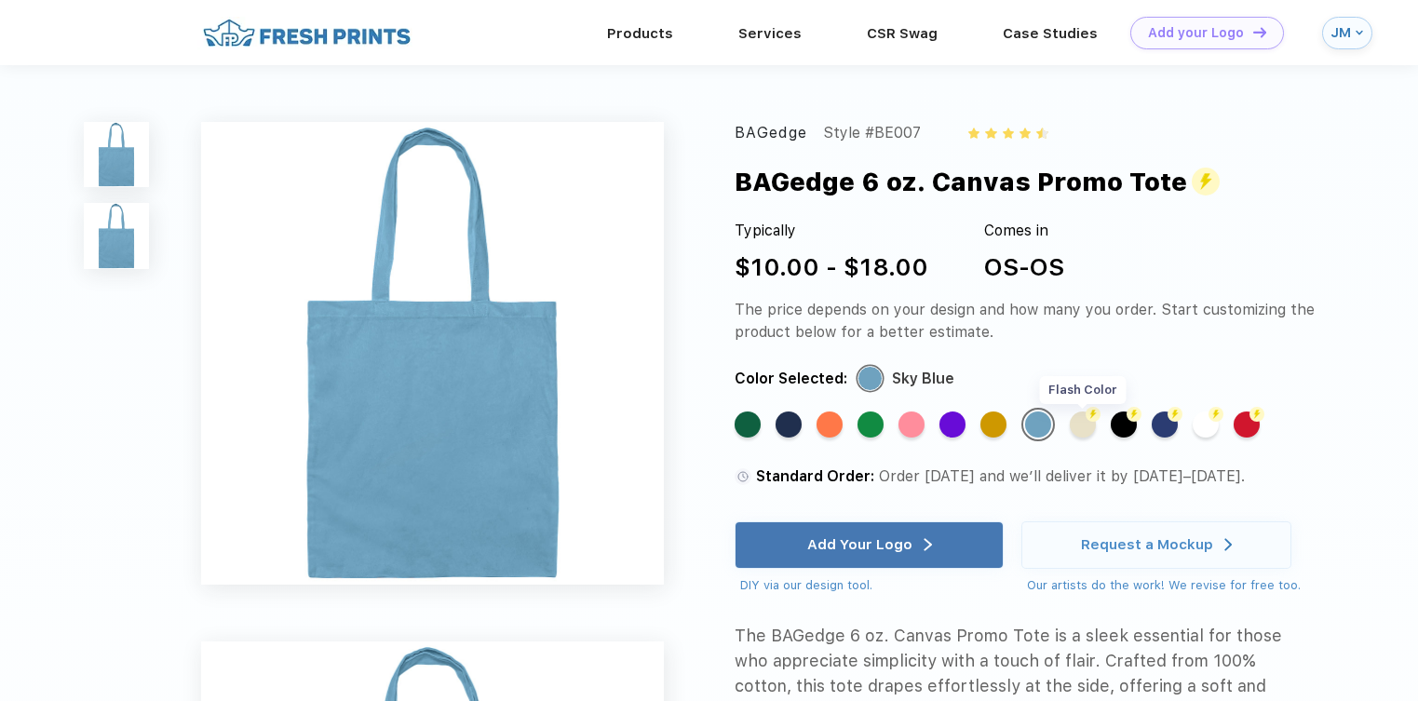
click at [1085, 432] on div "Flash Color" at bounding box center [1083, 424] width 26 height 26
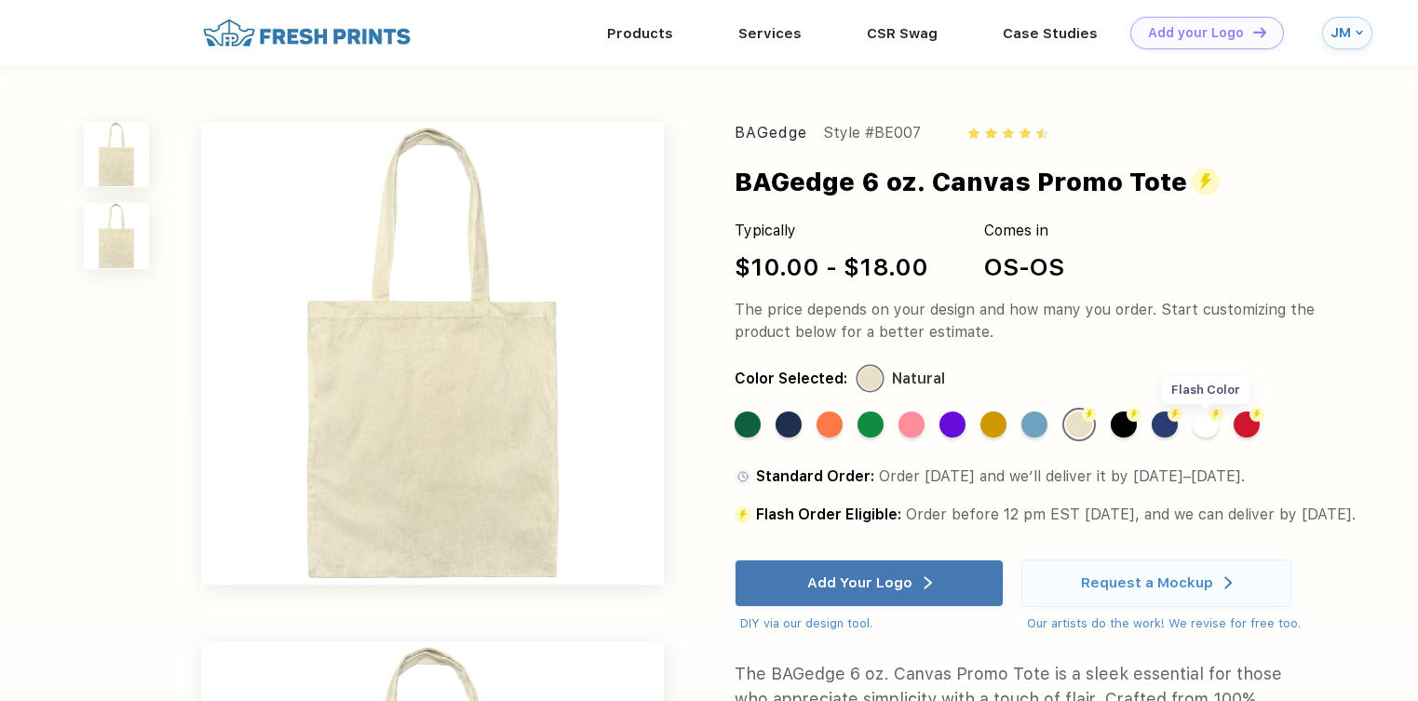
click at [1205, 426] on div "Flash Color" at bounding box center [1206, 424] width 26 height 26
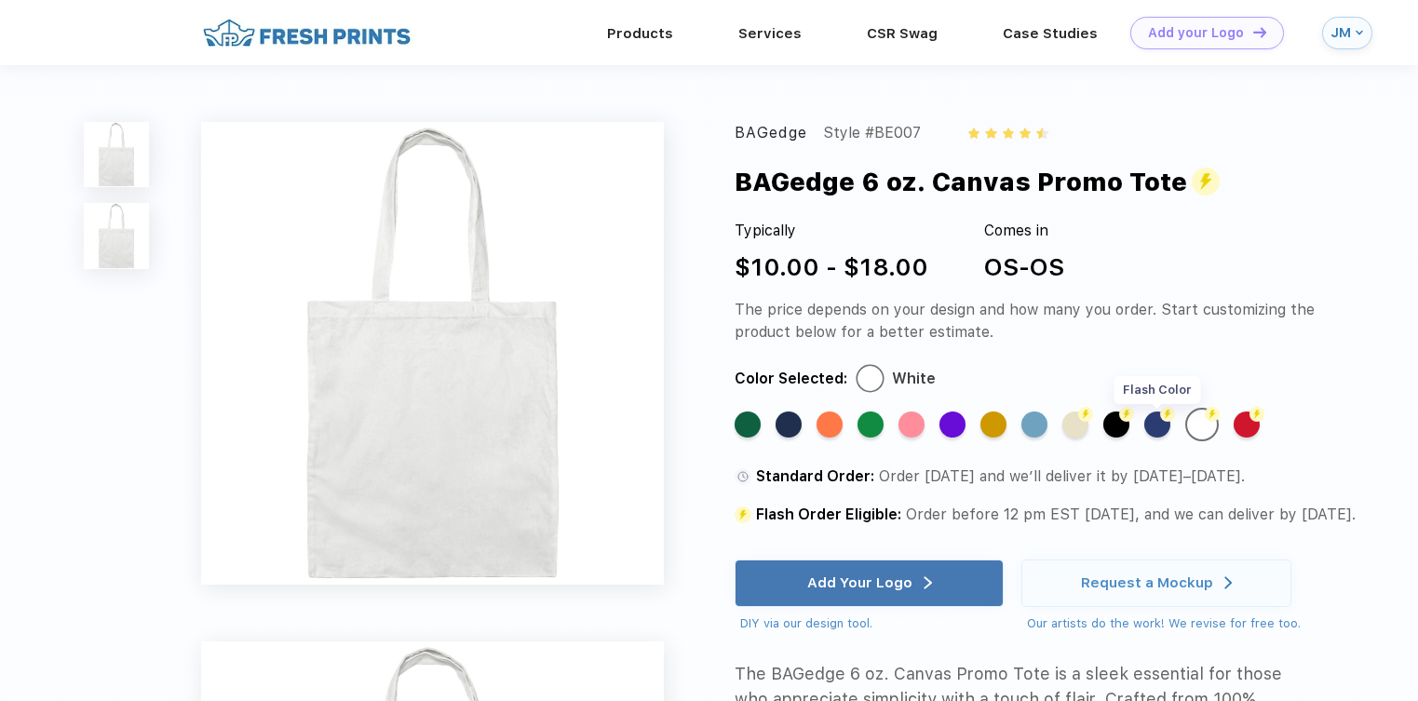
click at [1164, 426] on div "Flash Color" at bounding box center [1157, 424] width 26 height 26
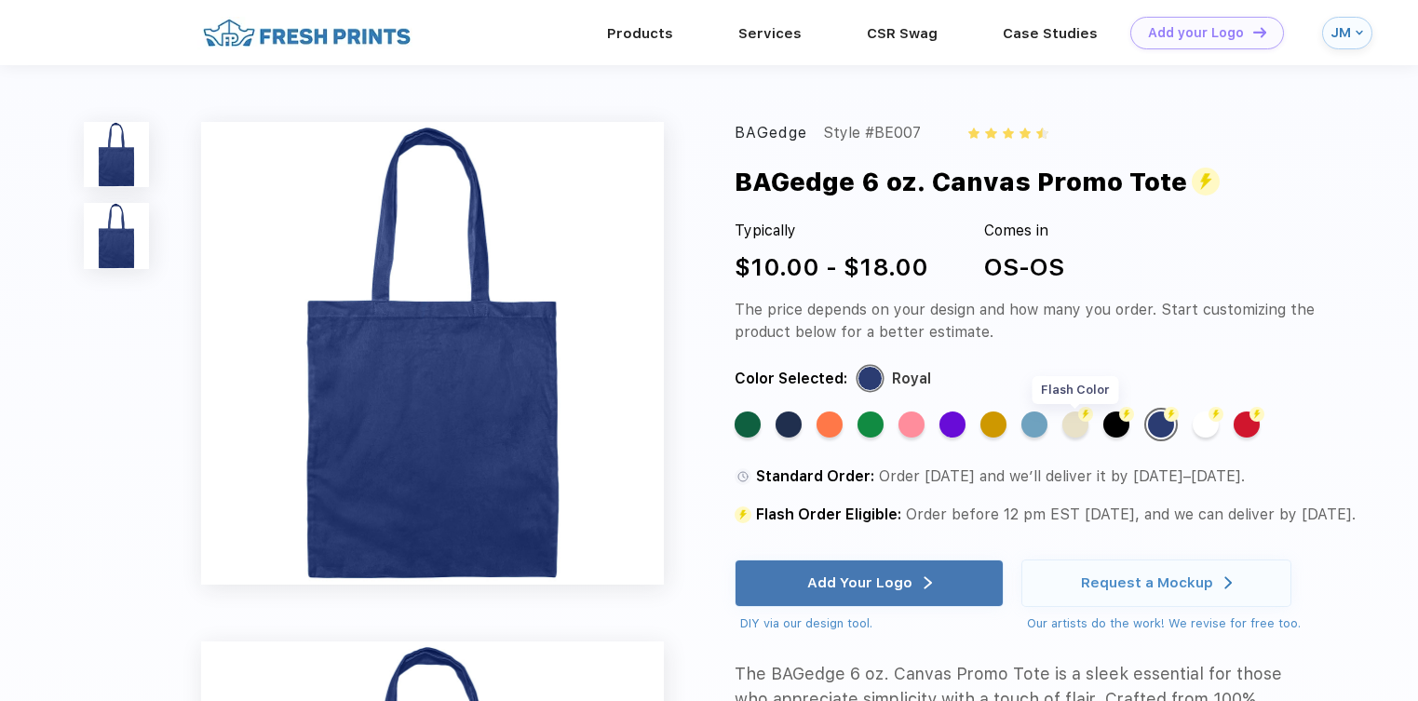
click at [1082, 425] on div "Flash Color" at bounding box center [1075, 424] width 26 height 26
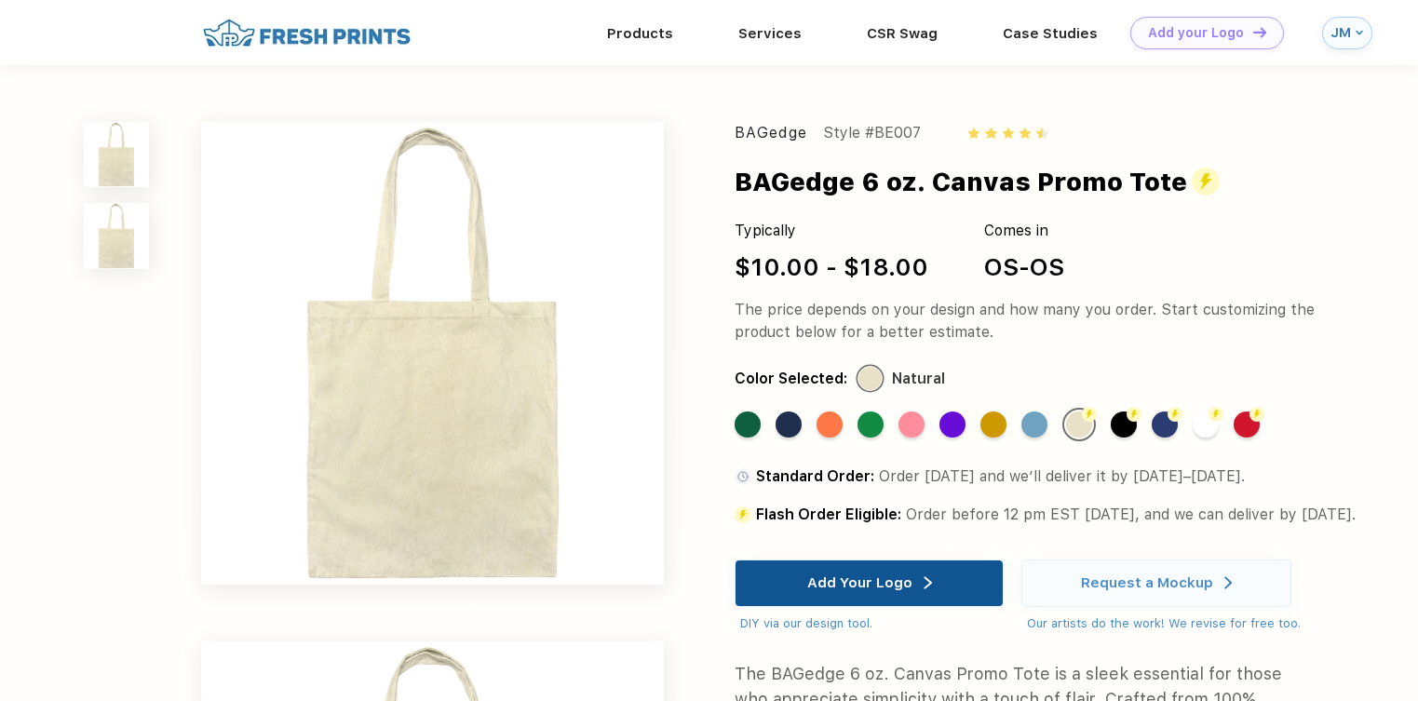
click at [857, 592] on div "Add Your Logo" at bounding box center [859, 582] width 105 height 19
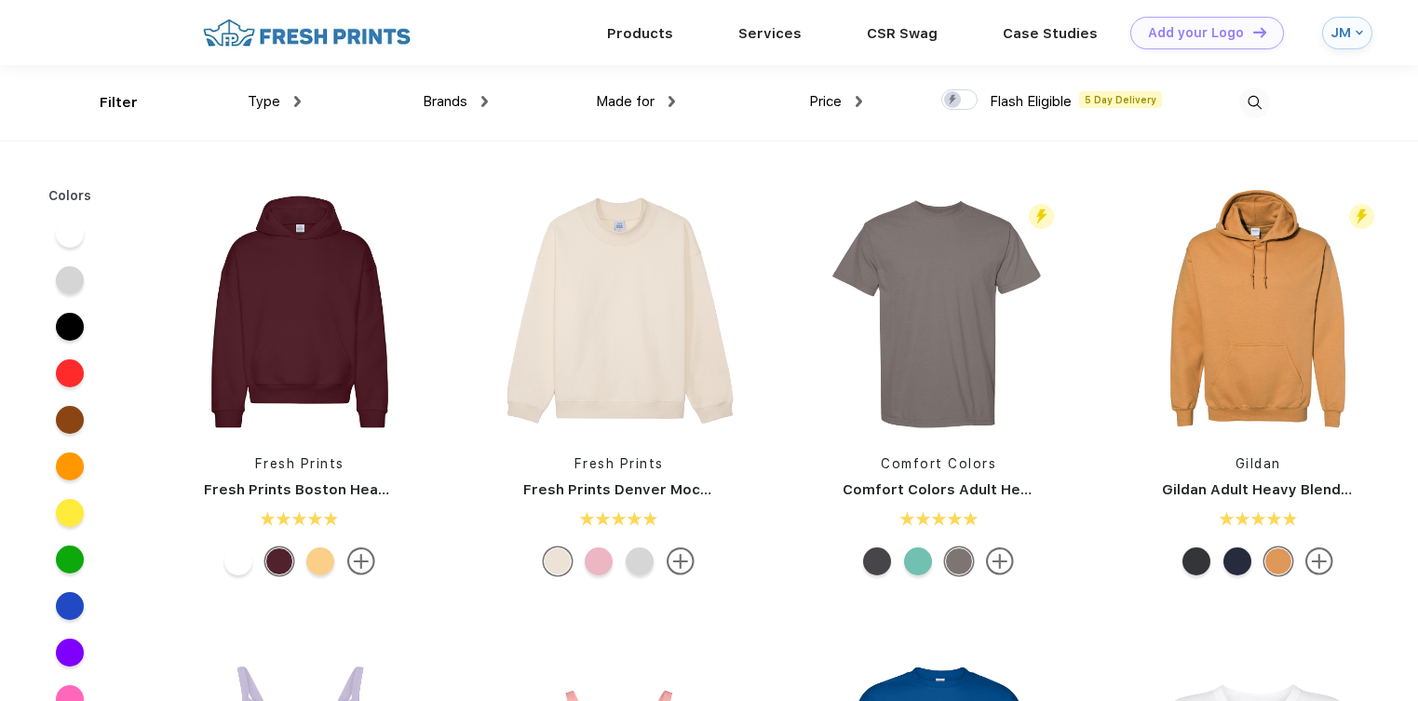
scroll to position [1, 0]
click at [294, 100] on img at bounding box center [297, 100] width 7 height 11
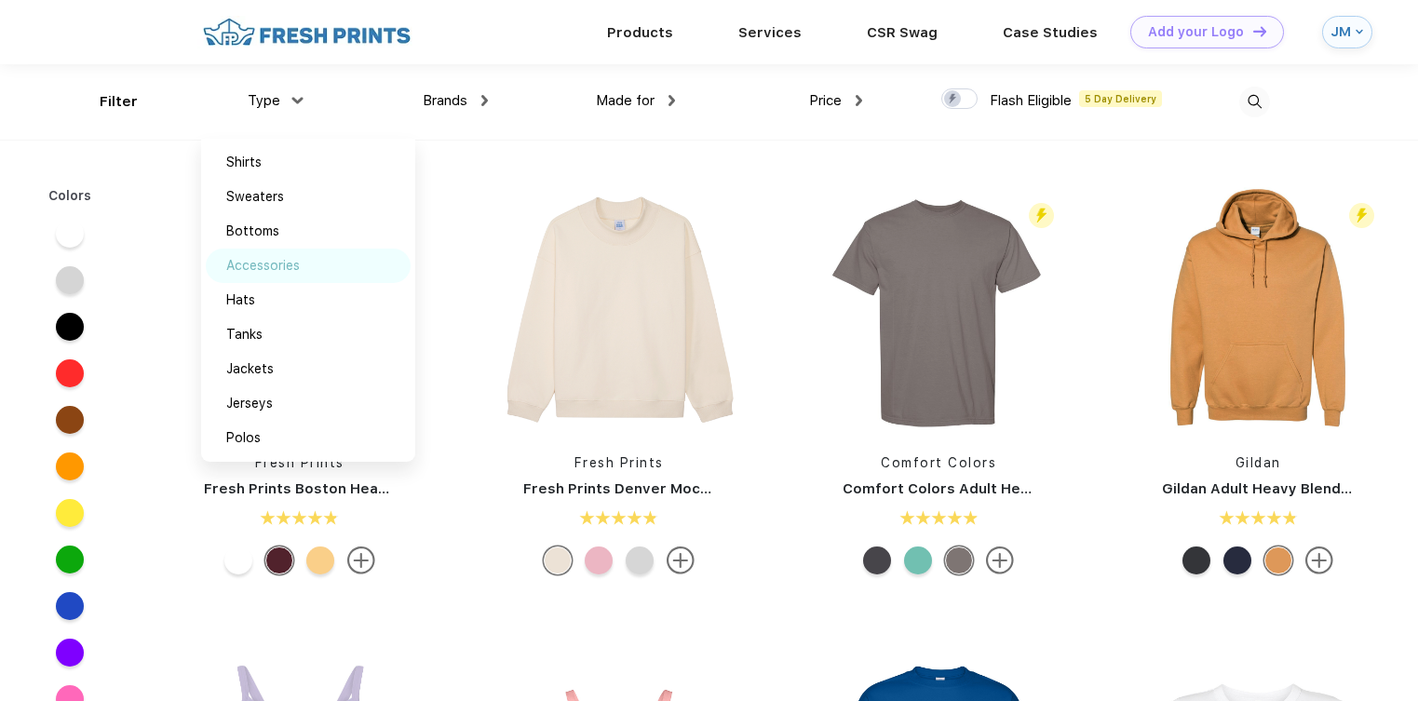
click at [298, 263] on div "Accessories" at bounding box center [263, 266] width 74 height 20
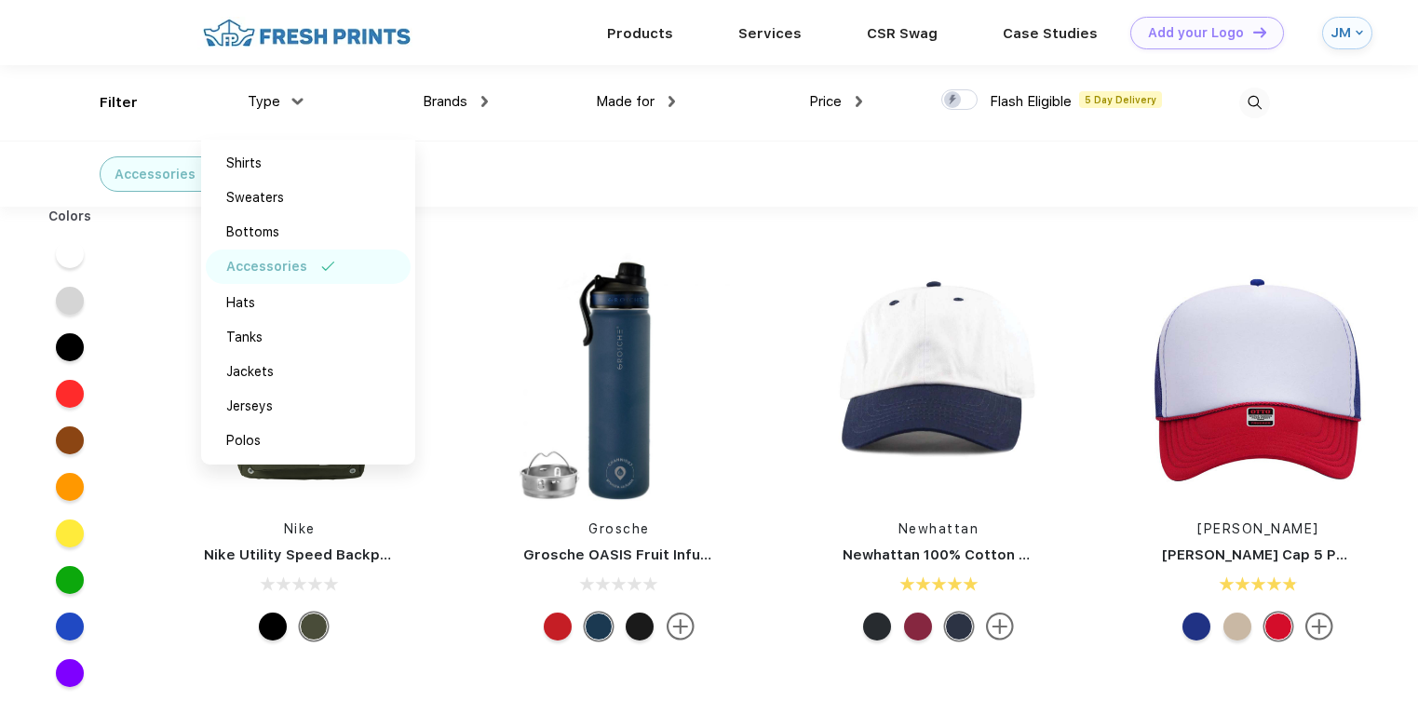
click at [649, 101] on span "Made for" at bounding box center [625, 101] width 59 height 17
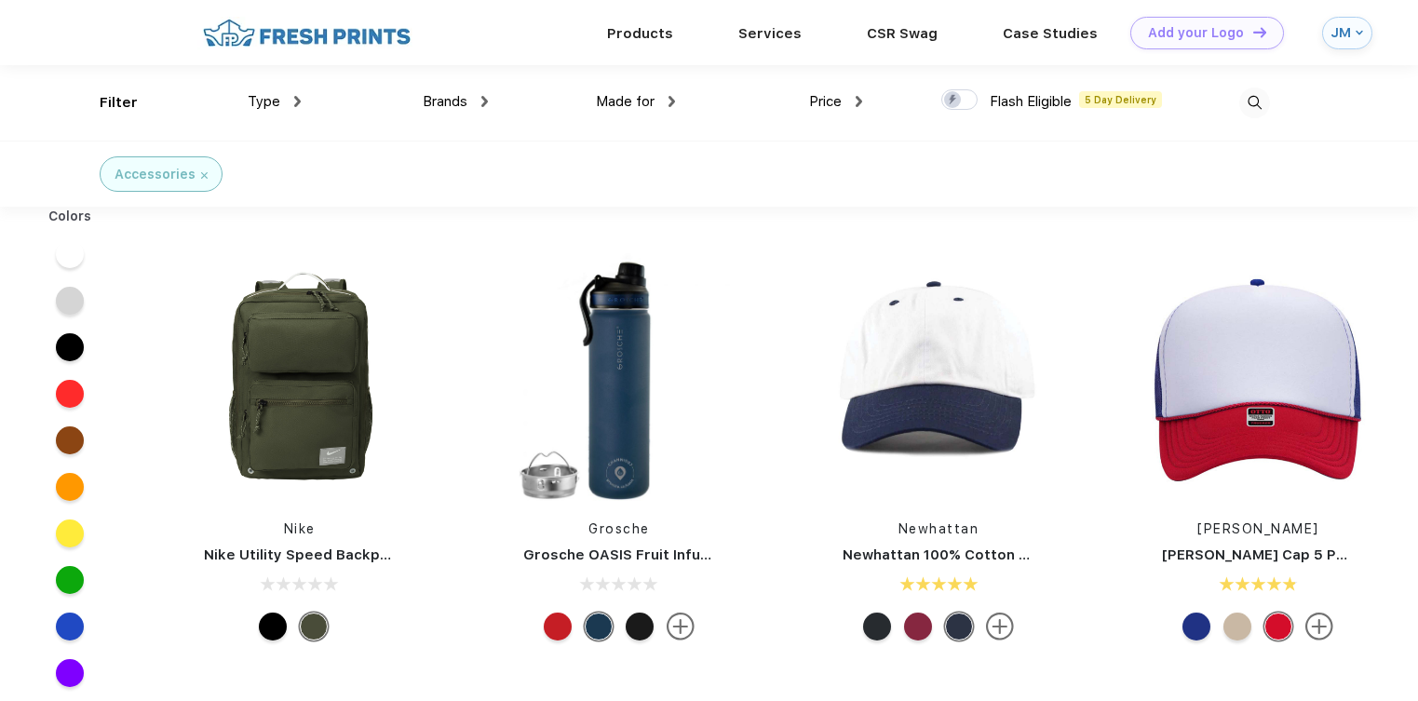
click at [649, 101] on span "Made for" at bounding box center [625, 101] width 59 height 17
click at [675, 101] on img at bounding box center [671, 101] width 7 height 11
click at [656, 163] on div "Unisex" at bounding box center [656, 163] width 205 height 34
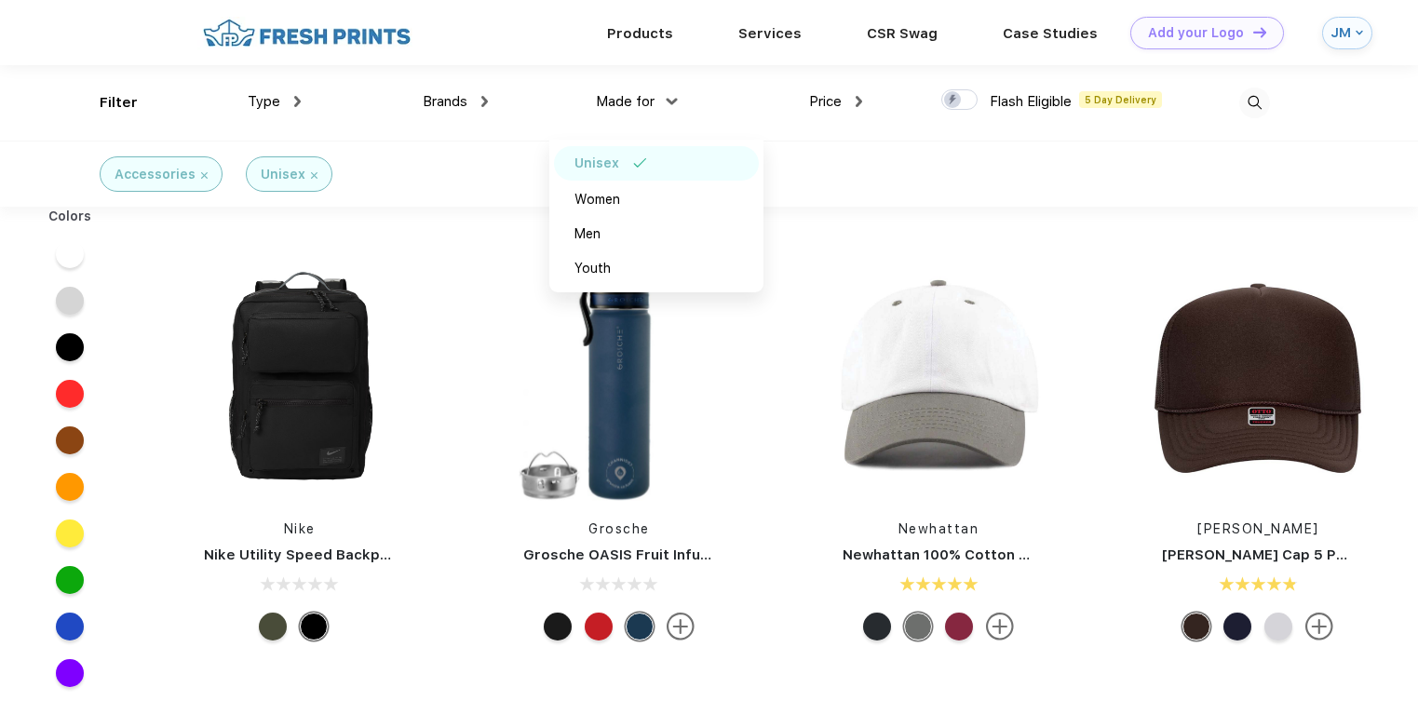
click at [852, 91] on div "Price" at bounding box center [835, 101] width 53 height 21
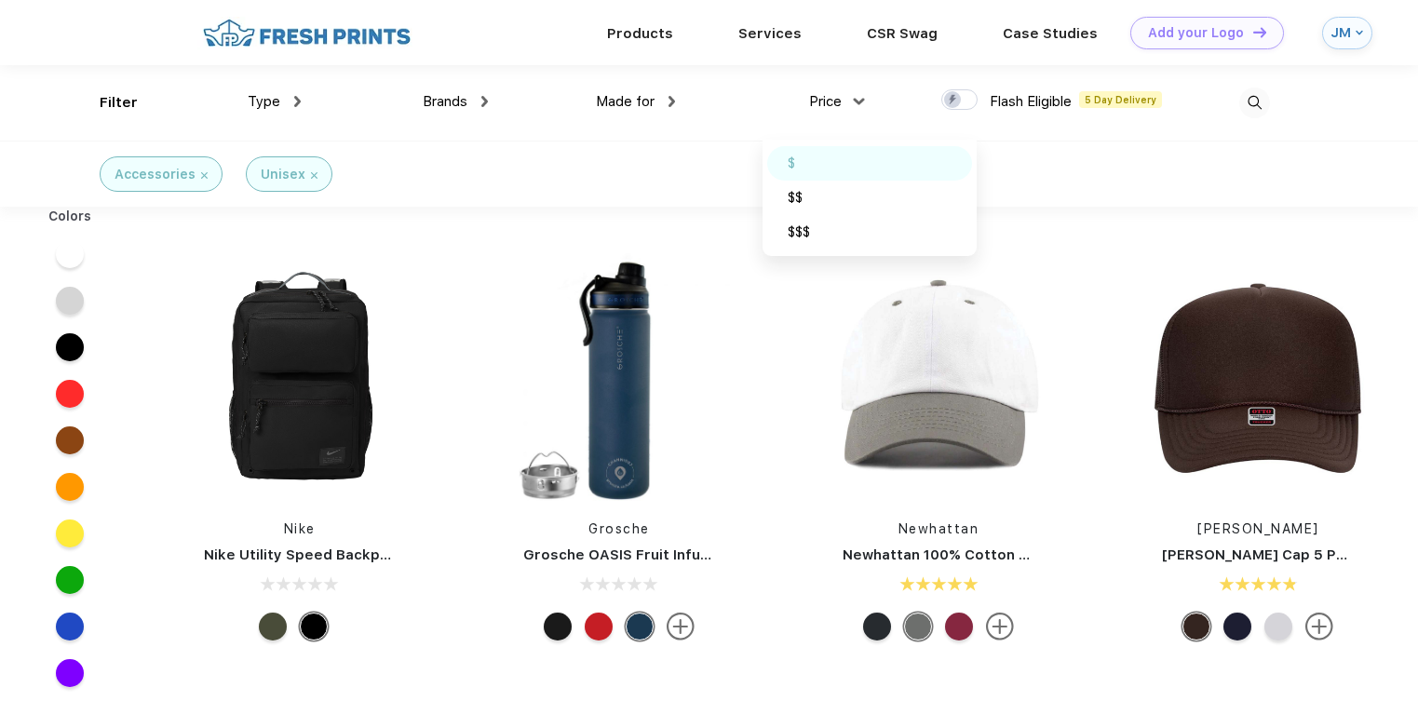
click at [843, 158] on div "$" at bounding box center [869, 163] width 205 height 34
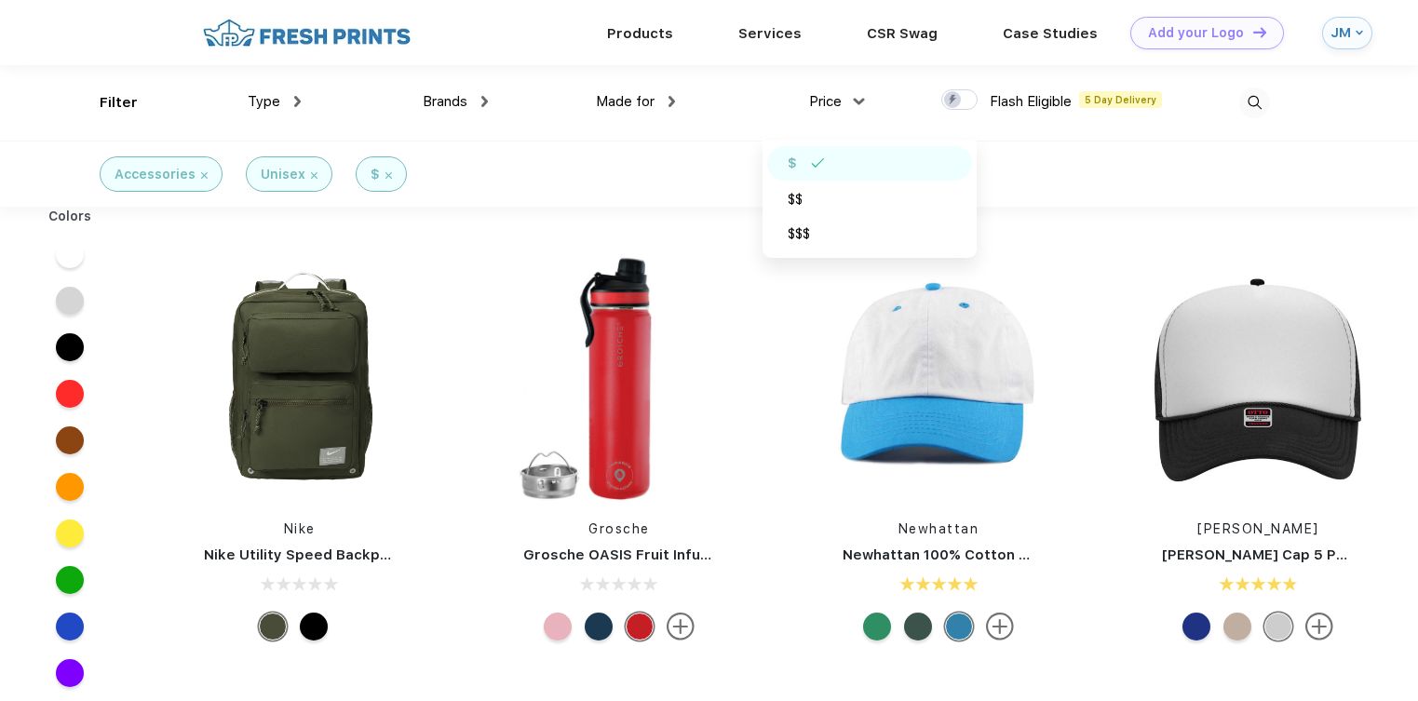
click at [1018, 177] on div "Accessories Unisex $" at bounding box center [709, 174] width 1418 height 66
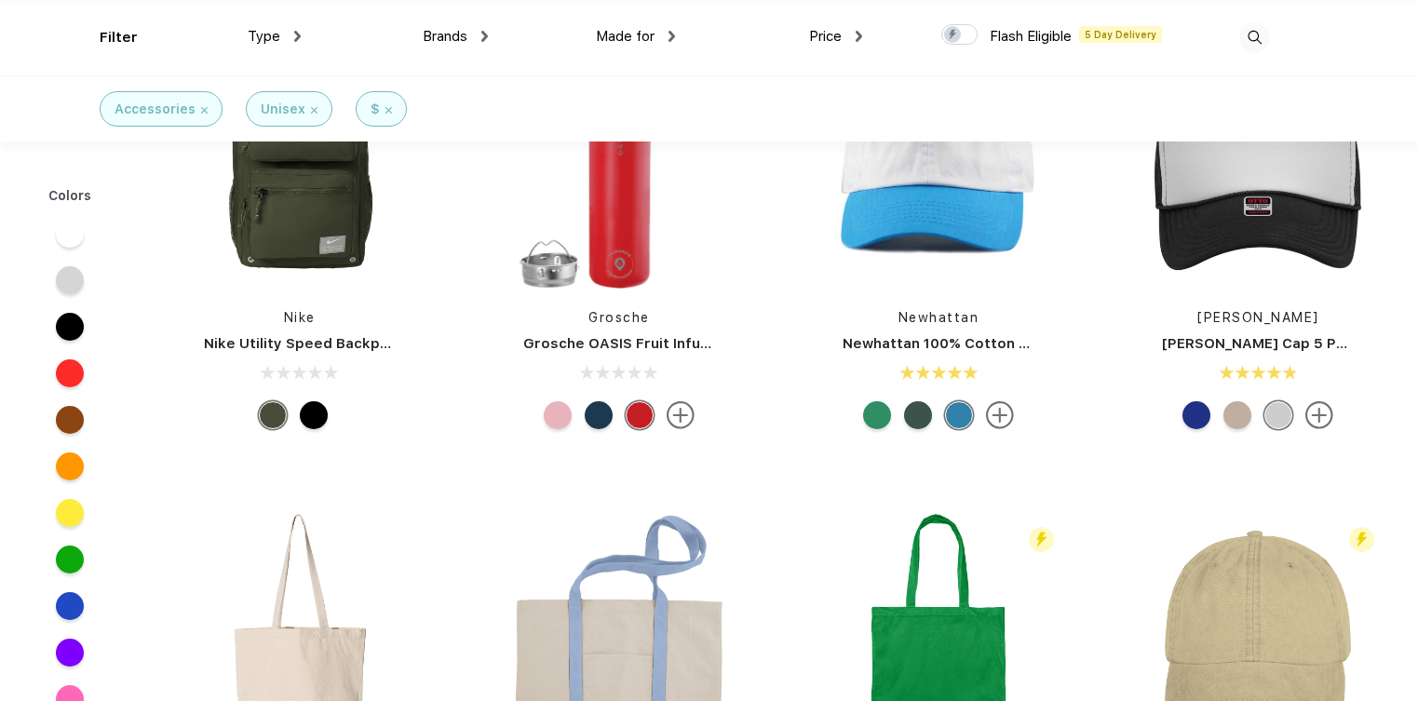
scroll to position [82, 0]
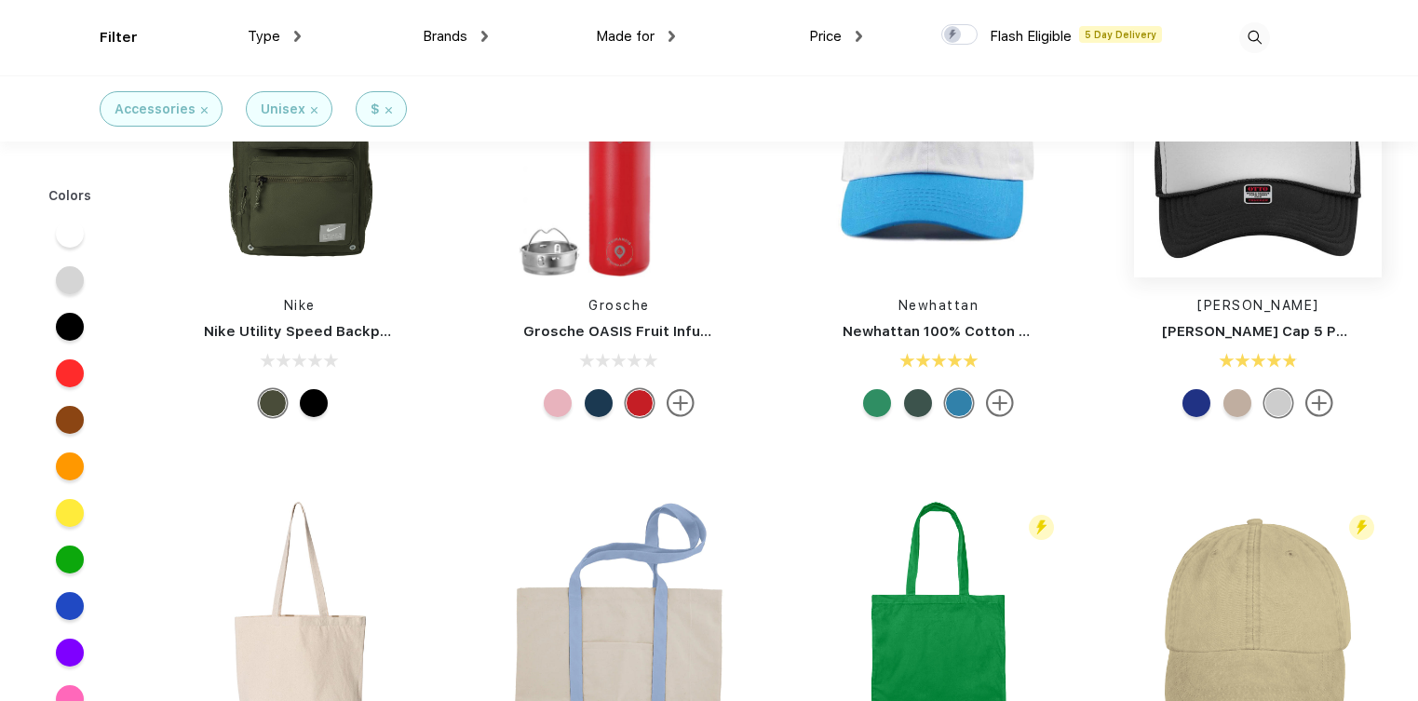
click at [1272, 209] on img at bounding box center [1258, 154] width 248 height 248
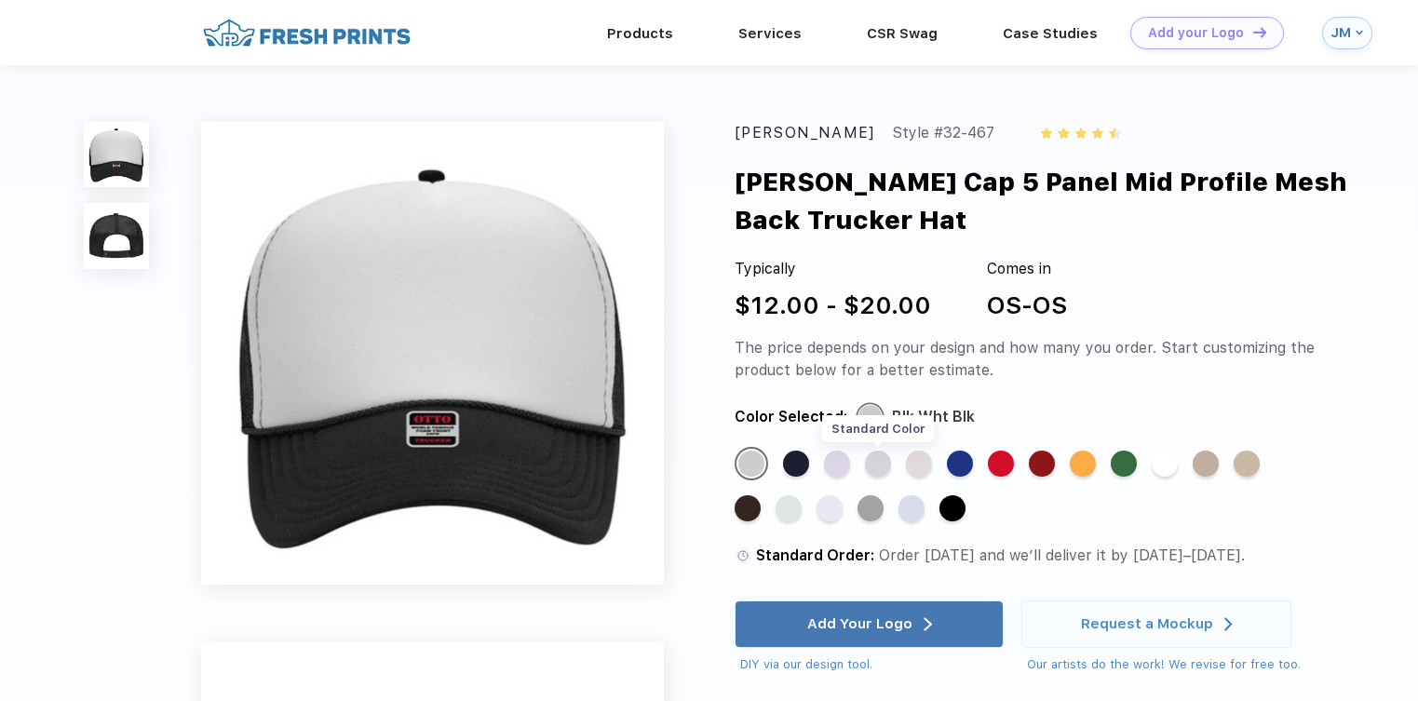
click at [874, 462] on div "Standard Color" at bounding box center [878, 464] width 26 height 26
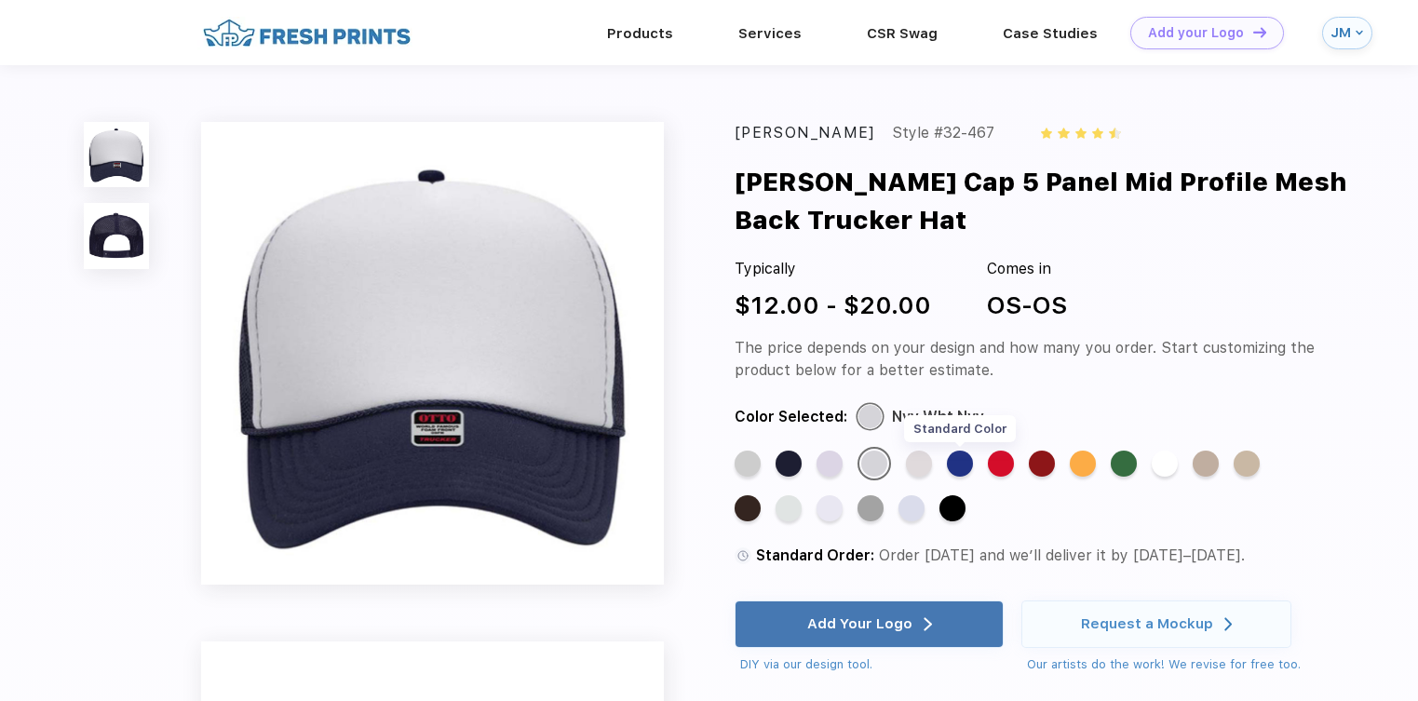
click at [955, 468] on div "Standard Color" at bounding box center [960, 464] width 26 height 26
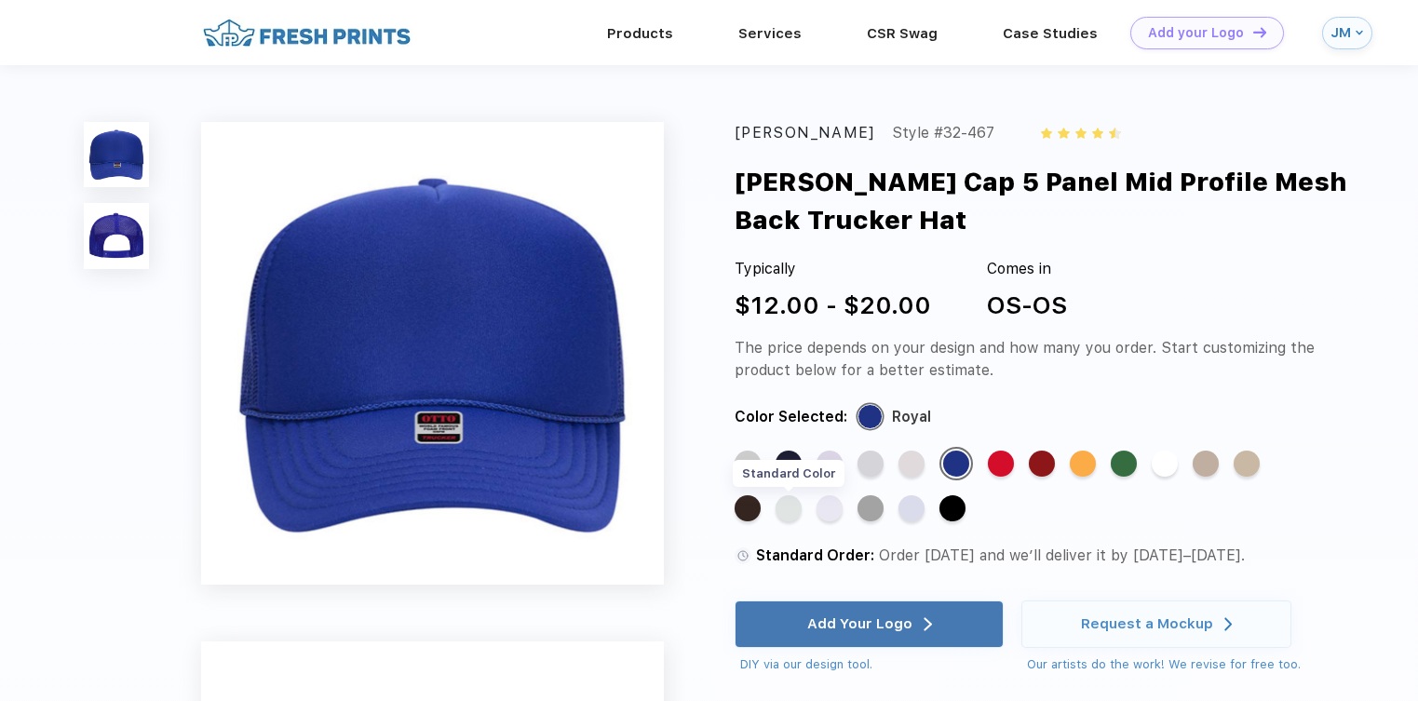
click at [785, 505] on div "Standard Color" at bounding box center [788, 508] width 26 height 26
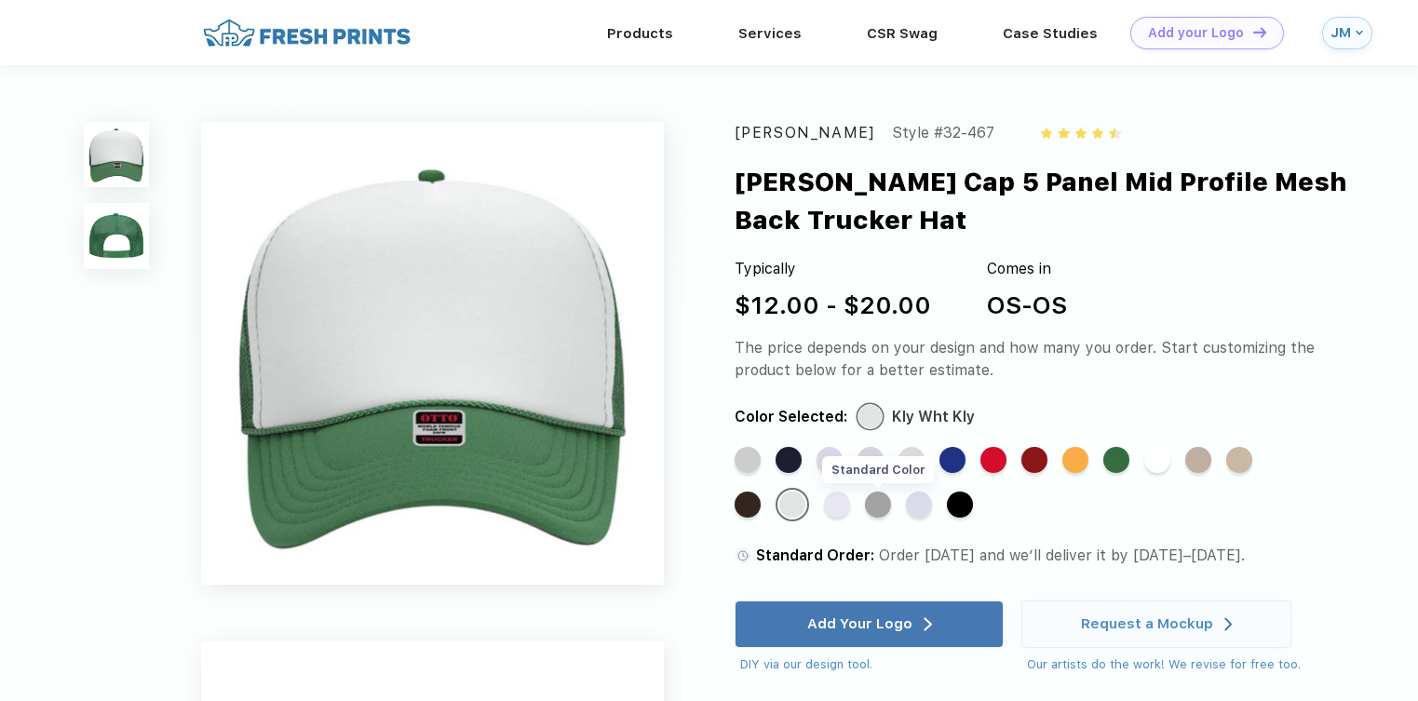
click at [875, 506] on div "Standard Color" at bounding box center [878, 505] width 26 height 26
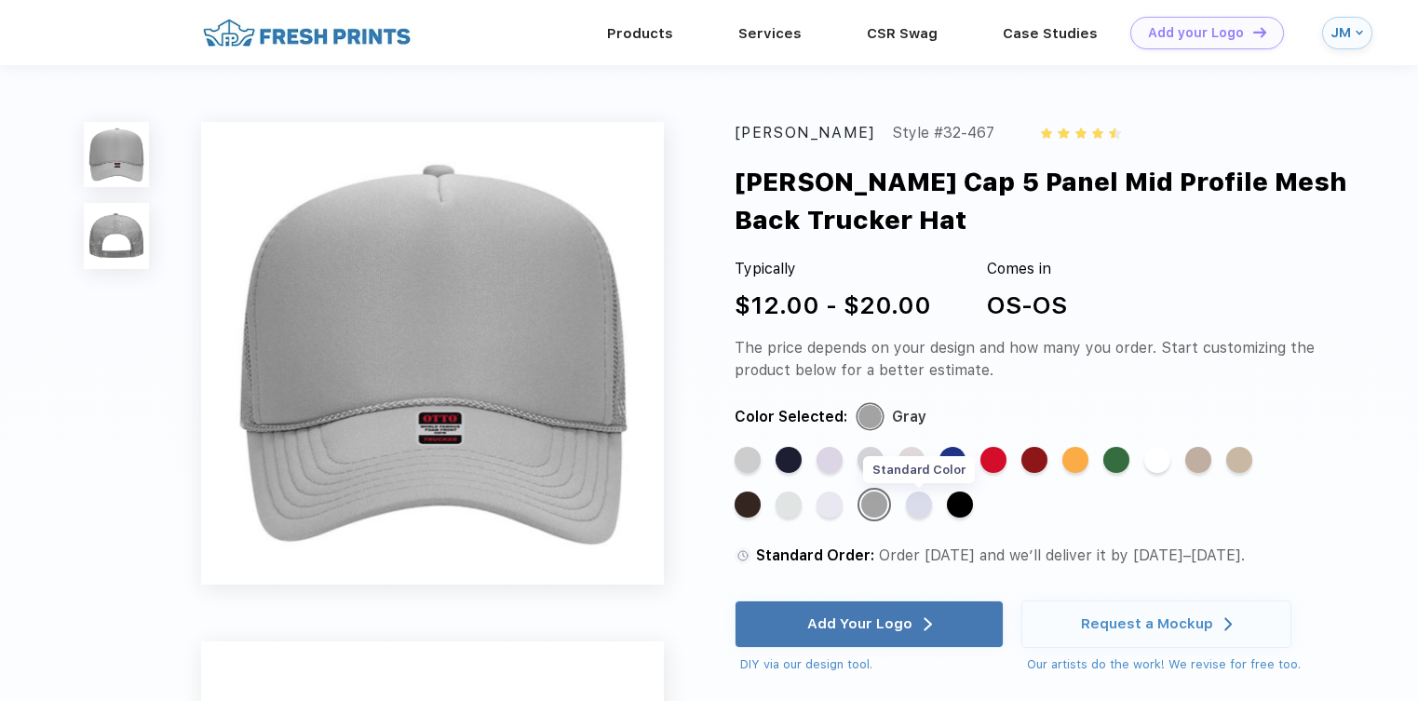
click at [921, 506] on div "Standard Color" at bounding box center [919, 505] width 26 height 26
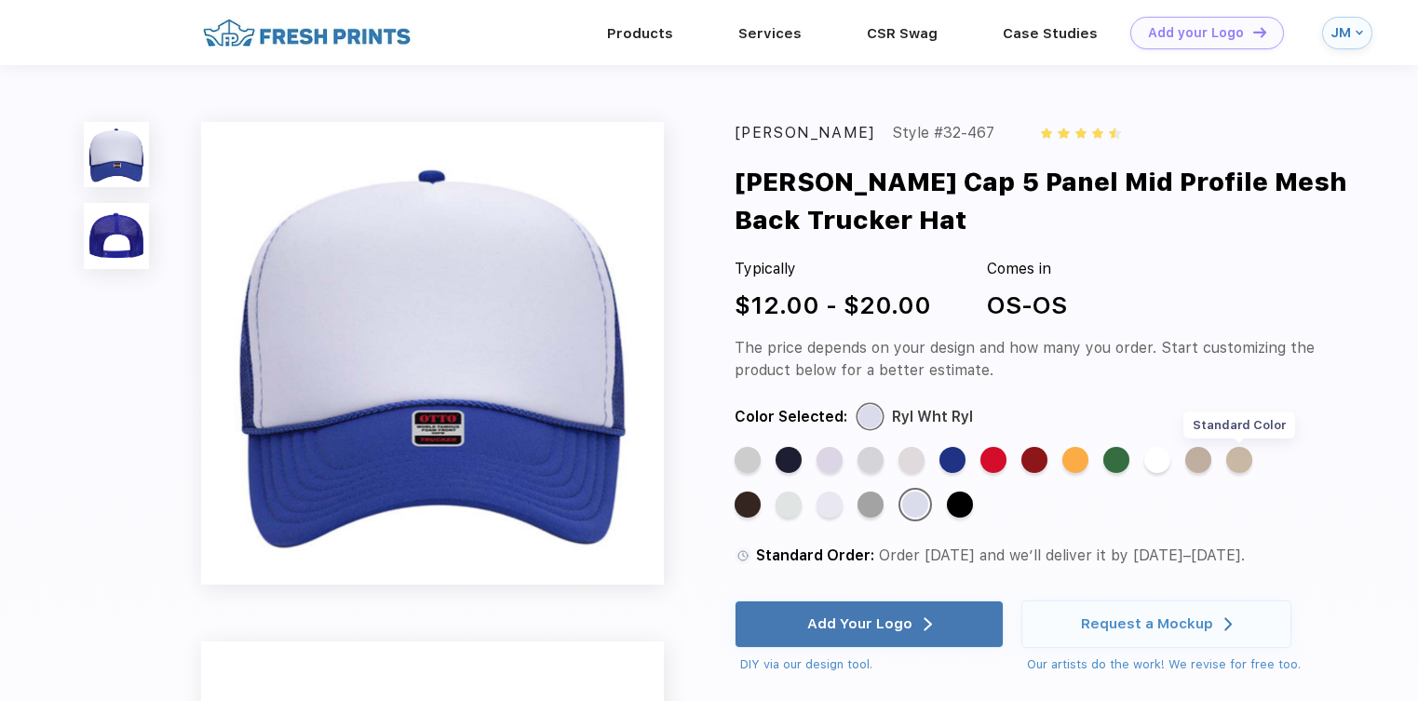
click at [1246, 454] on div "Standard Color" at bounding box center [1239, 460] width 26 height 26
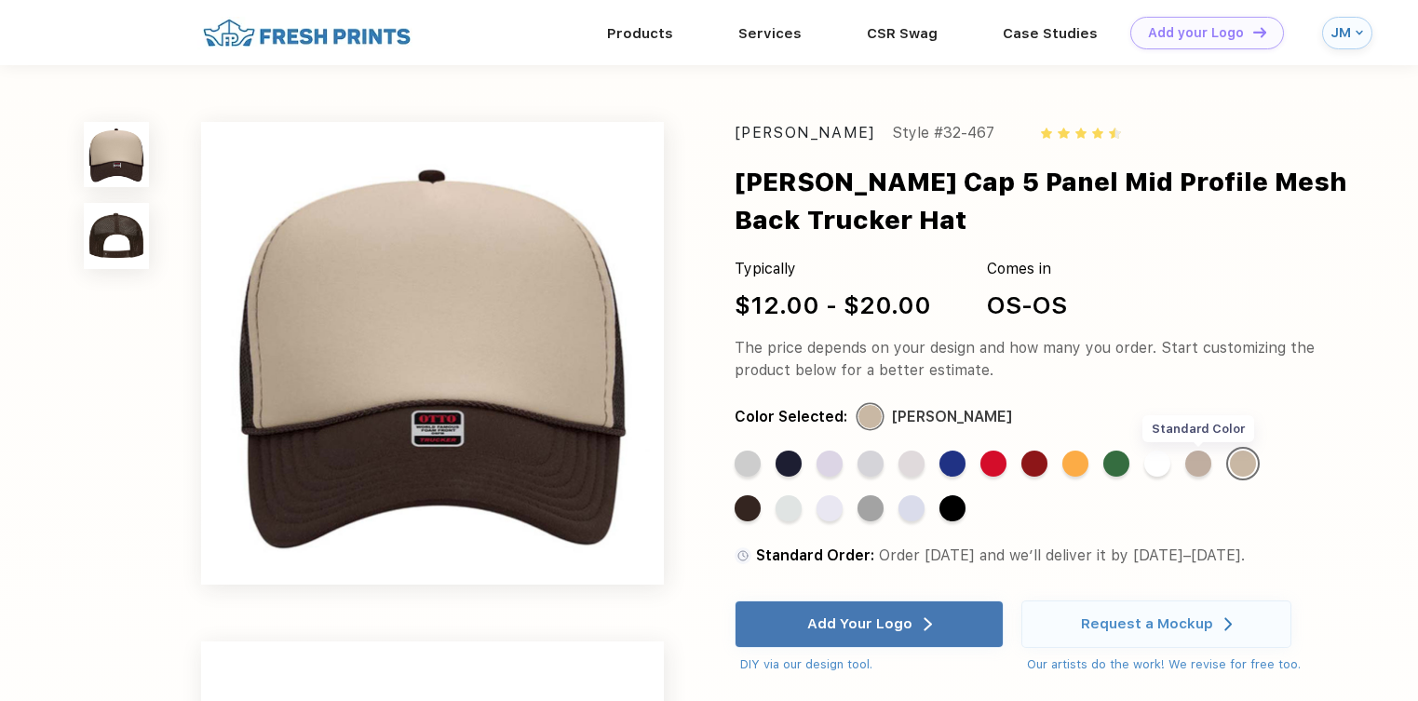
click at [1205, 464] on div "Standard Color" at bounding box center [1198, 464] width 26 height 26
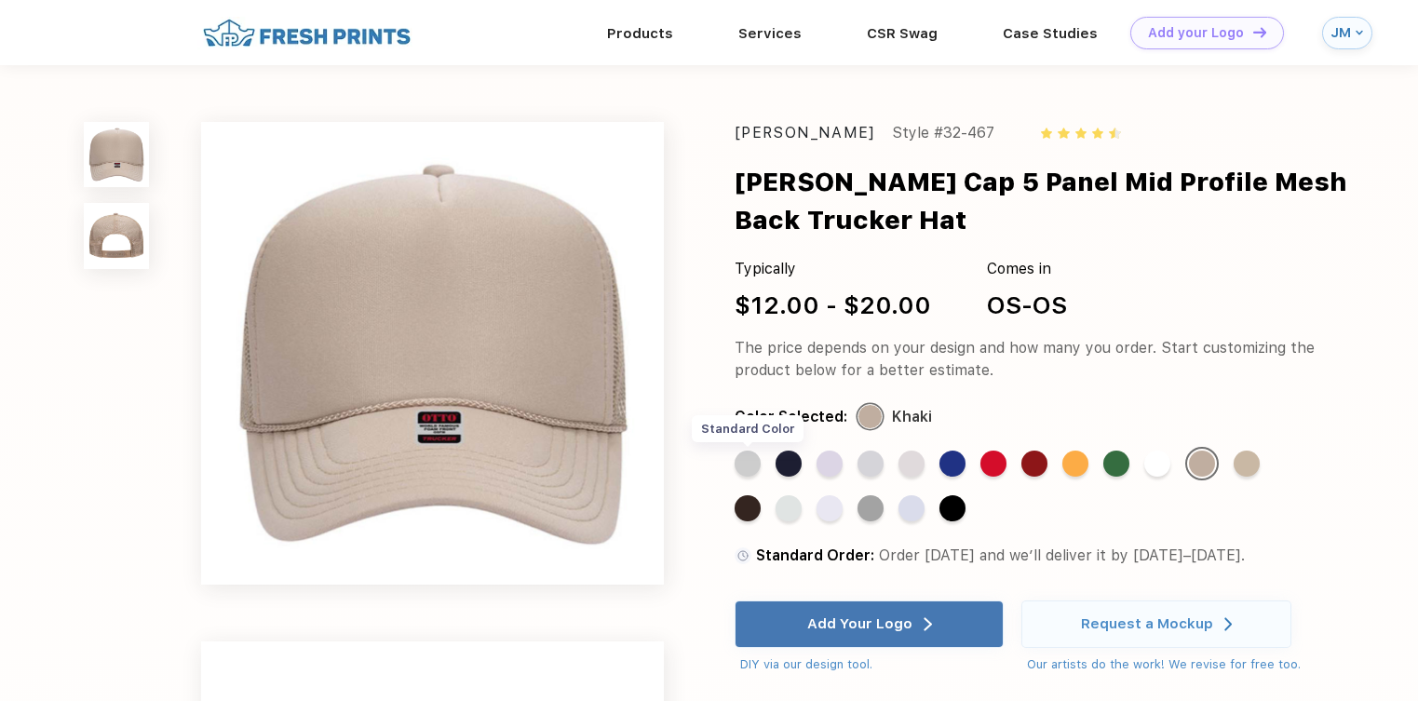
click at [756, 463] on div "Standard Color" at bounding box center [748, 464] width 26 height 26
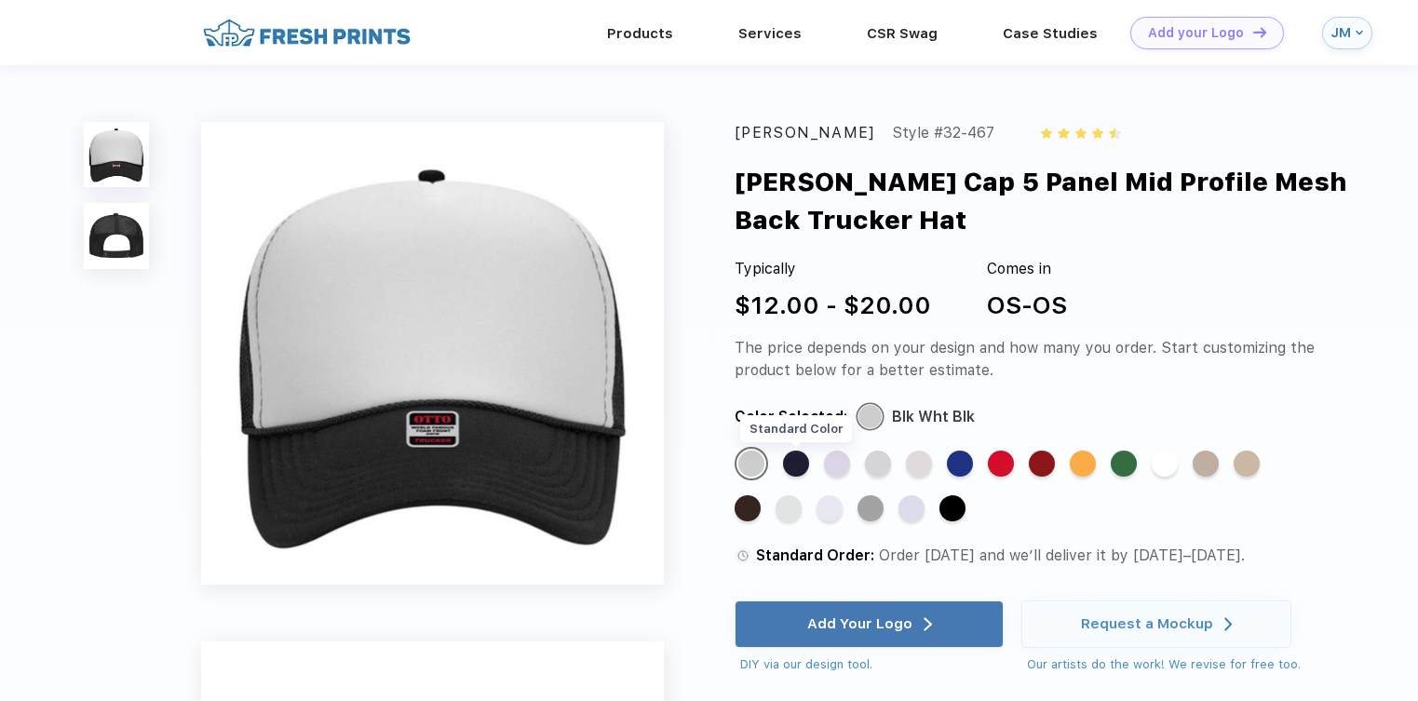
click at [799, 463] on div "Standard Color" at bounding box center [796, 464] width 26 height 26
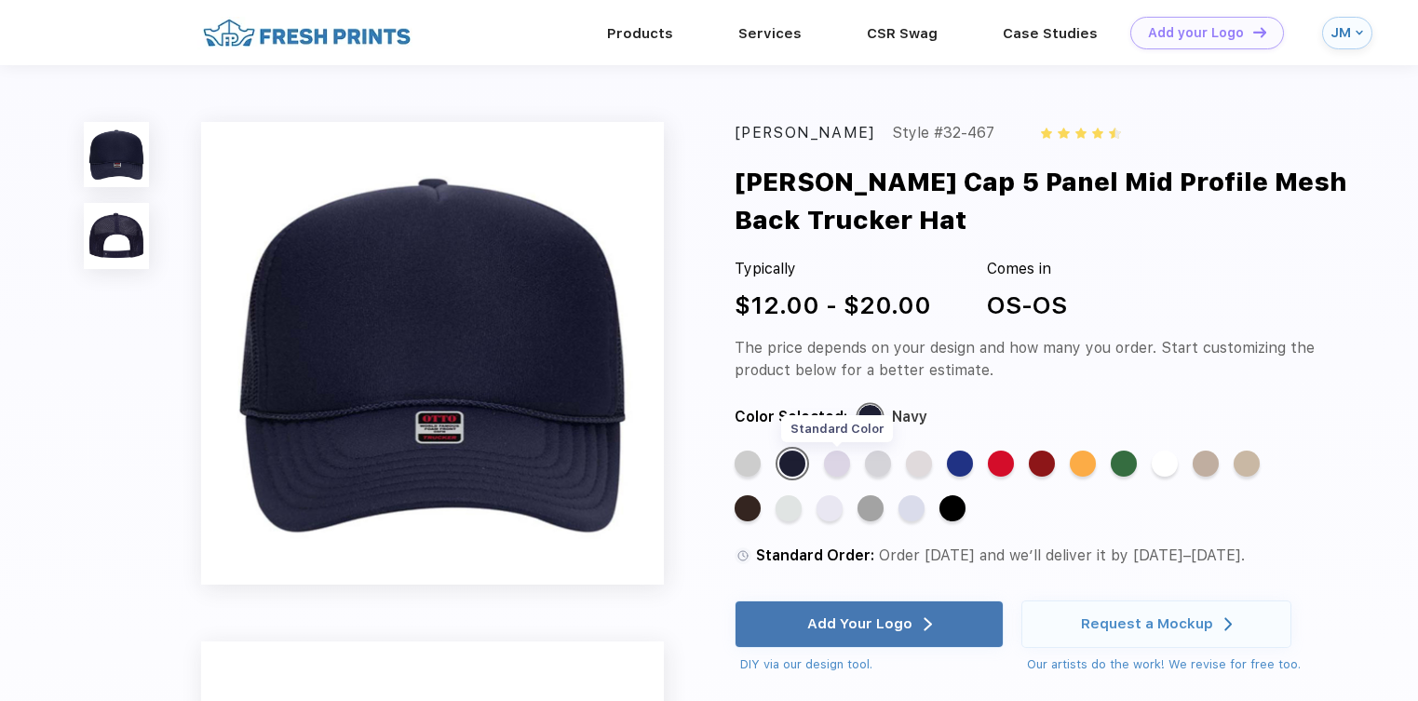
click at [844, 469] on div "Standard Color" at bounding box center [837, 464] width 26 height 26
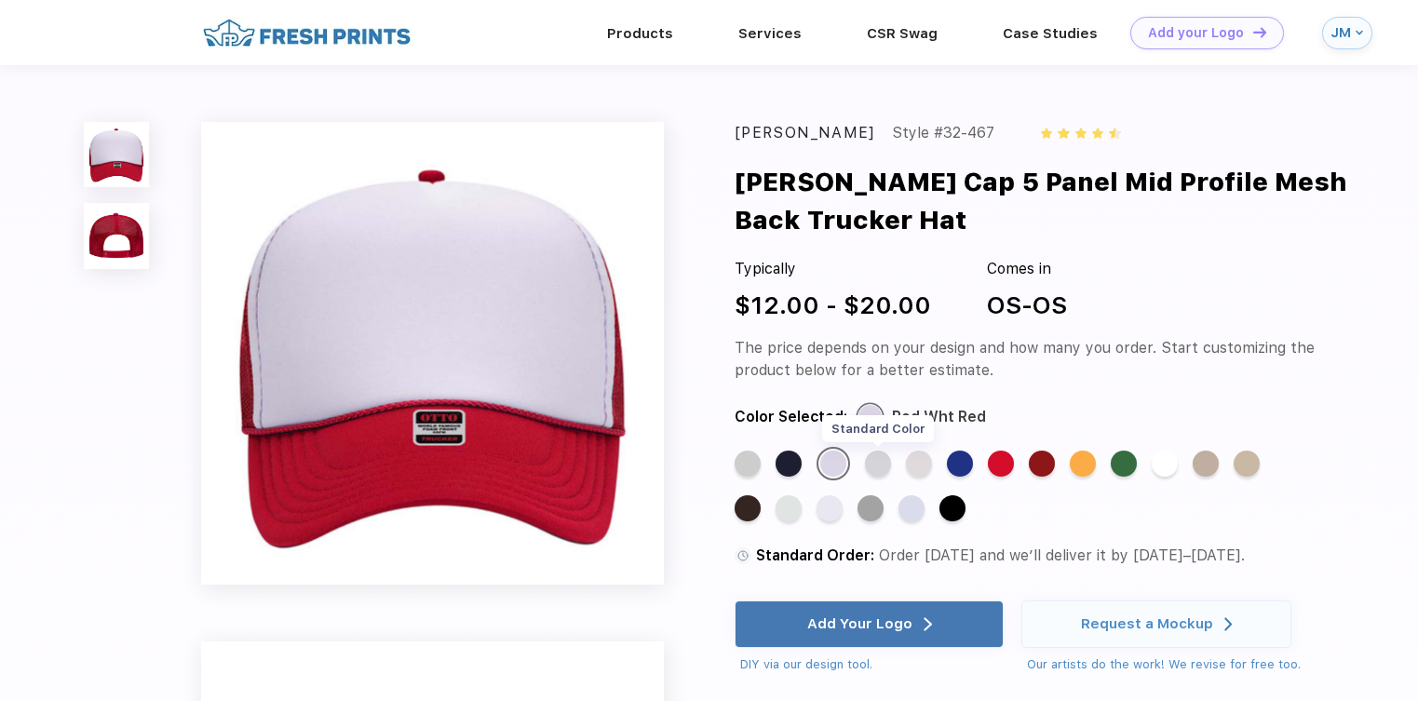
click at [886, 469] on div "Standard Color" at bounding box center [878, 464] width 26 height 26
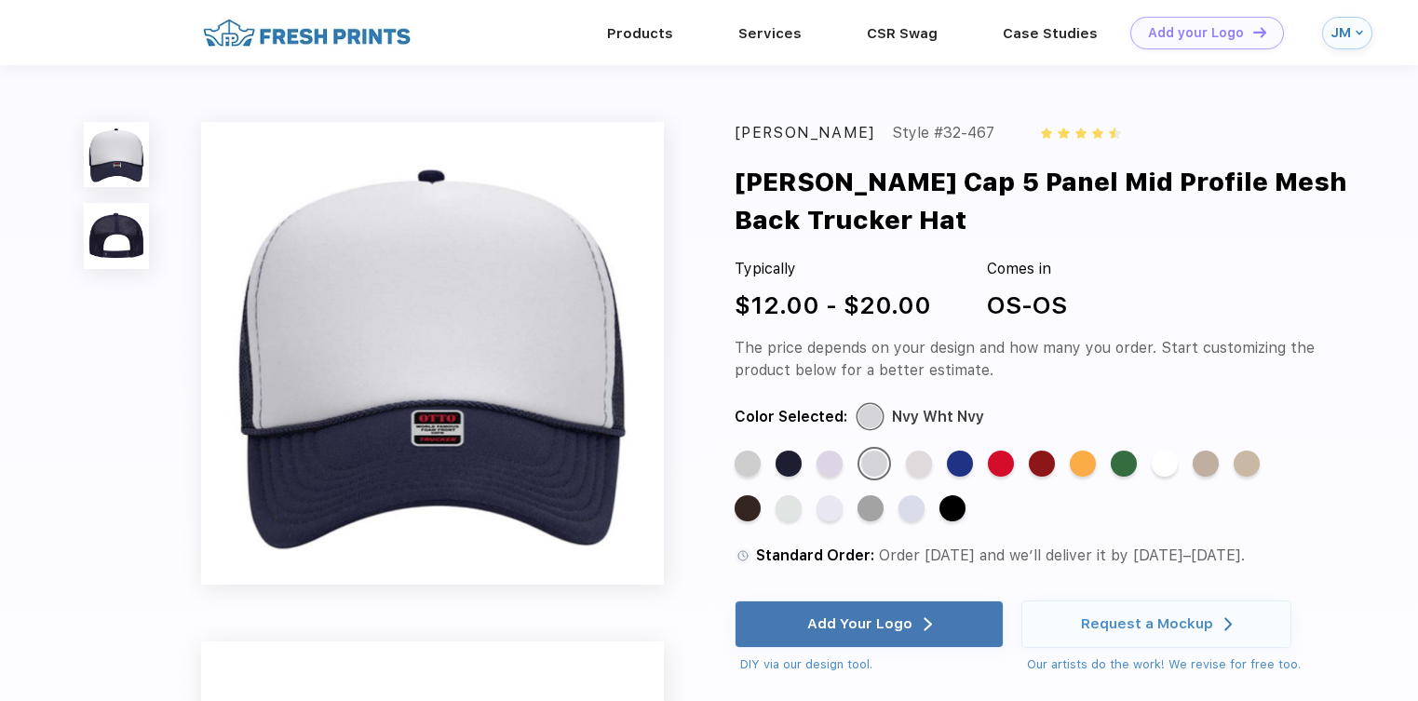
click at [449, 438] on img at bounding box center [432, 353] width 463 height 463
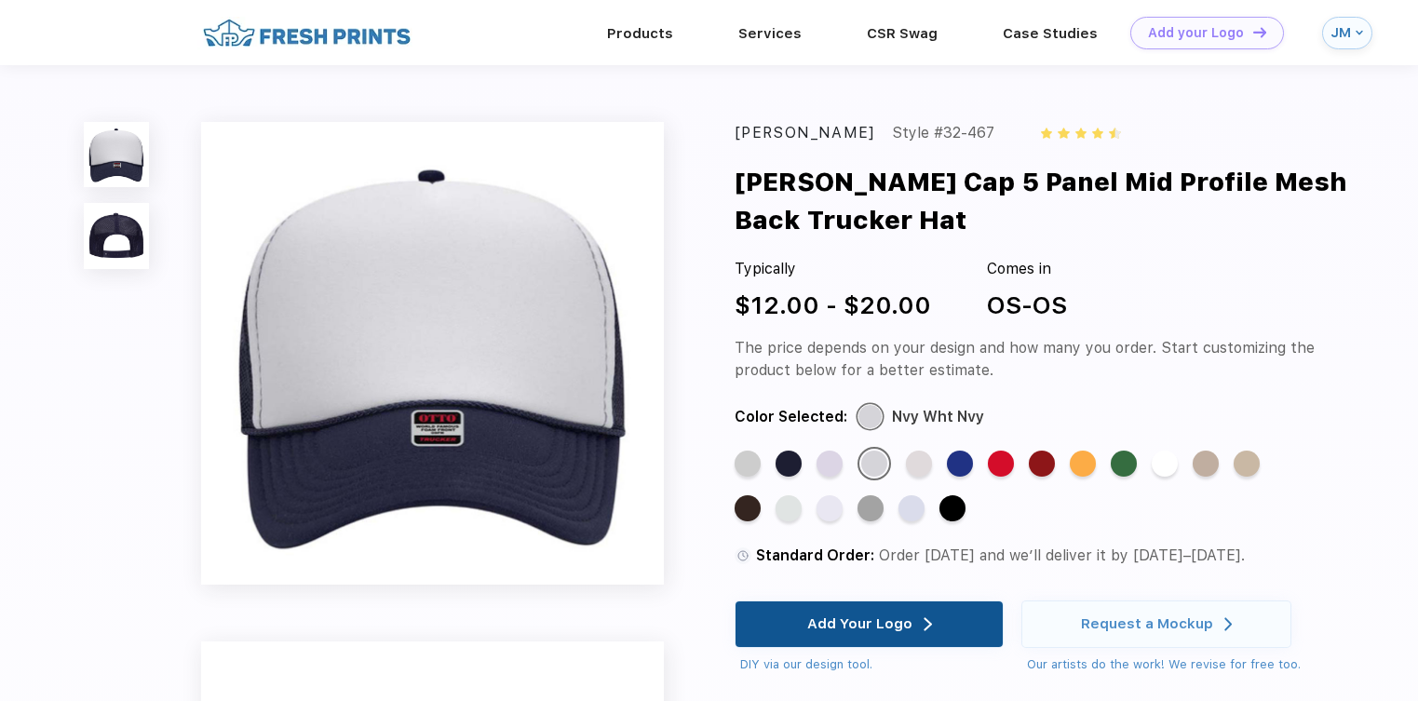
click at [895, 623] on div "Add Your Logo" at bounding box center [859, 623] width 105 height 19
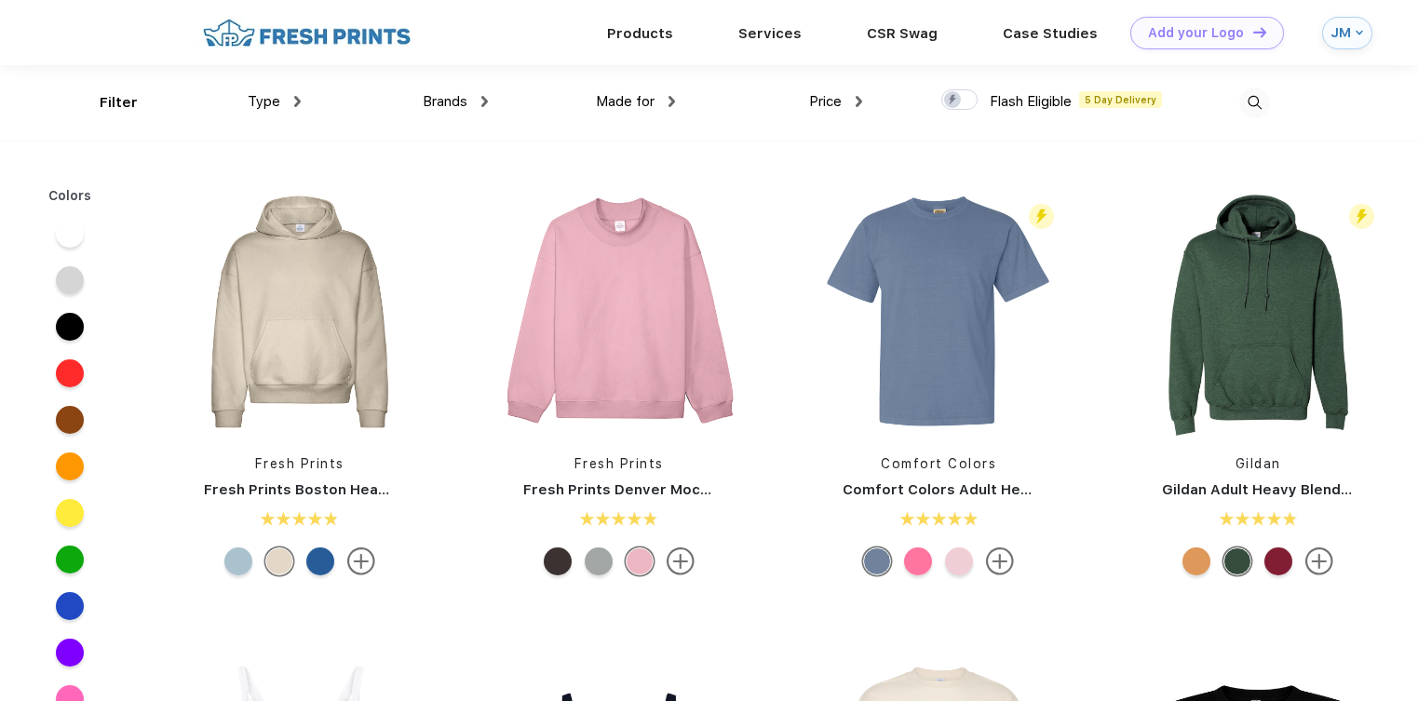
scroll to position [1, 0]
click at [282, 98] on div "Type" at bounding box center [274, 100] width 53 height 21
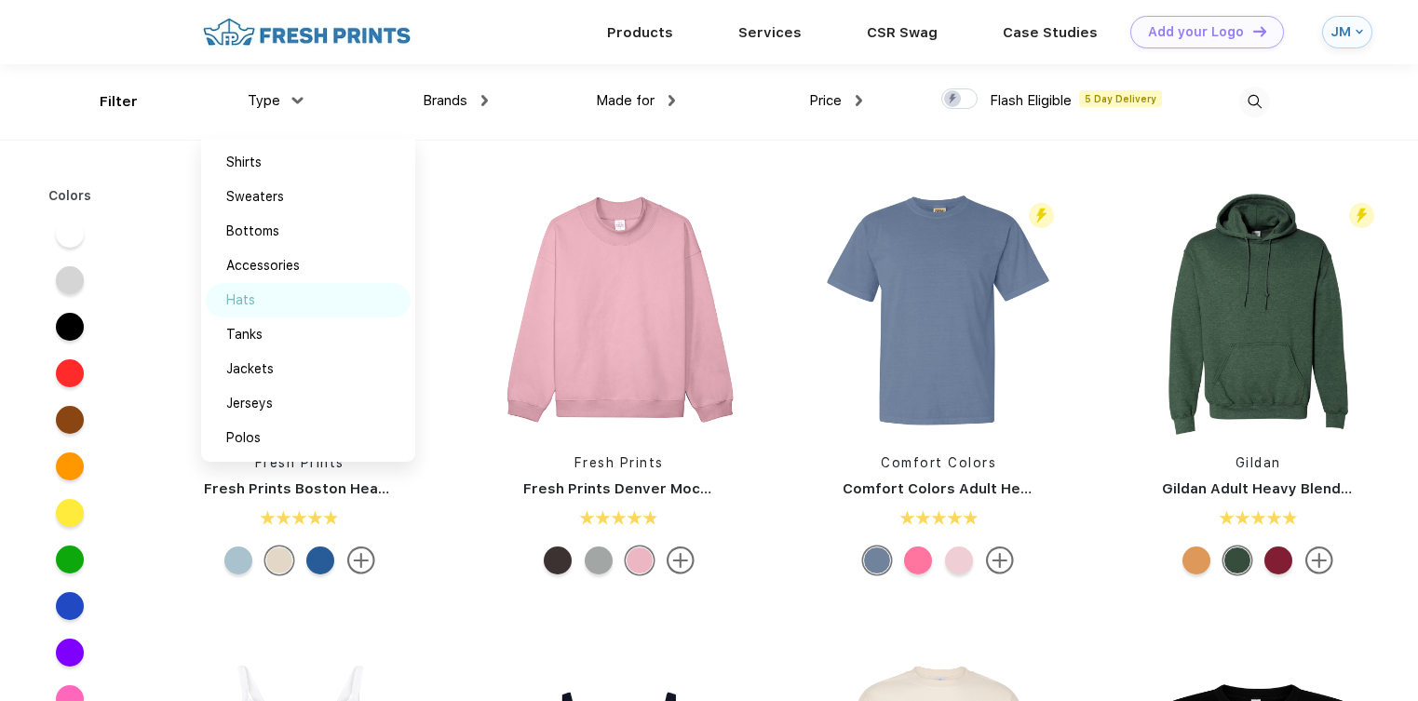
click at [281, 303] on img at bounding box center [276, 299] width 14 height 9
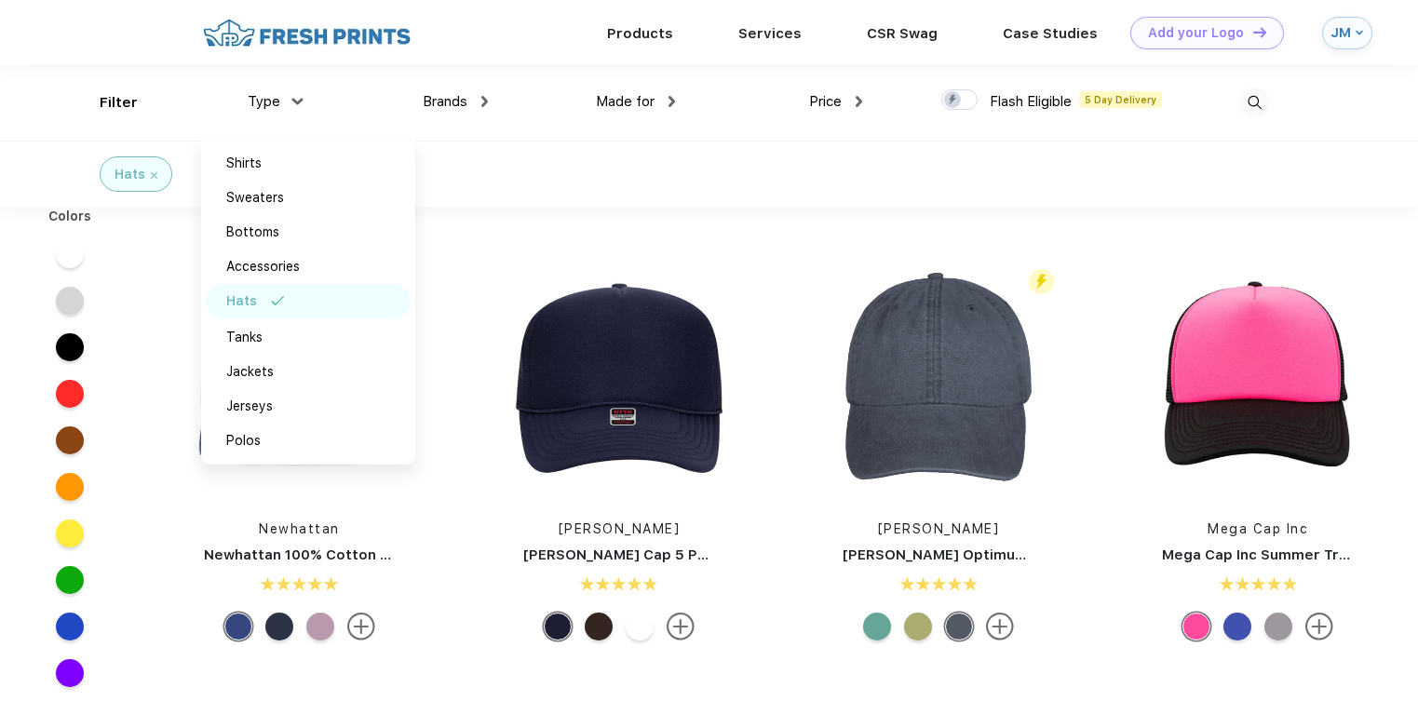
click at [833, 91] on div "Price" at bounding box center [835, 101] width 53 height 21
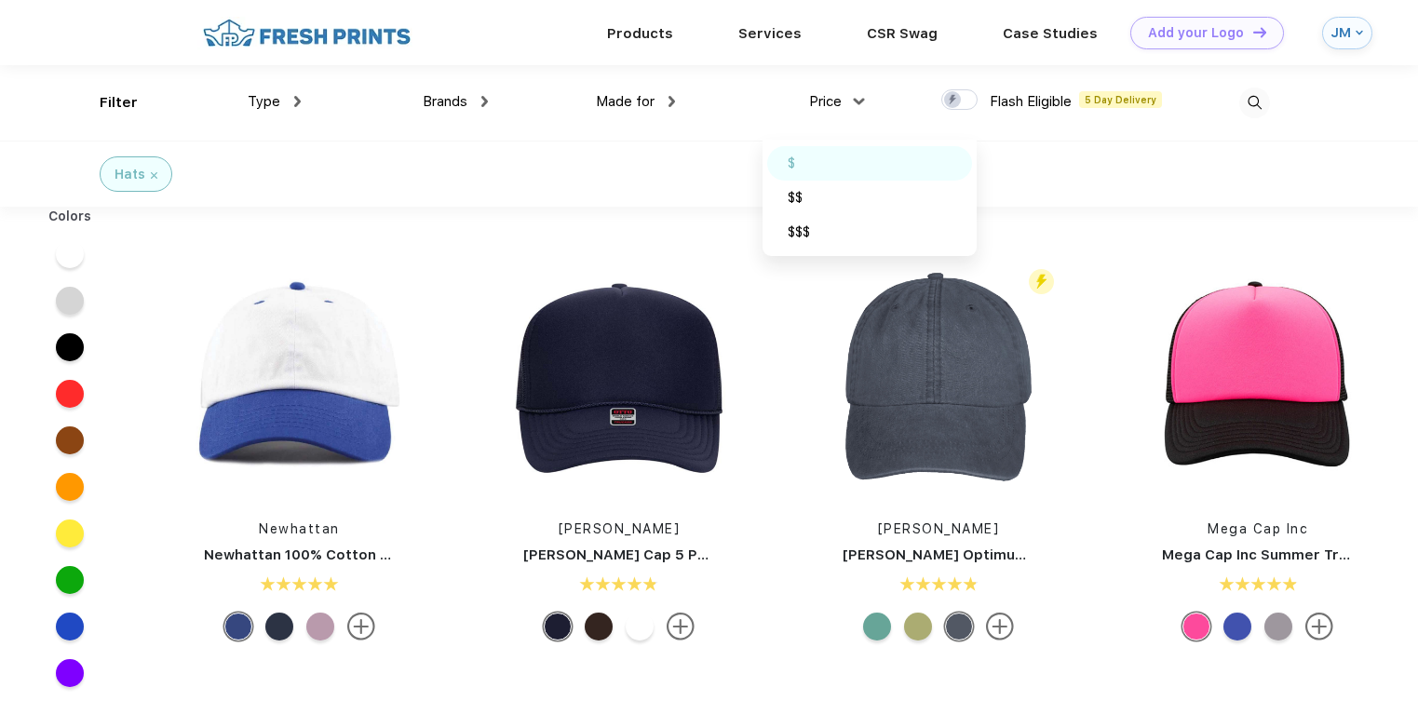
click at [829, 162] on div "$" at bounding box center [869, 163] width 205 height 34
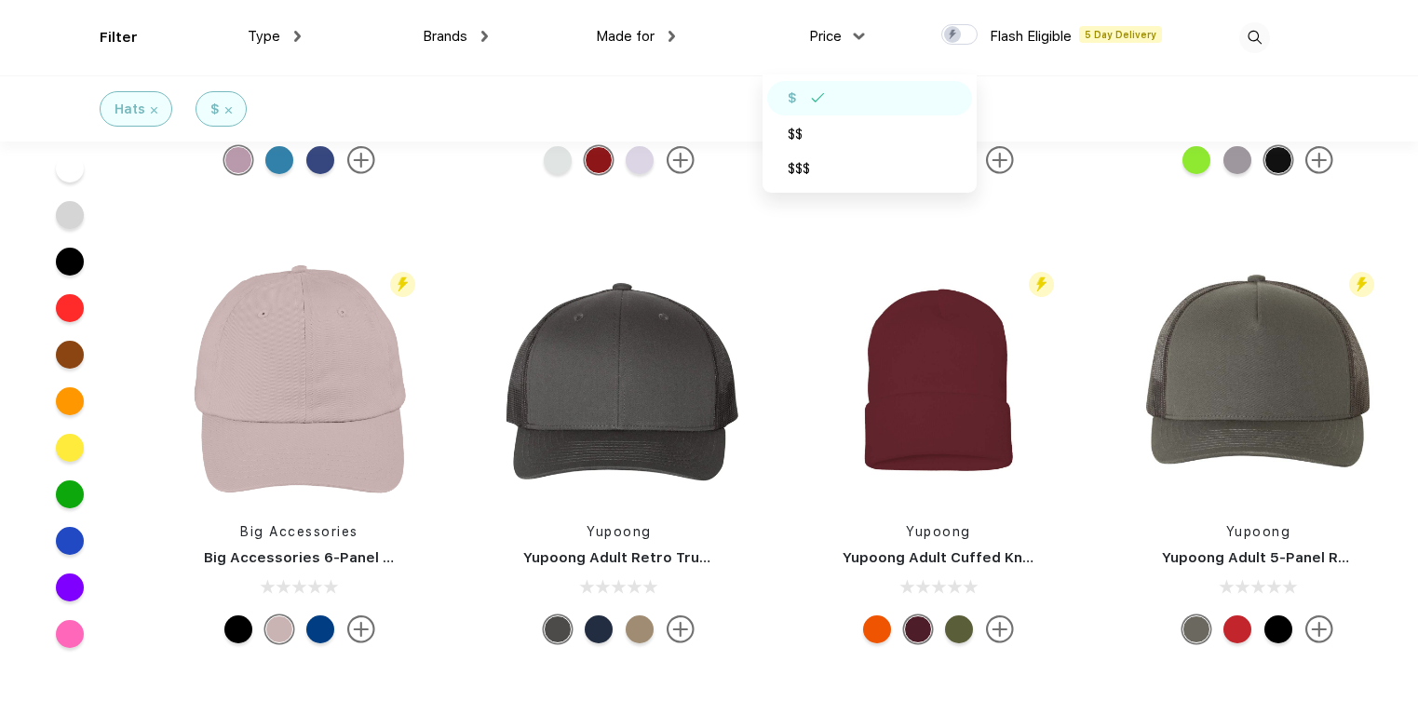
scroll to position [331, 0]
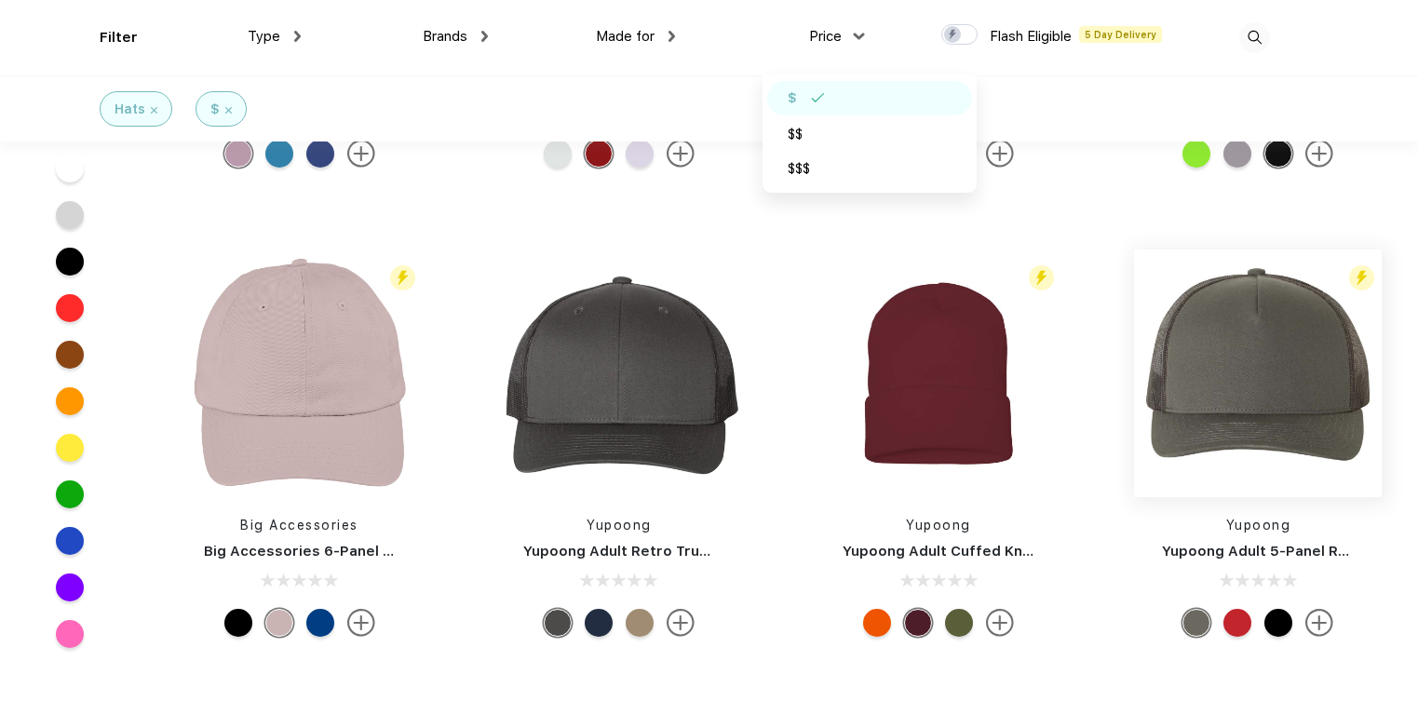
click at [1210, 374] on img at bounding box center [1258, 373] width 248 height 248
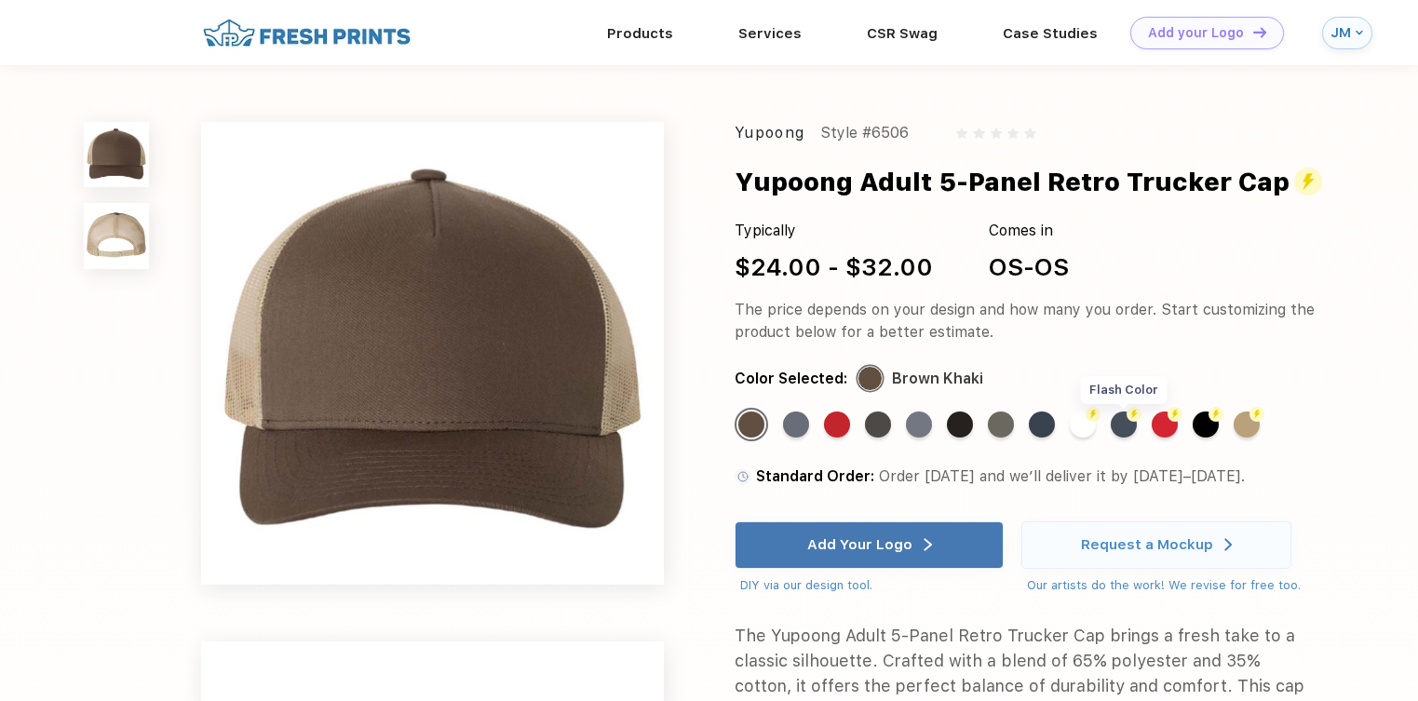
click at [1126, 424] on div "Flash Color" at bounding box center [1124, 424] width 26 height 26
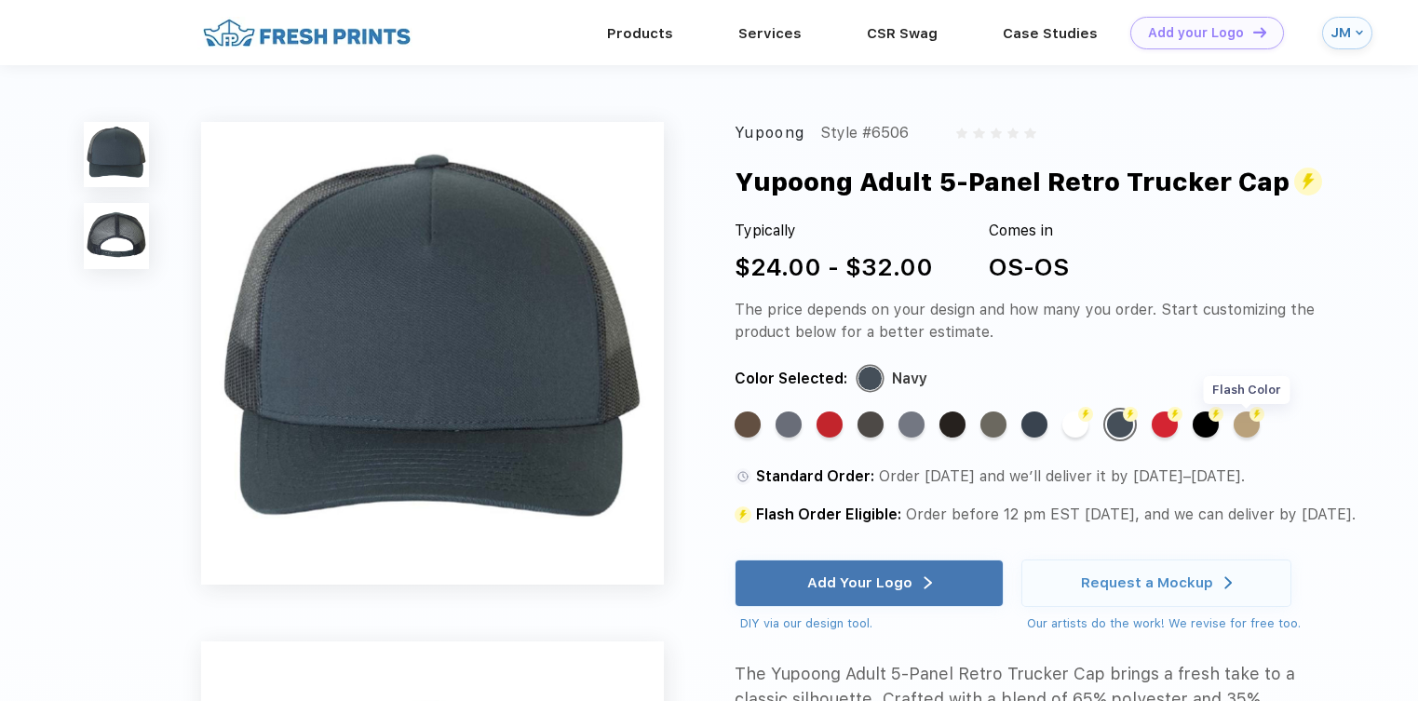
click at [1248, 427] on div "Flash Color" at bounding box center [1247, 424] width 26 height 26
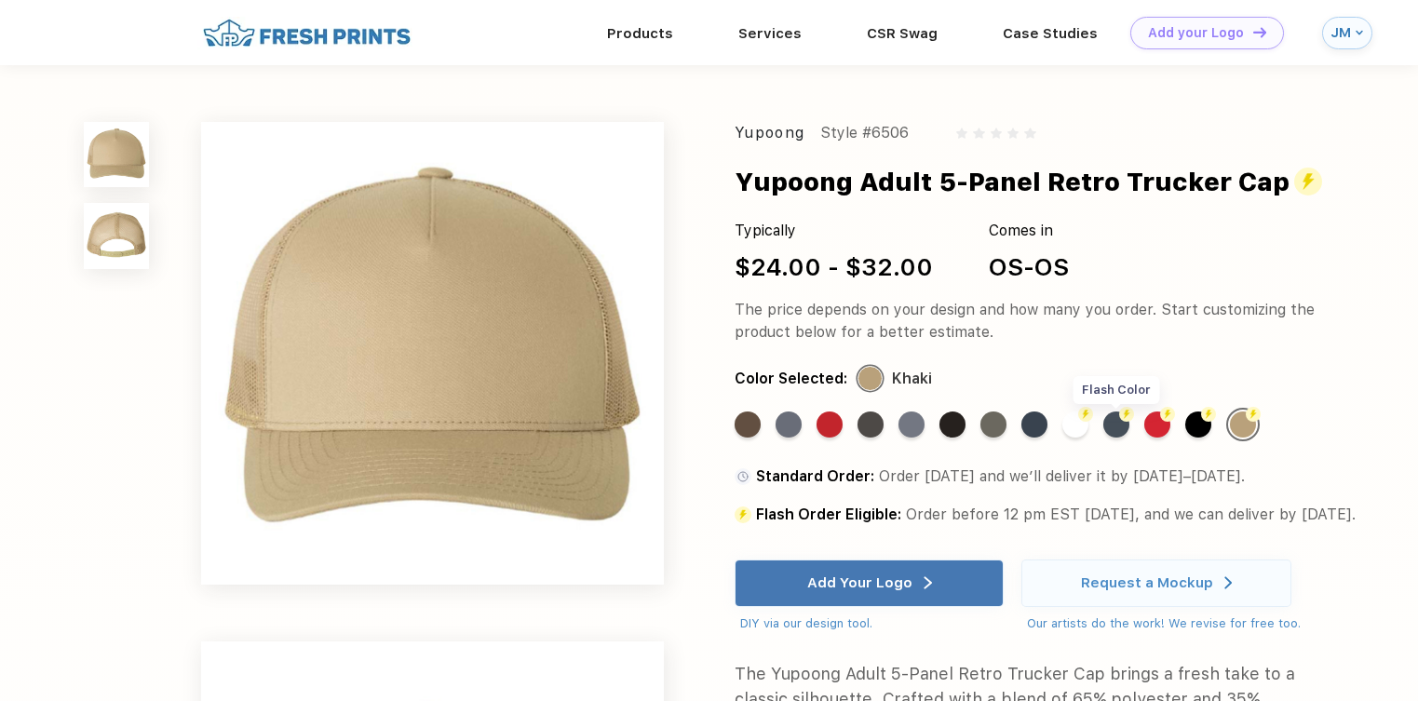
click at [1115, 425] on div "Flash Color" at bounding box center [1116, 424] width 26 height 26
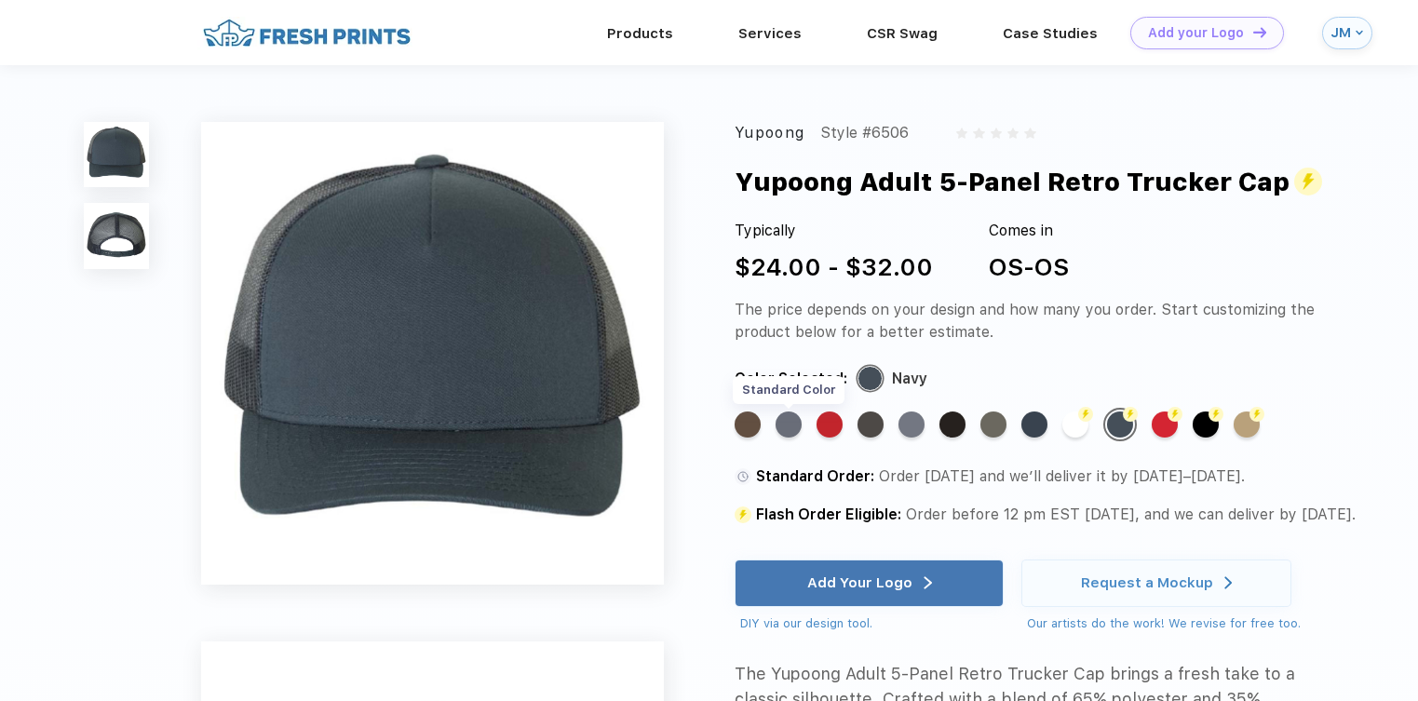
click at [792, 430] on div "Standard Color" at bounding box center [788, 424] width 26 height 26
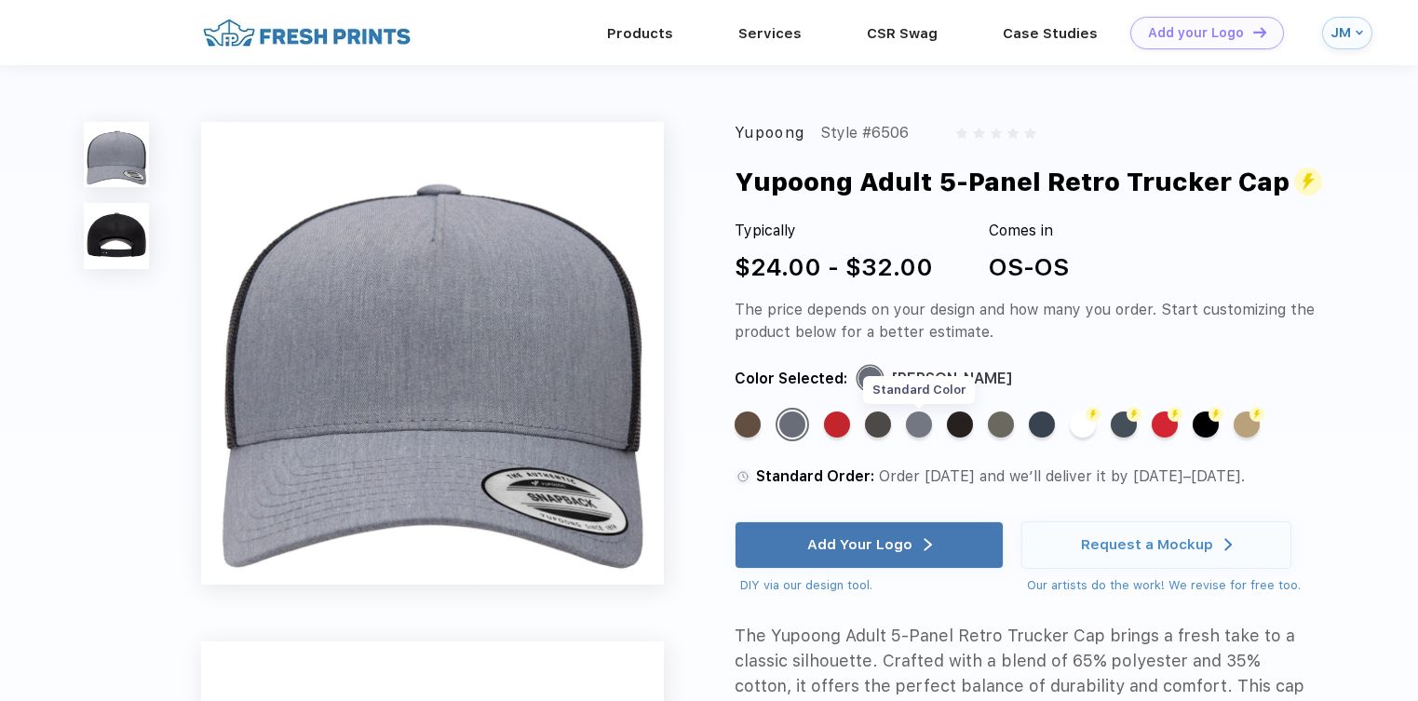
click at [915, 421] on div "Standard Color" at bounding box center [919, 424] width 26 height 26
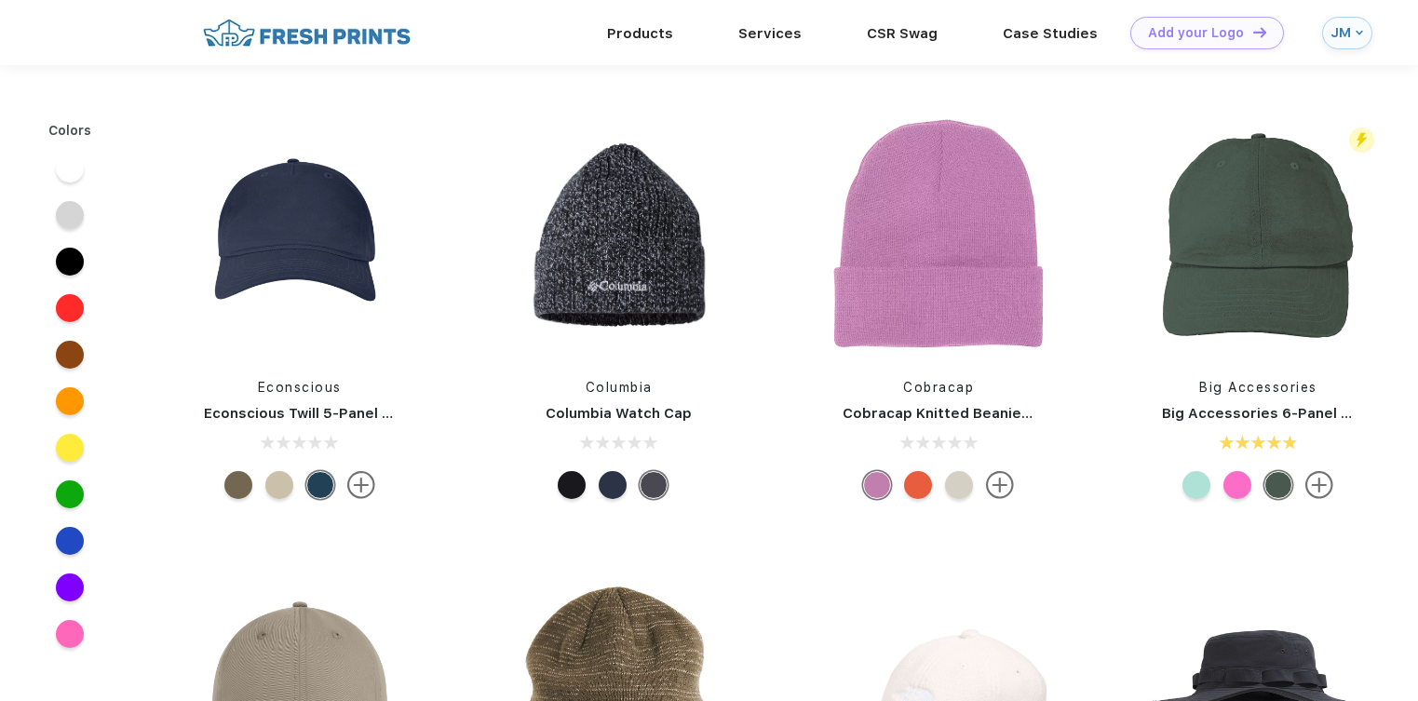
scroll to position [331, 0]
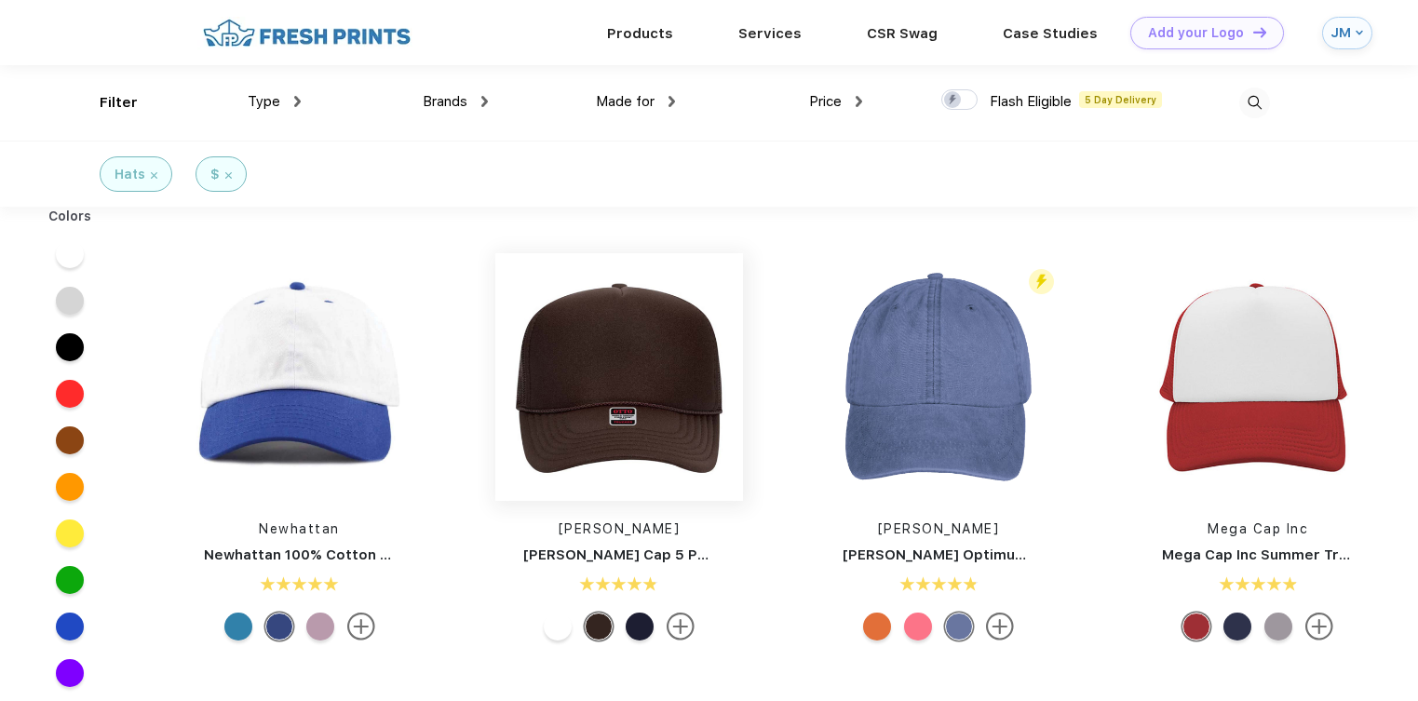
scroll to position [1, 0]
click at [594, 364] on img at bounding box center [619, 376] width 248 height 248
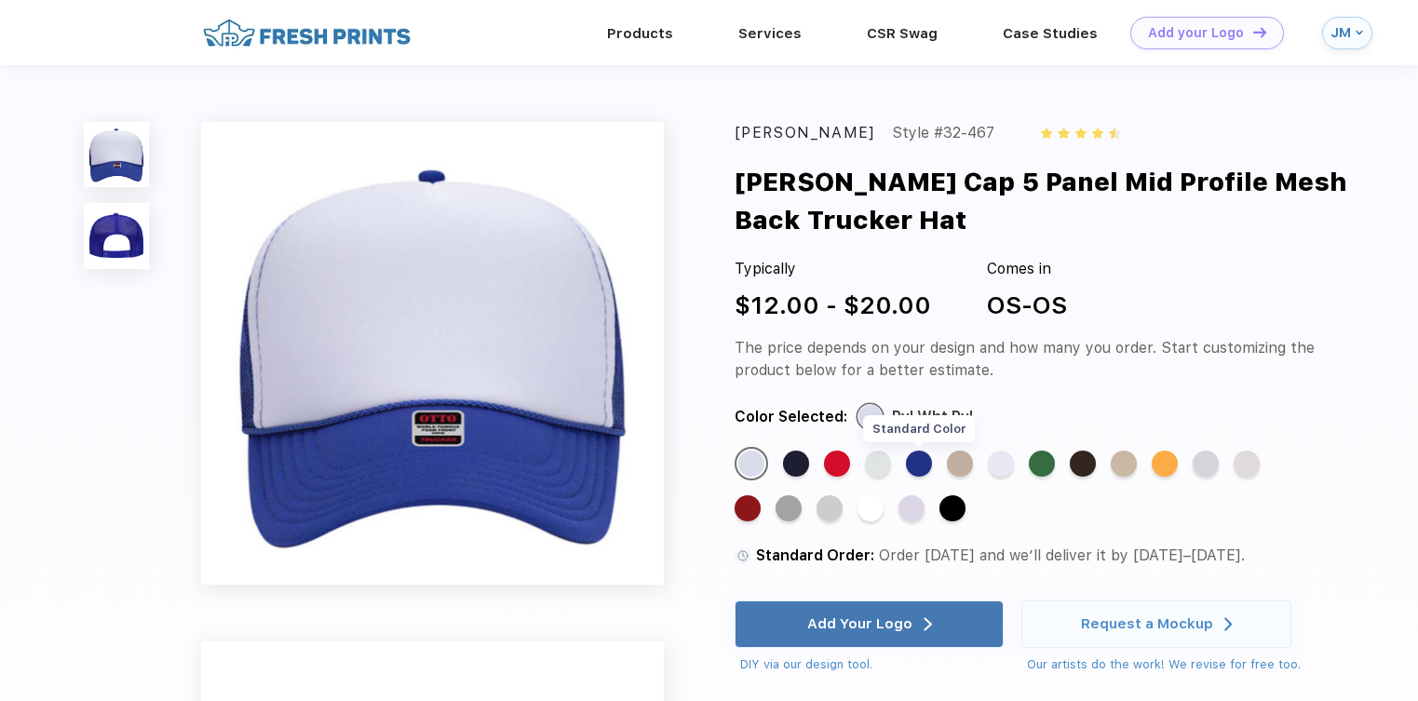
click at [922, 467] on div "Standard Color" at bounding box center [919, 464] width 26 height 26
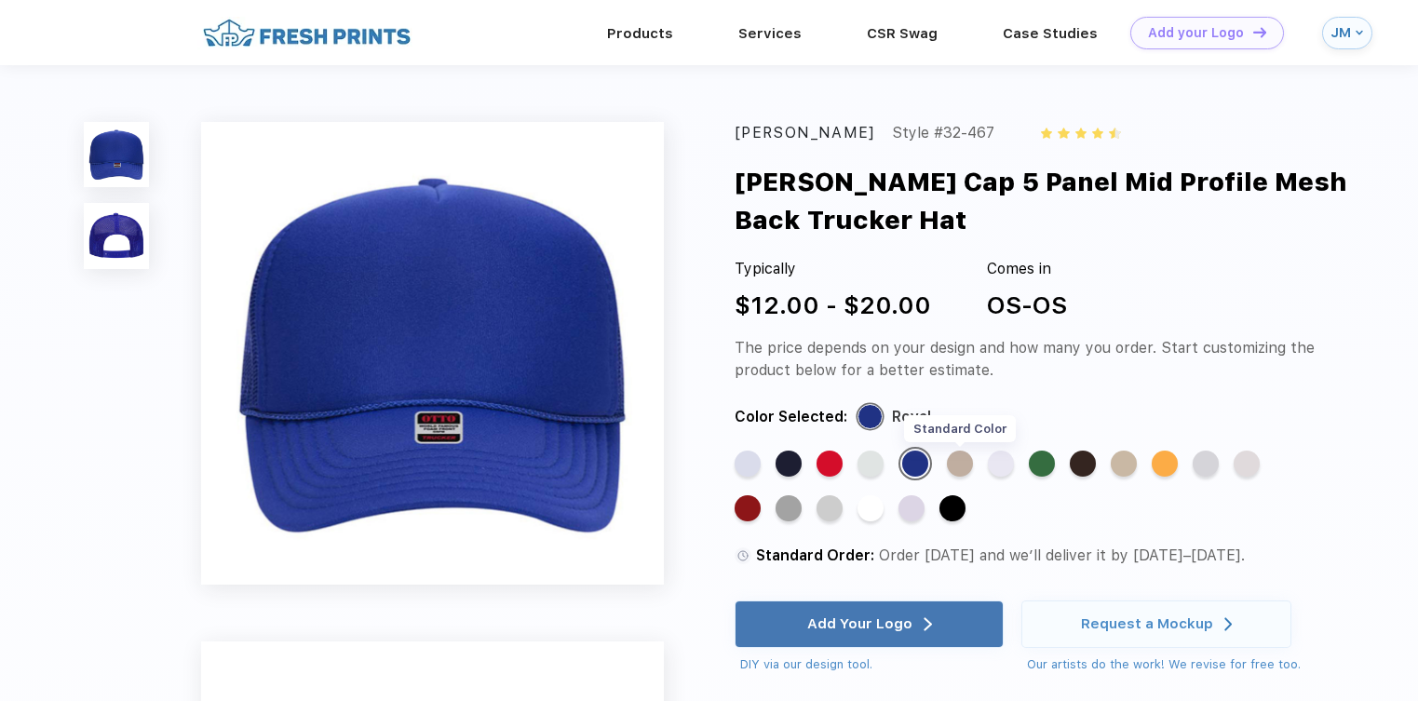
click at [964, 467] on div "Standard Color" at bounding box center [960, 464] width 26 height 26
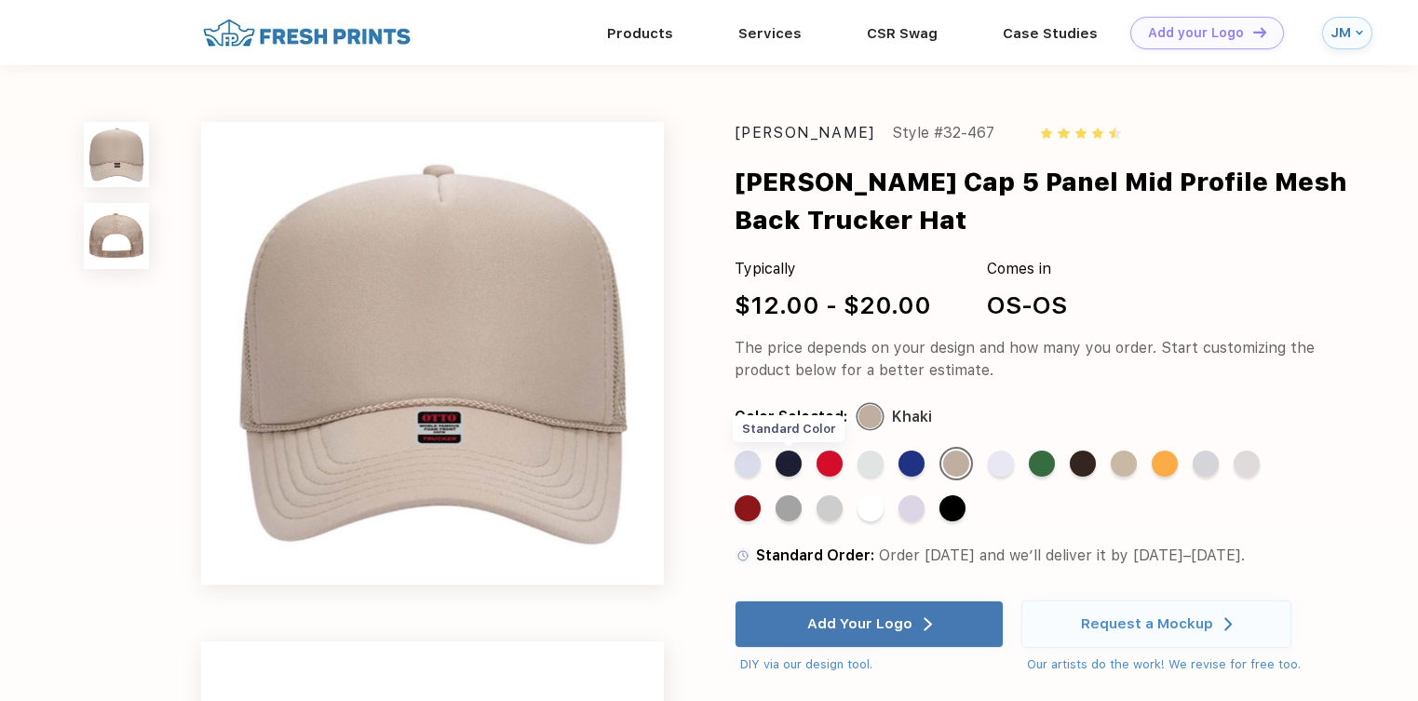
click at [789, 464] on div "Standard Color" at bounding box center [788, 464] width 26 height 26
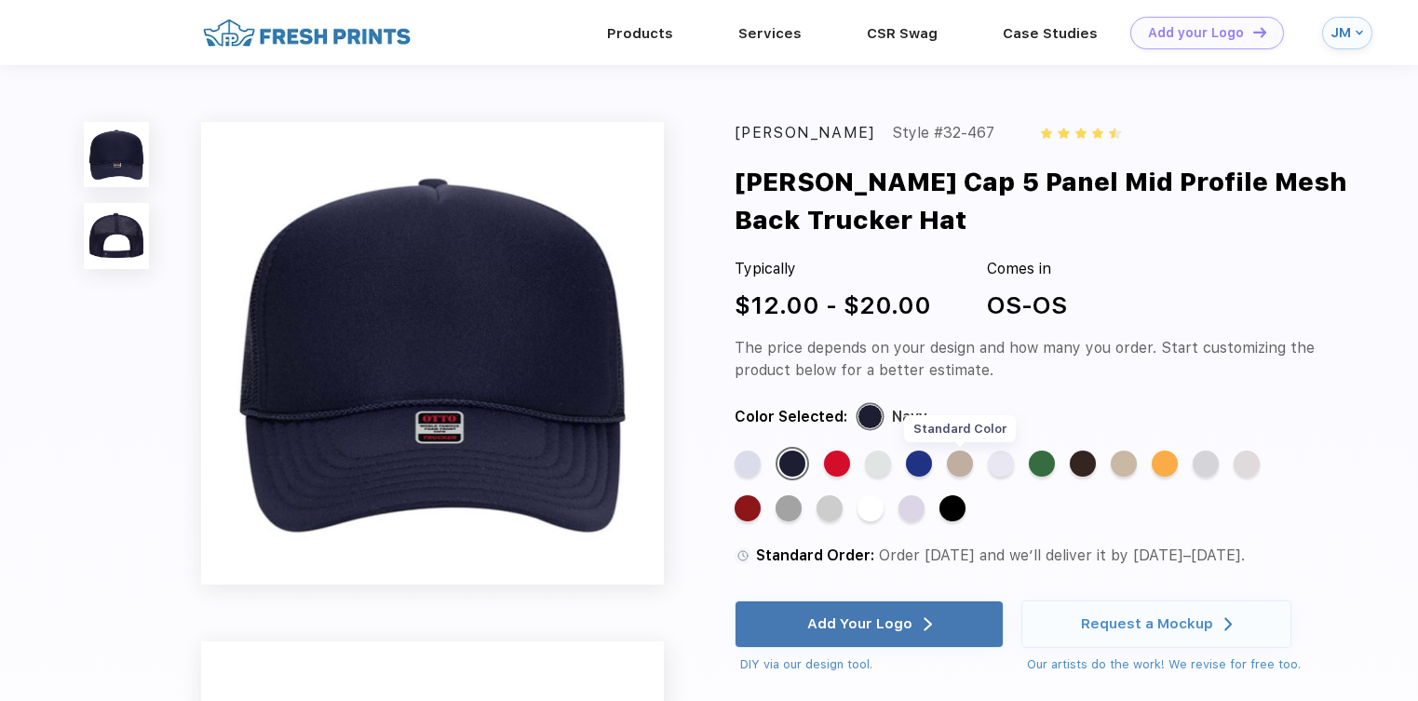
click at [969, 459] on div "Standard Color" at bounding box center [960, 464] width 26 height 26
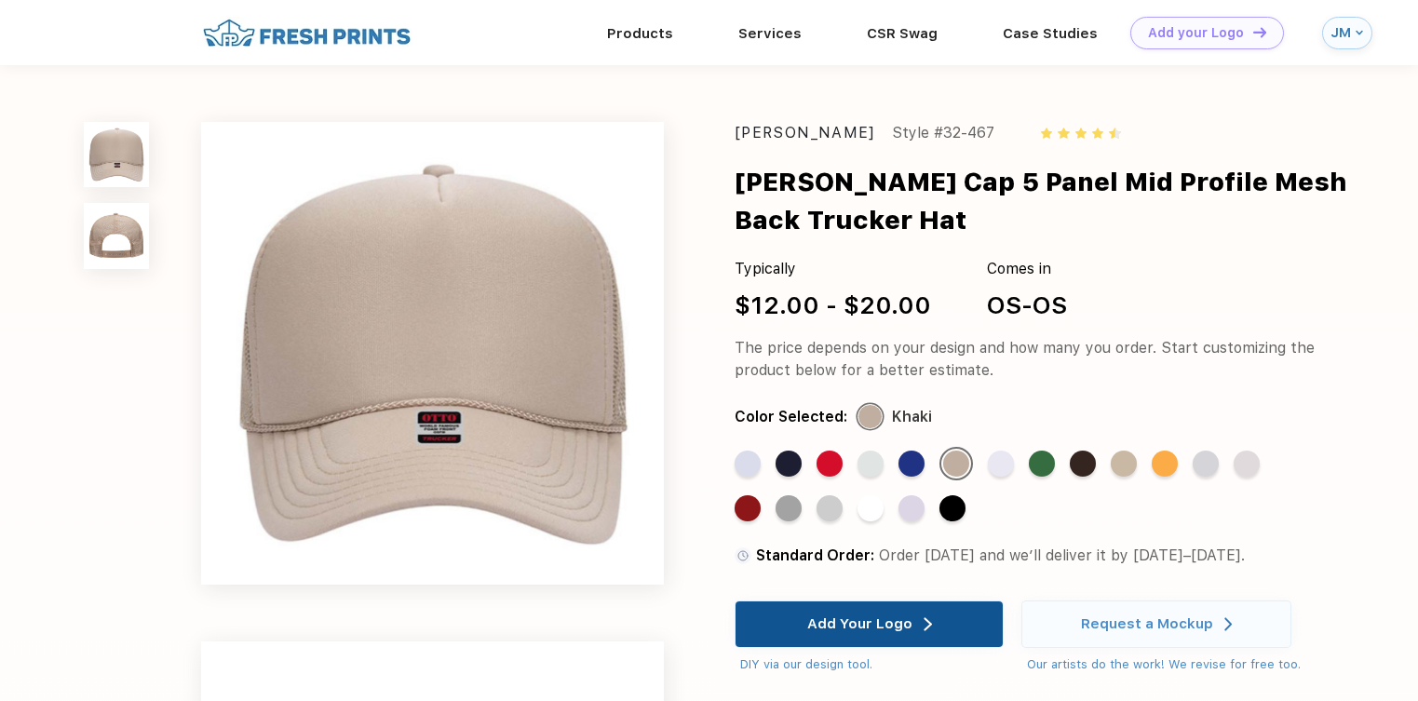
click at [883, 619] on div "Add Your Logo" at bounding box center [859, 623] width 105 height 19
